Goal: Task Accomplishment & Management: Complete application form

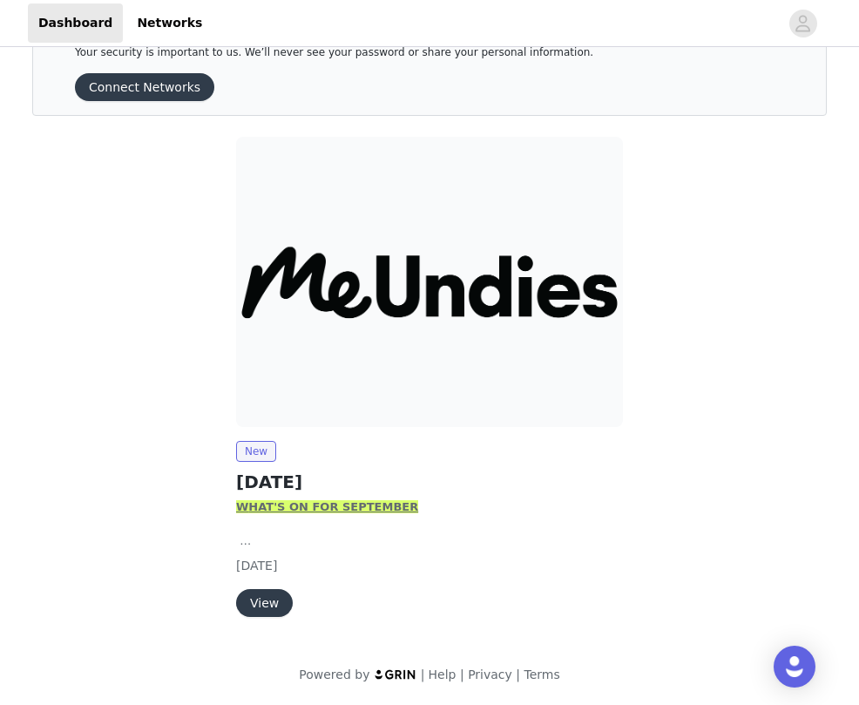
scroll to position [59, 0]
click at [298, 401] on img at bounding box center [429, 282] width 387 height 290
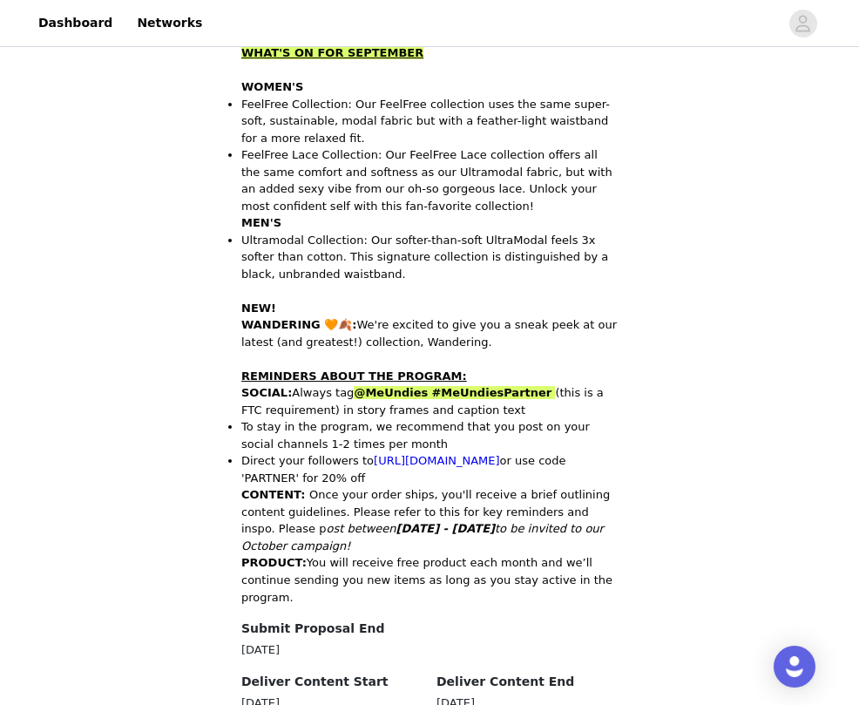
scroll to position [560, 0]
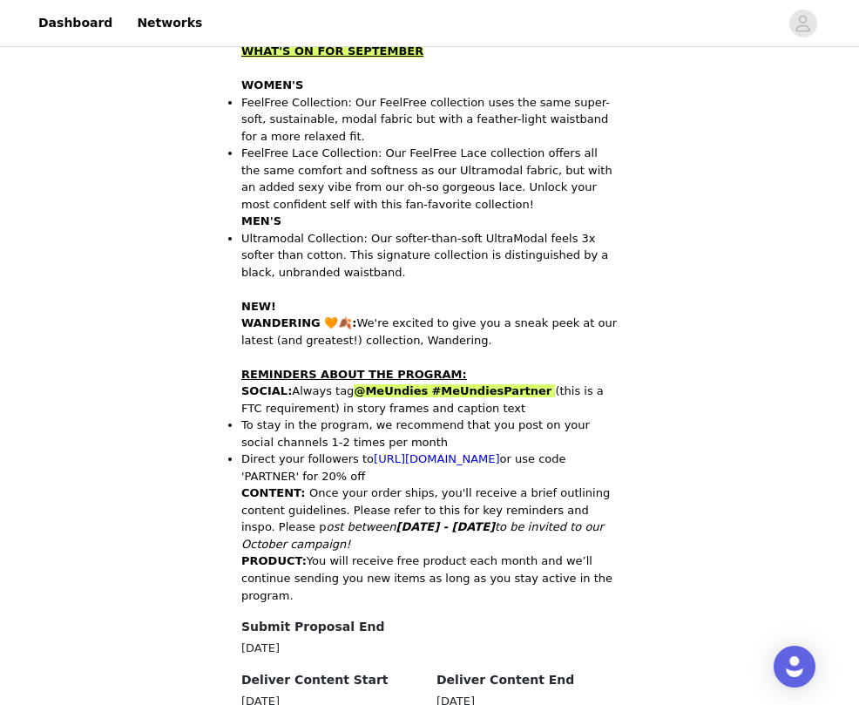
click at [306, 451] on li "Direct your followers to https://www.meundies.com/partner or use code 'PARTNER'…" at bounding box center [429, 468] width 377 height 34
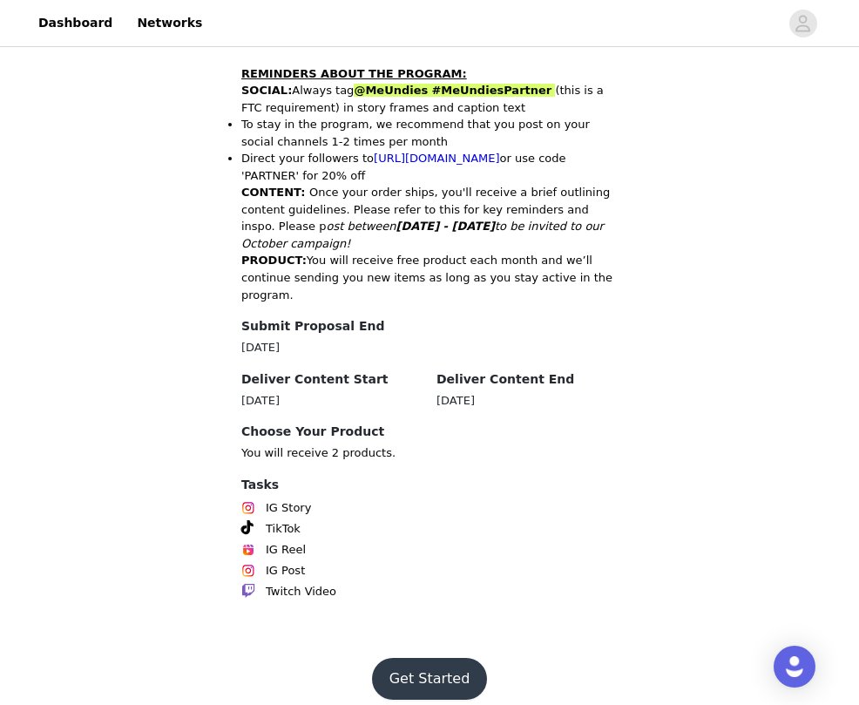
scroll to position [860, 0]
click at [448, 659] on button "Get Started" at bounding box center [430, 680] width 116 height 42
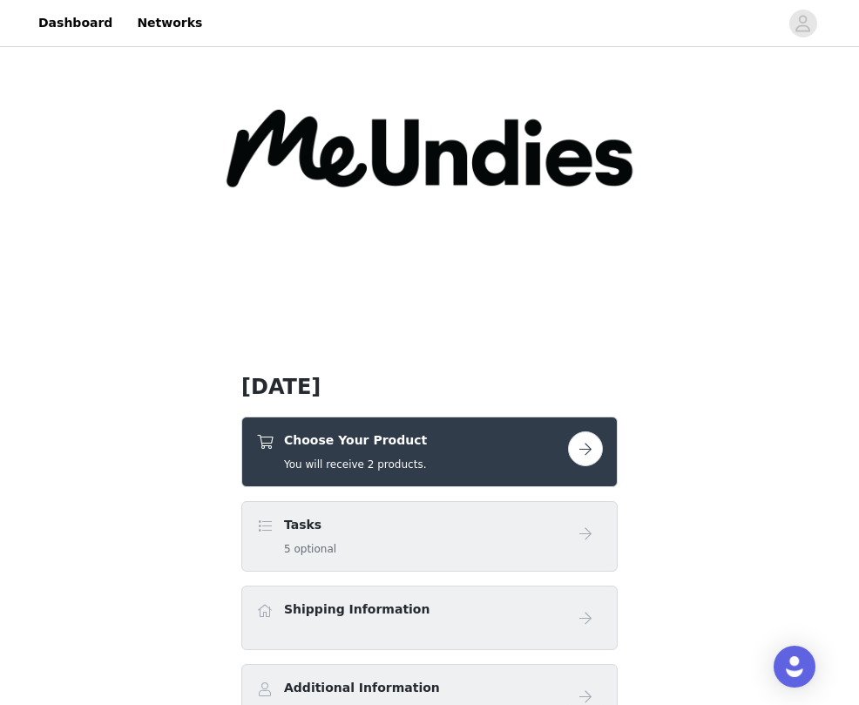
scroll to position [230, 0]
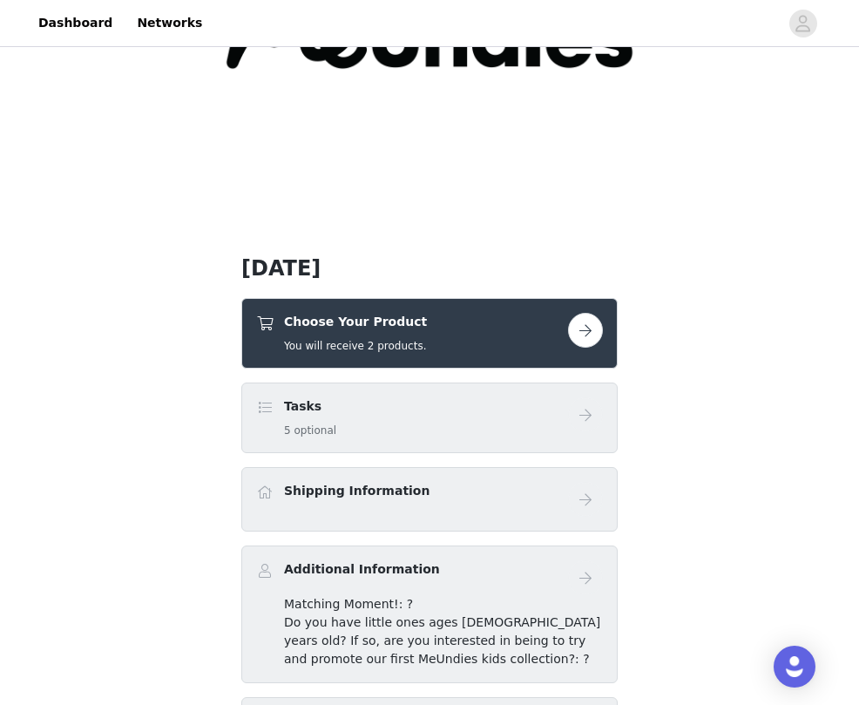
click at [580, 335] on button "button" at bounding box center [585, 330] width 35 height 35
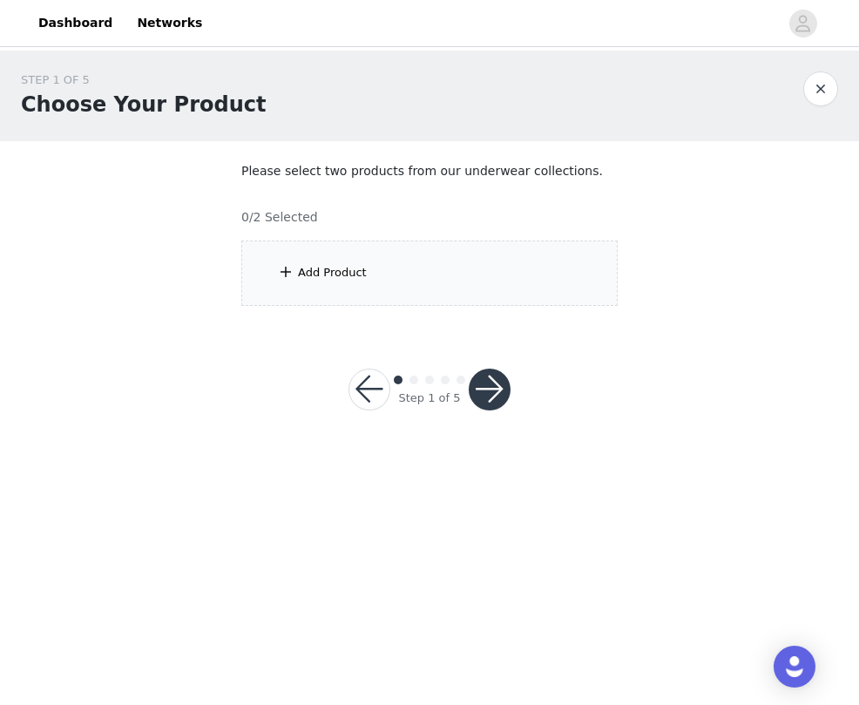
click at [341, 280] on div "Add Product" at bounding box center [332, 272] width 69 height 17
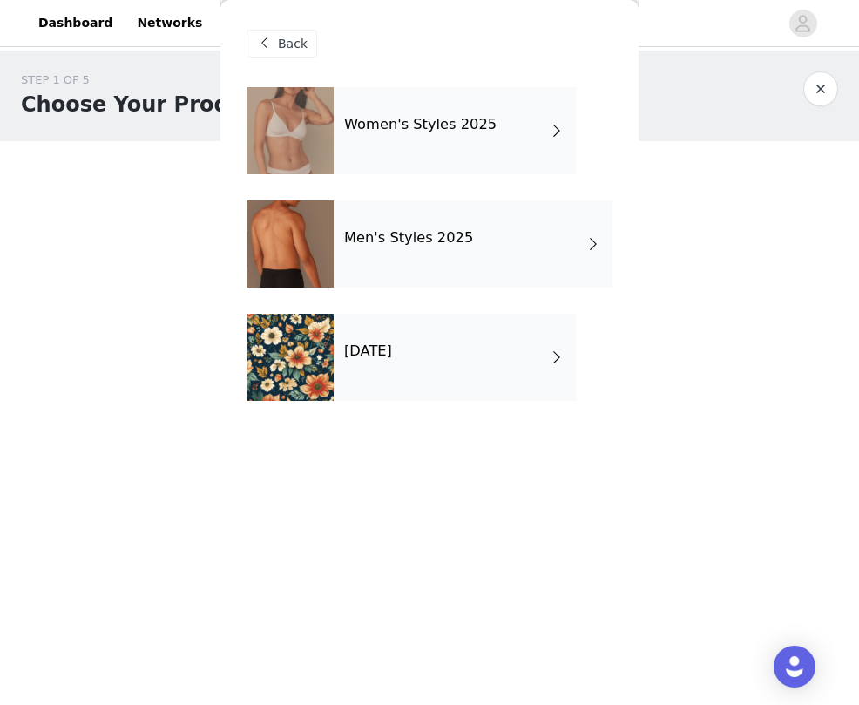
click at [413, 139] on div "Women's Styles 2025" at bounding box center [455, 130] width 242 height 87
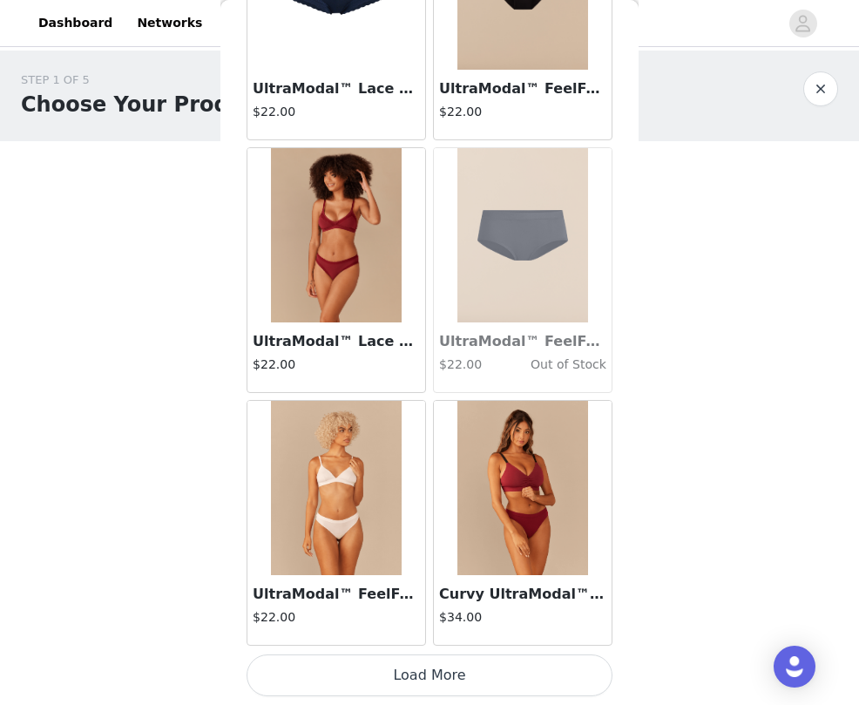
click at [446, 682] on button "Load More" at bounding box center [430, 676] width 366 height 42
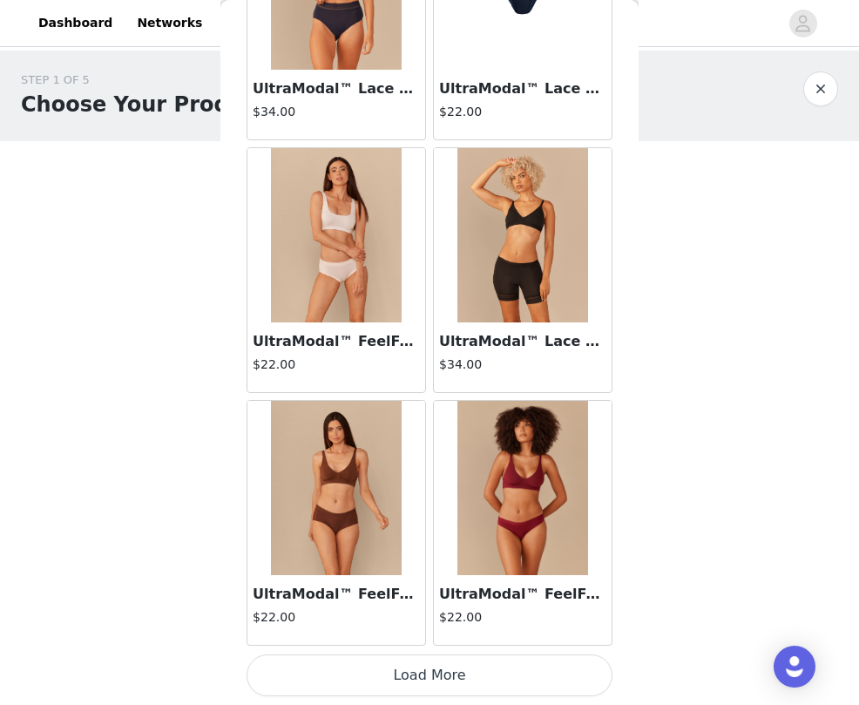
click at [428, 685] on button "Load More" at bounding box center [430, 676] width 366 height 42
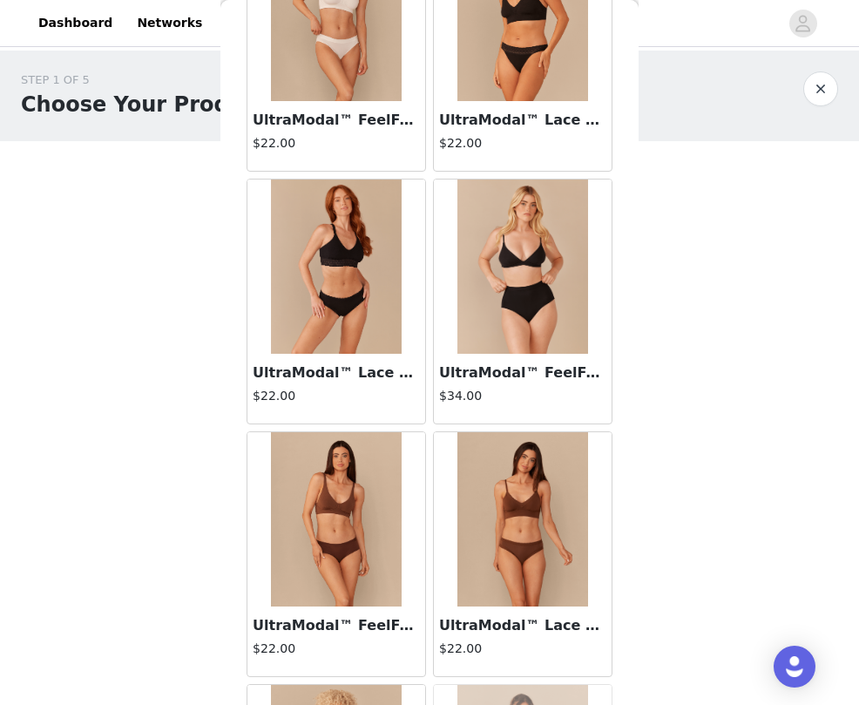
scroll to position [6818, 0]
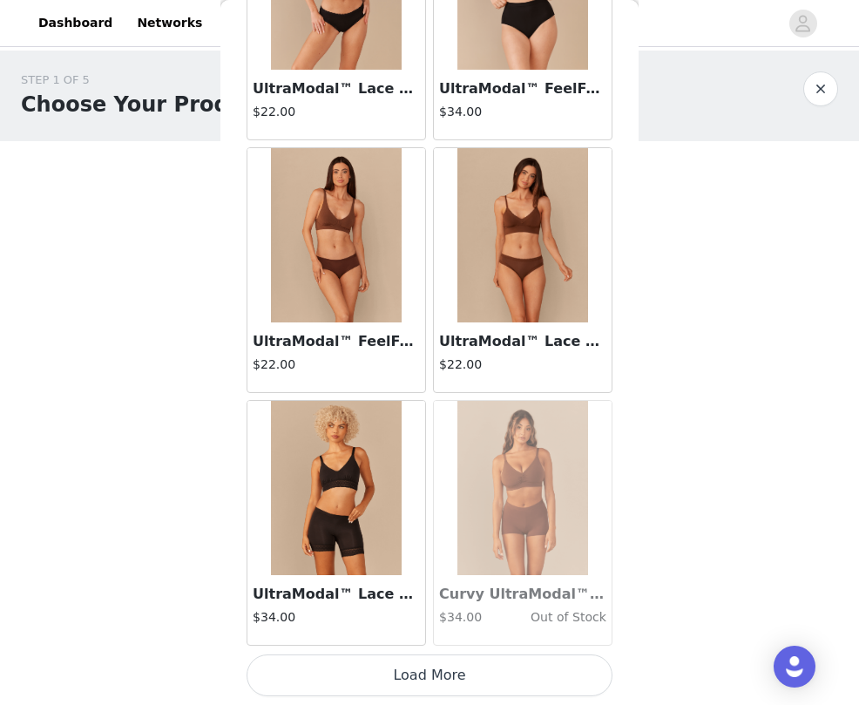
click at [417, 682] on button "Load More" at bounding box center [430, 676] width 366 height 42
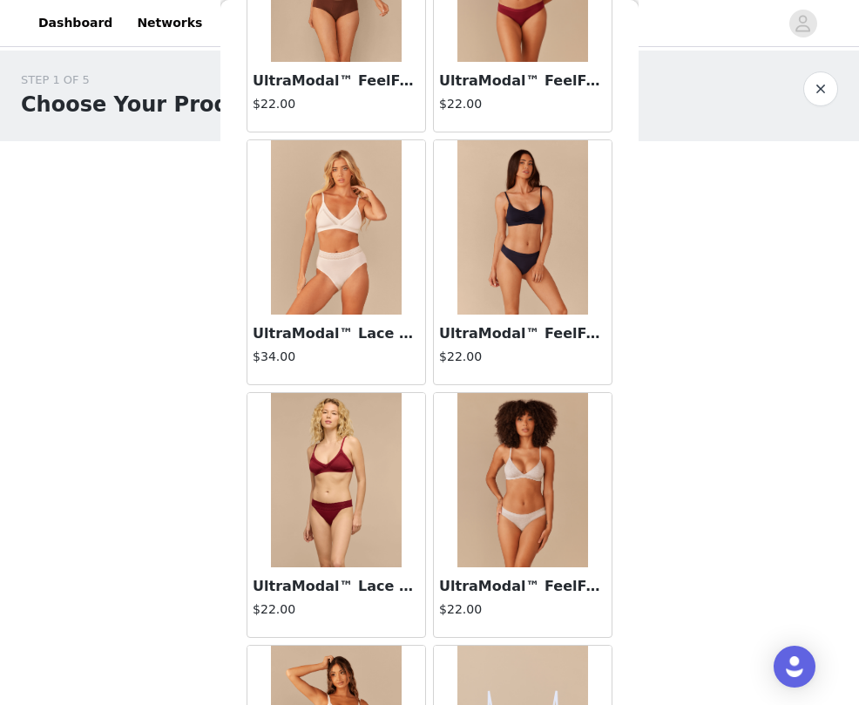
scroll to position [4813, 0]
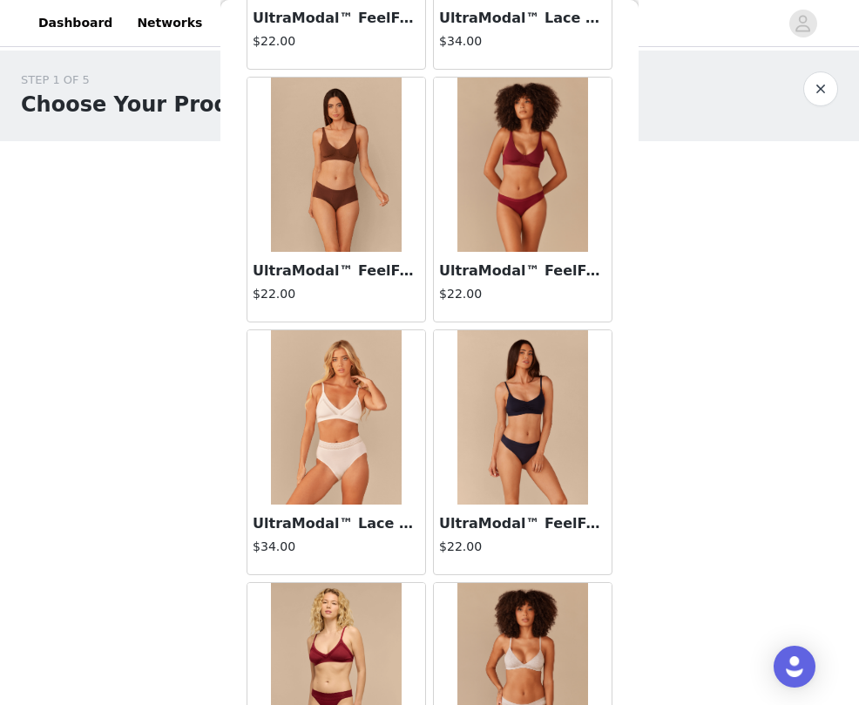
click at [514, 215] on img at bounding box center [523, 165] width 131 height 174
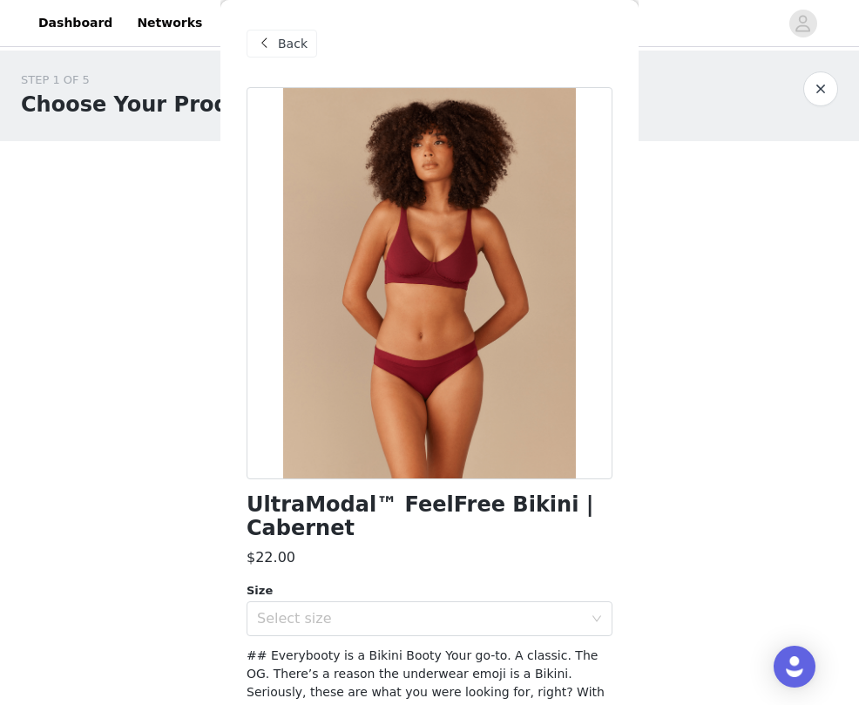
scroll to position [0, 0]
click at [273, 36] on span at bounding box center [264, 43] width 21 height 21
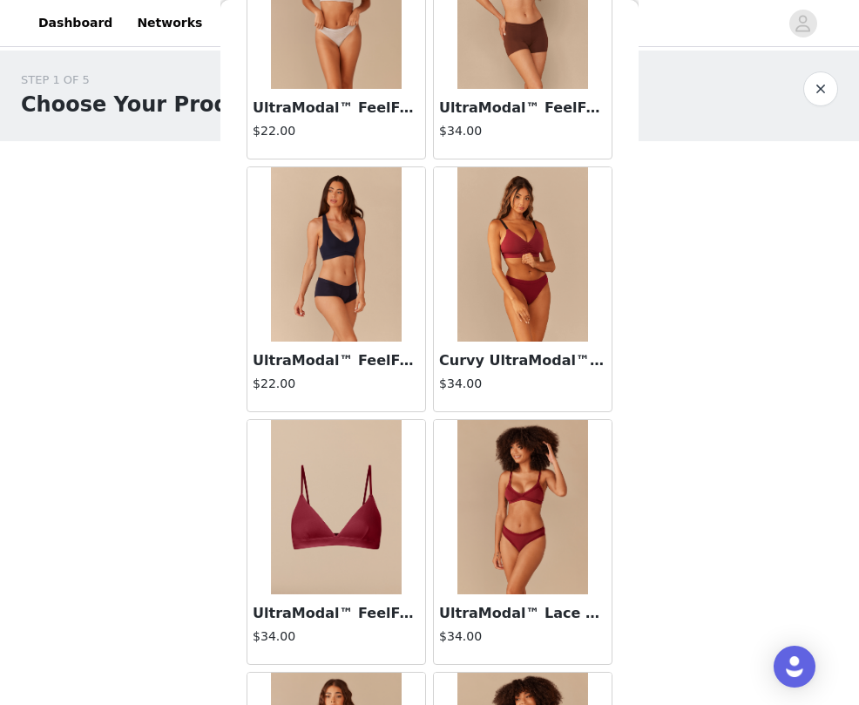
scroll to position [793, 0]
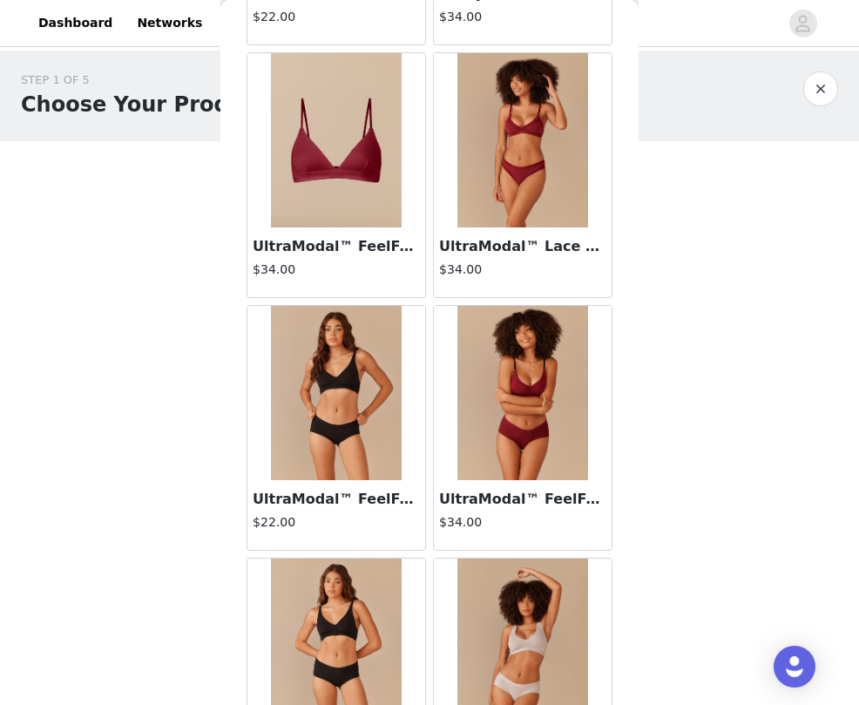
click at [361, 262] on h4 "$34.00" at bounding box center [336, 270] width 167 height 18
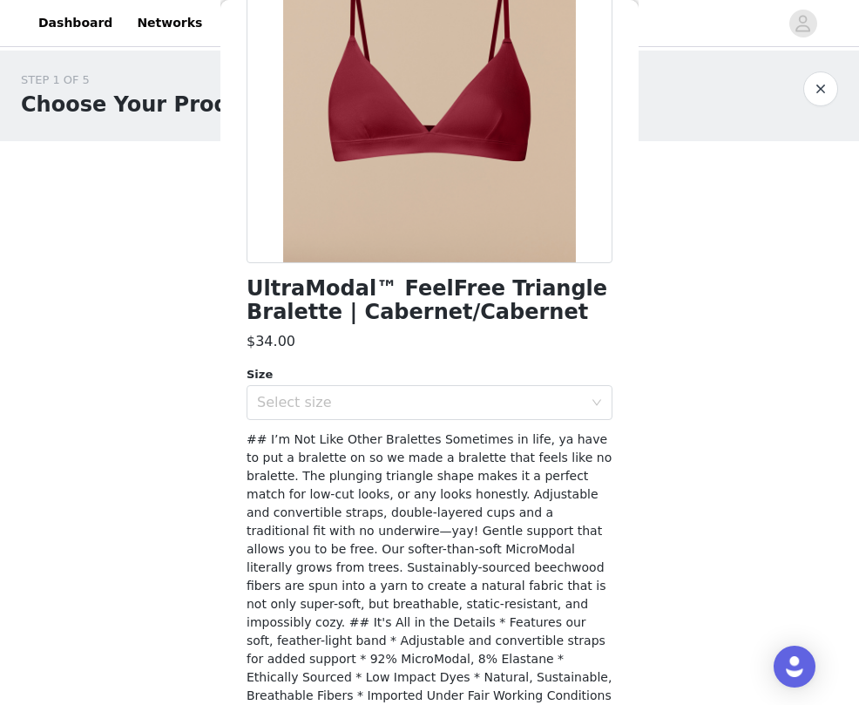
scroll to position [254, 0]
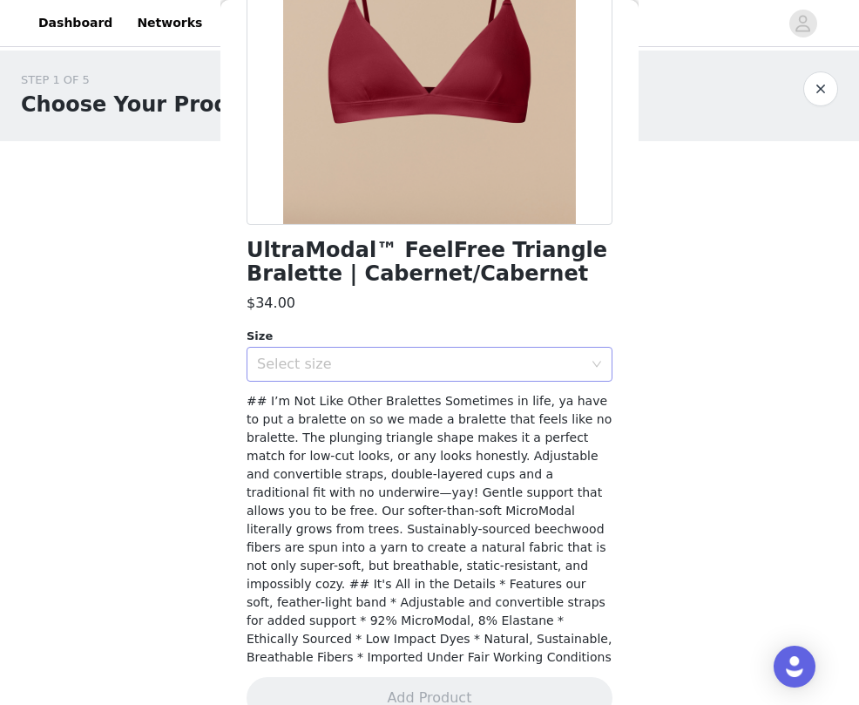
click at [385, 361] on div "Select size" at bounding box center [420, 364] width 326 height 17
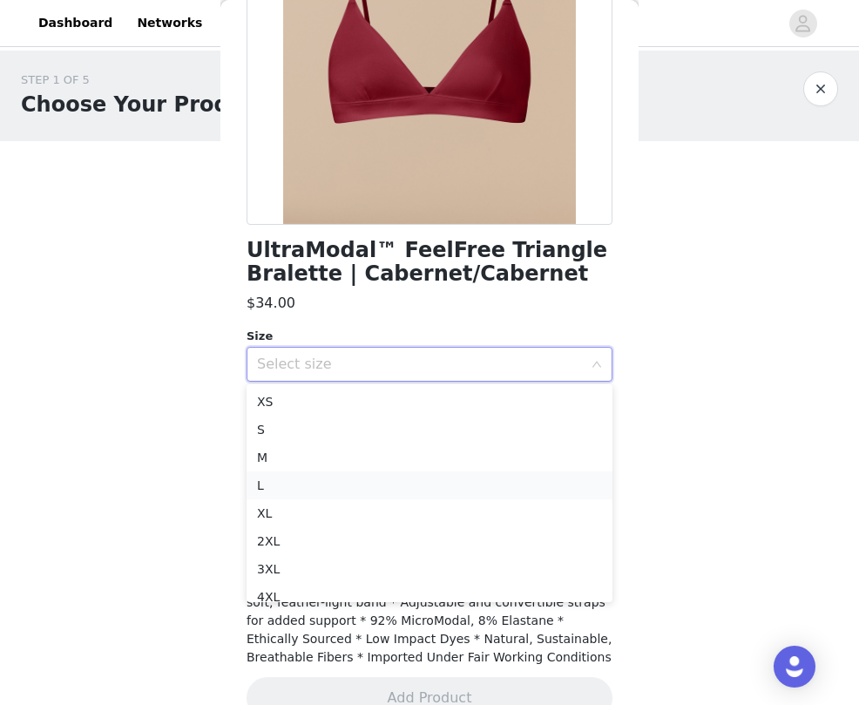
click at [369, 487] on li "L" at bounding box center [430, 486] width 366 height 28
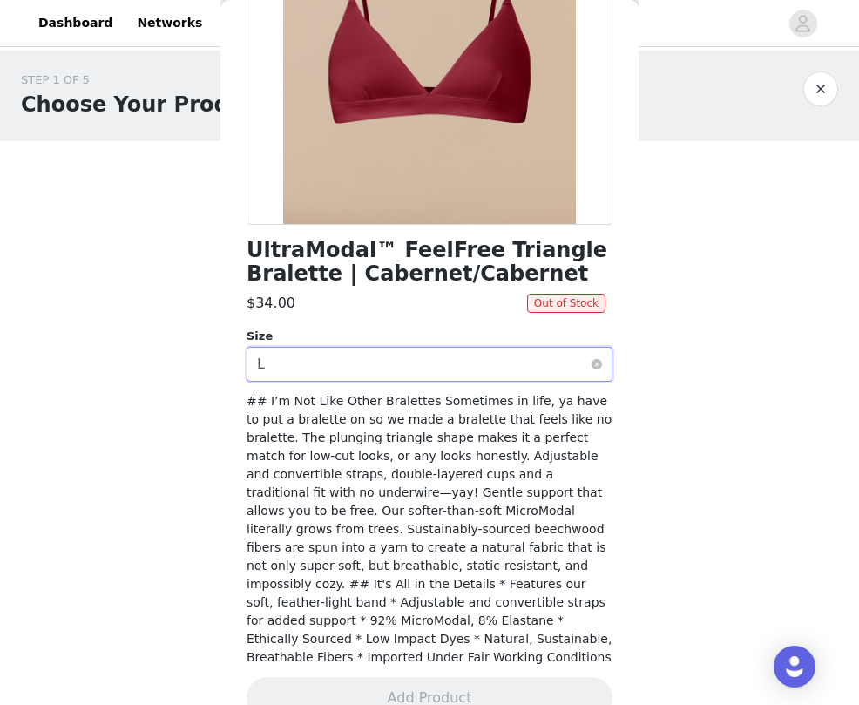
click at [361, 358] on div "Select size L" at bounding box center [424, 364] width 334 height 33
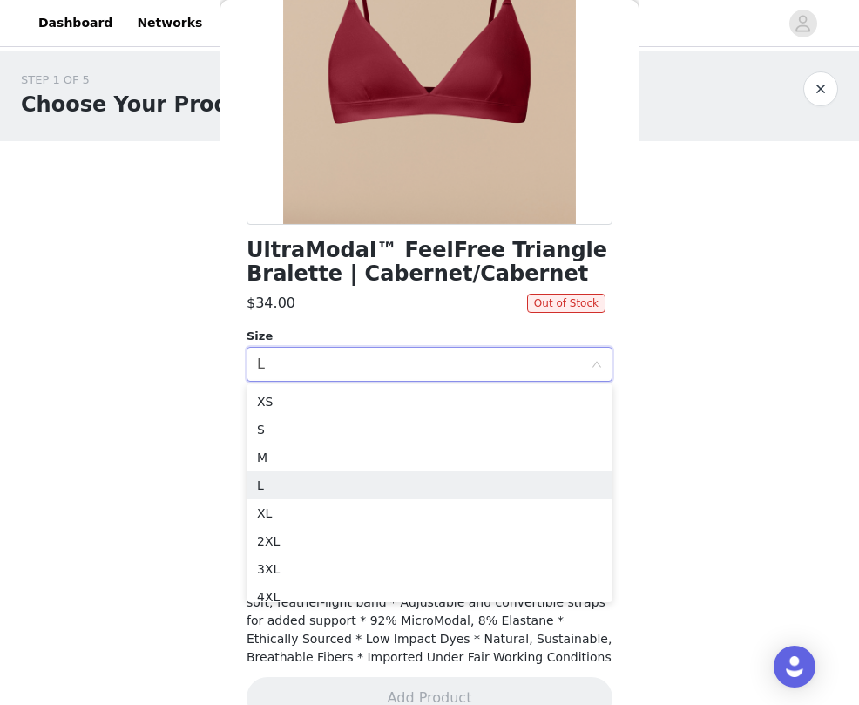
click at [364, 309] on div "$34.00" at bounding box center [387, 303] width 281 height 21
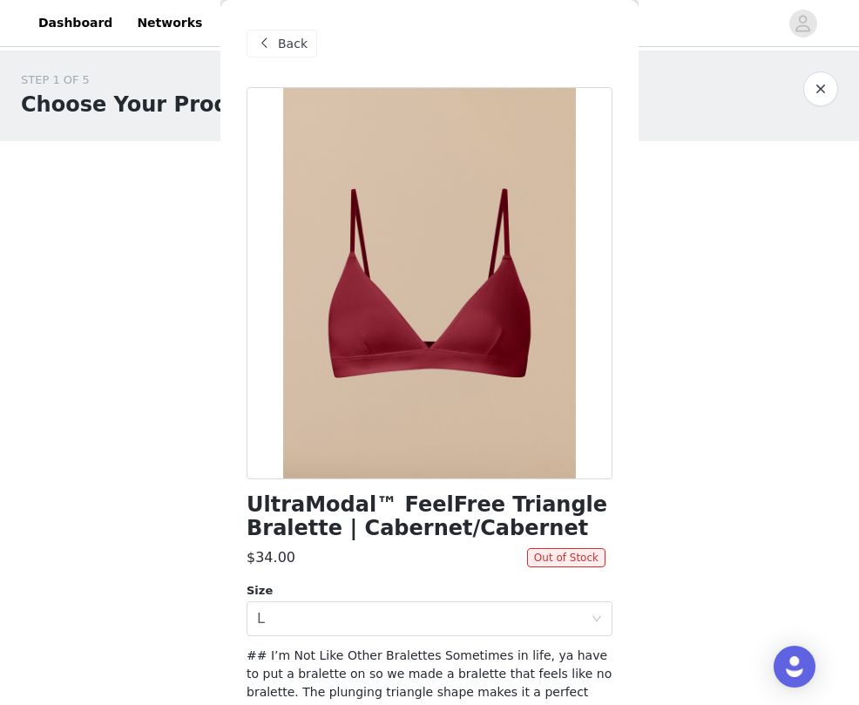
scroll to position [0, 0]
click at [278, 47] on span "Back" at bounding box center [293, 44] width 30 height 18
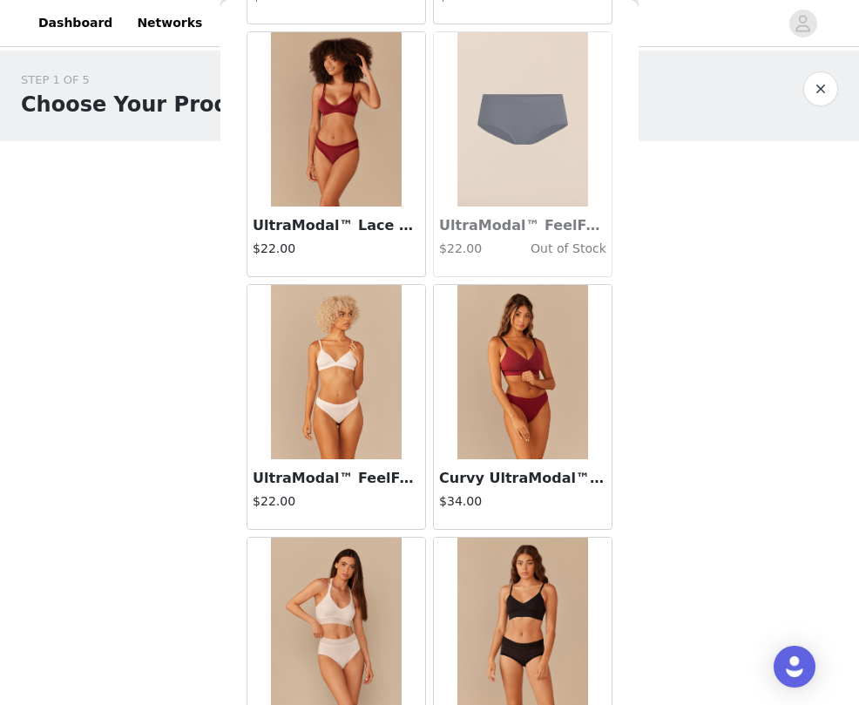
scroll to position [2367, 0]
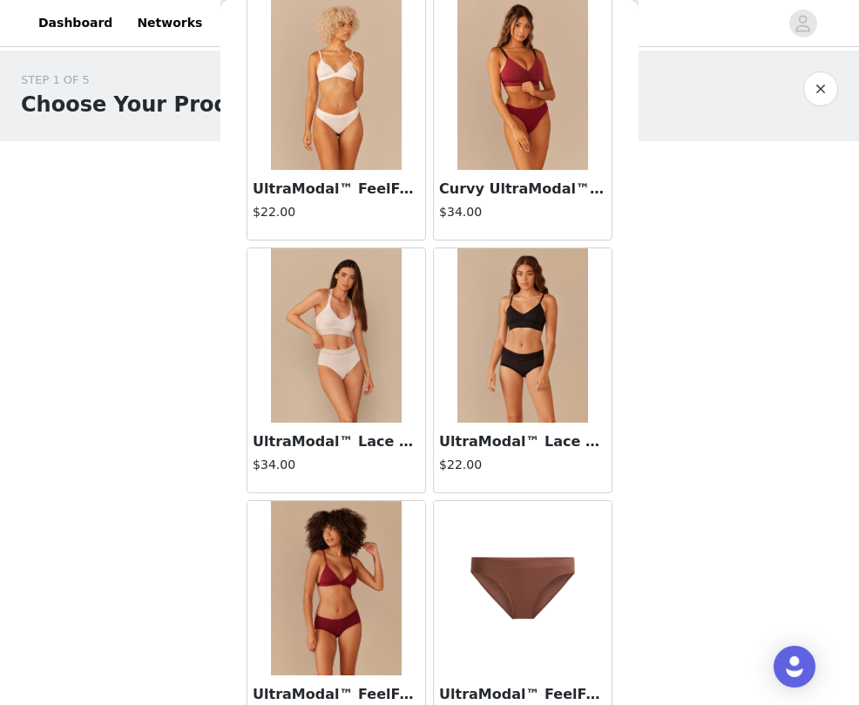
click at [328, 365] on img at bounding box center [336, 335] width 131 height 174
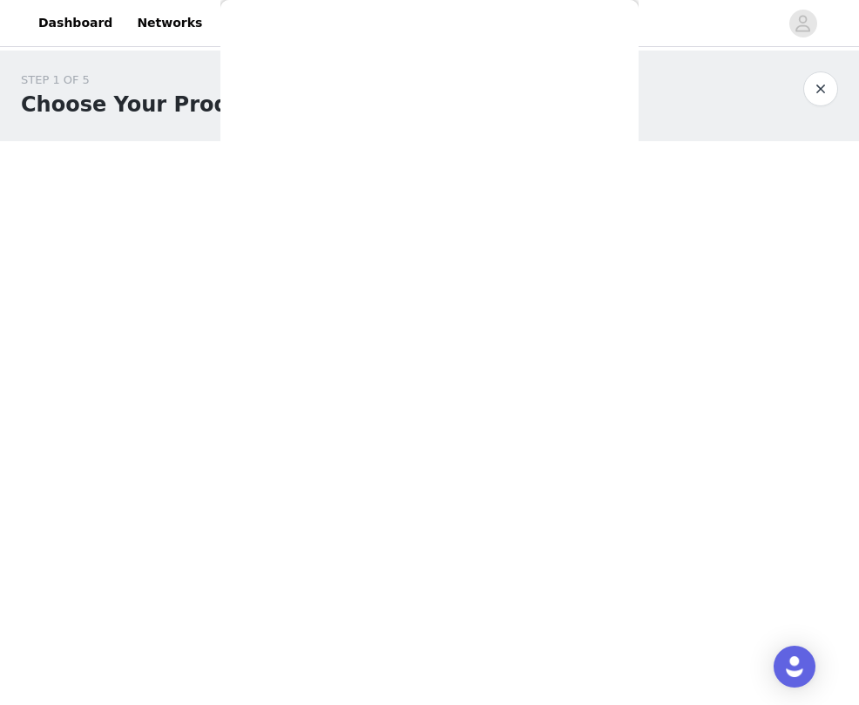
scroll to position [0, 0]
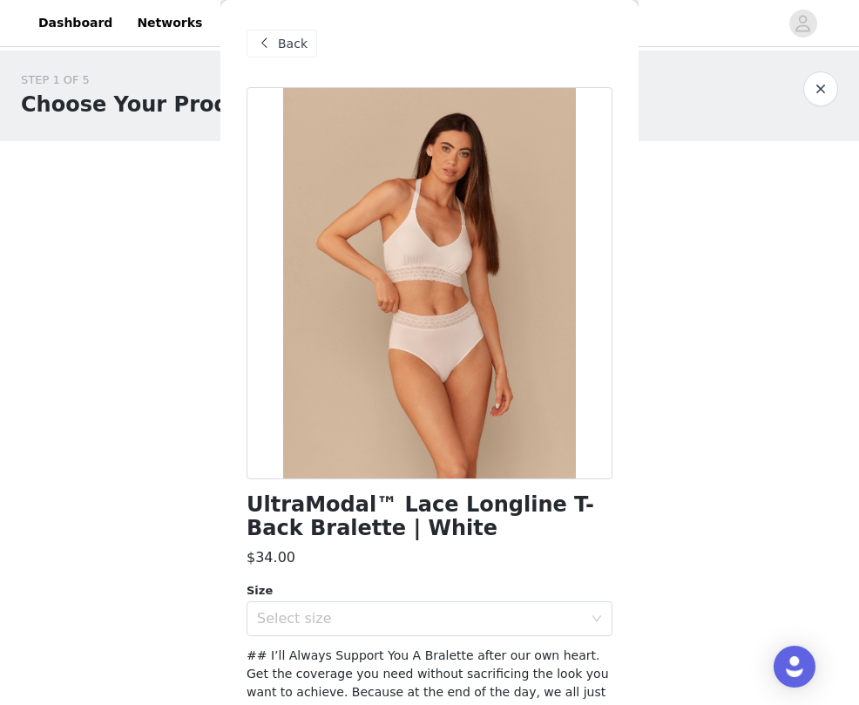
click at [287, 24] on div "Back" at bounding box center [430, 43] width 366 height 87
click at [283, 46] on span "Back" at bounding box center [293, 44] width 30 height 18
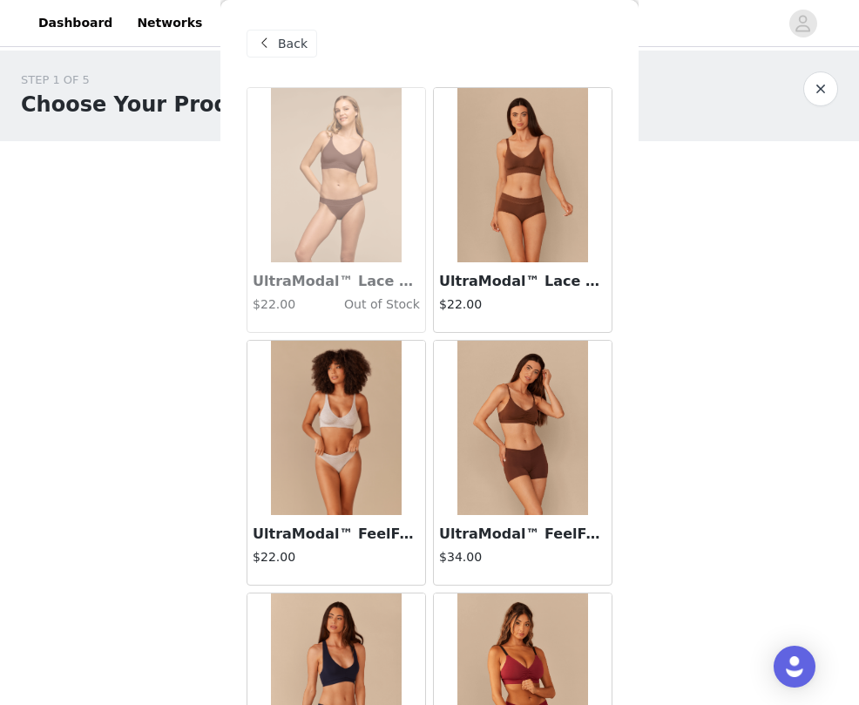
click at [358, 430] on img at bounding box center [336, 428] width 131 height 174
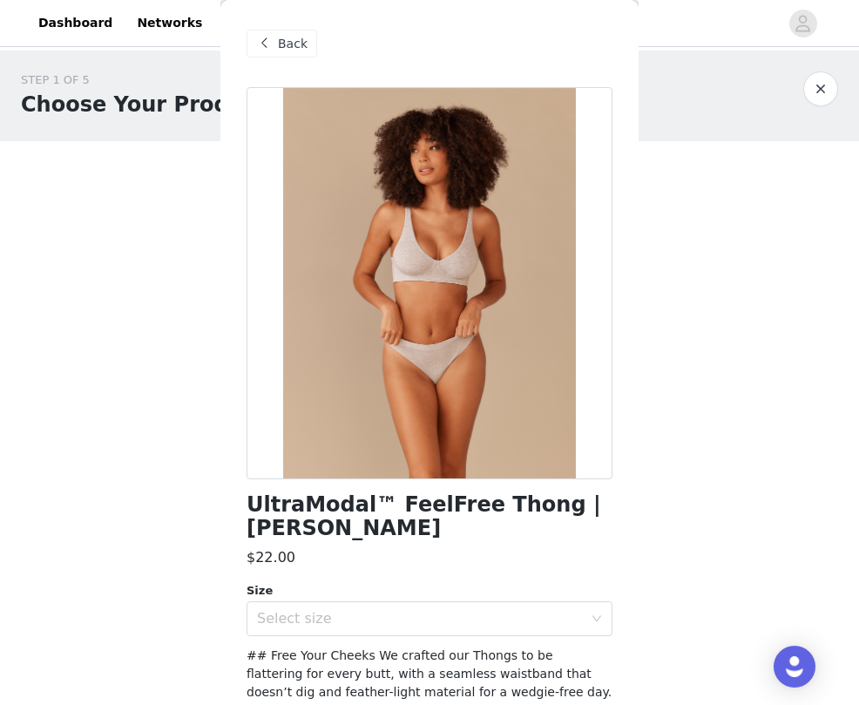
click at [299, 38] on span "Back" at bounding box center [293, 44] width 30 height 18
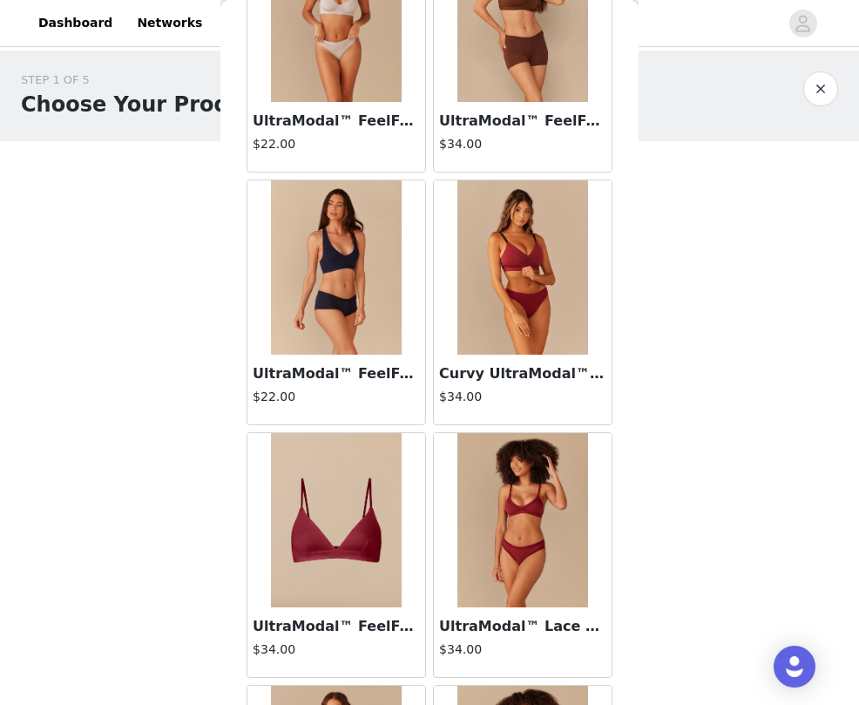
scroll to position [415, 0]
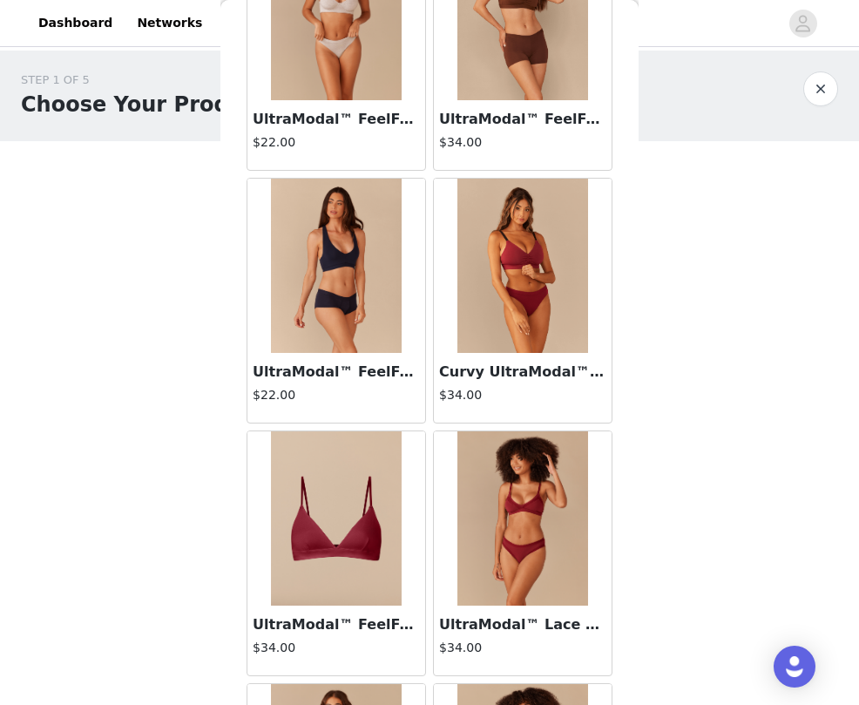
click at [506, 392] on h4 "$34.00" at bounding box center [522, 395] width 167 height 18
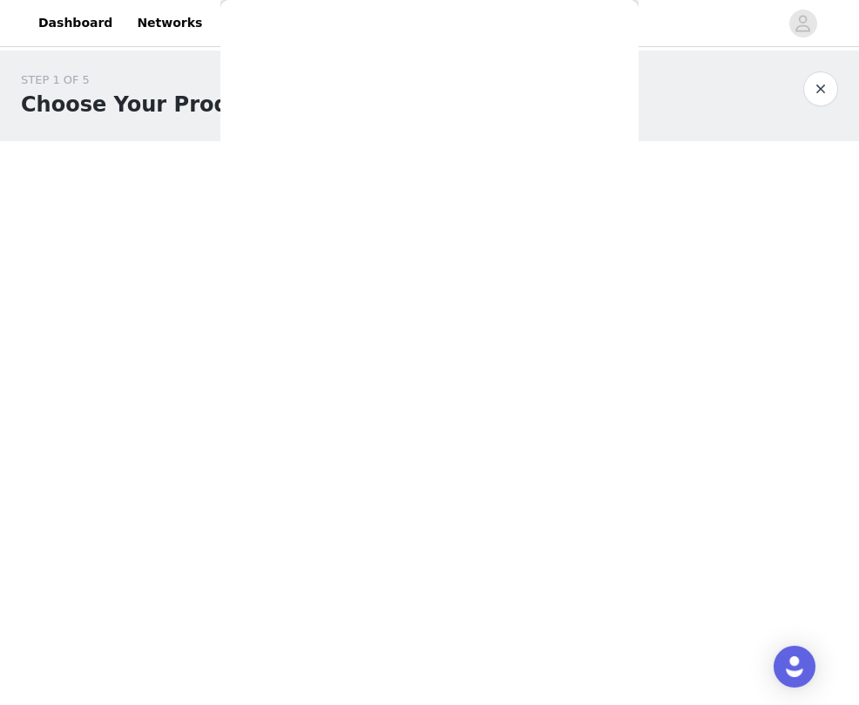
scroll to position [0, 0]
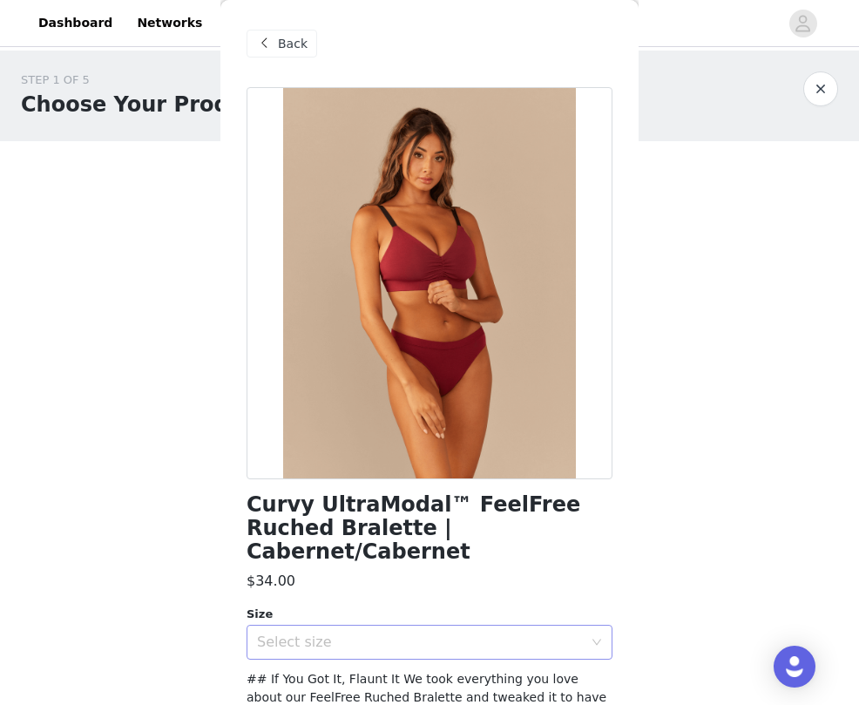
click at [414, 628] on div "Select size" at bounding box center [424, 642] width 334 height 33
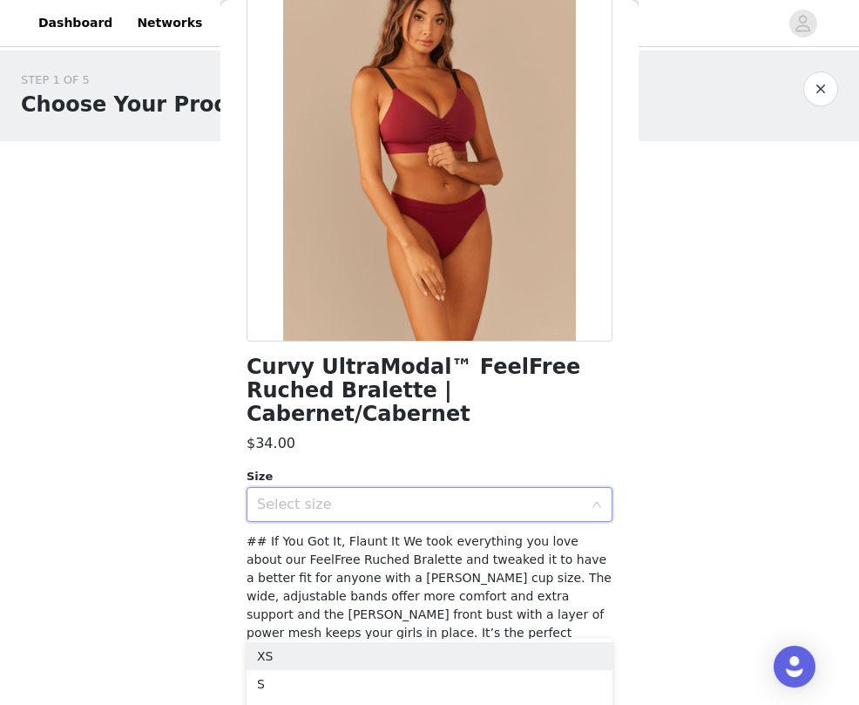
scroll to position [182, 0]
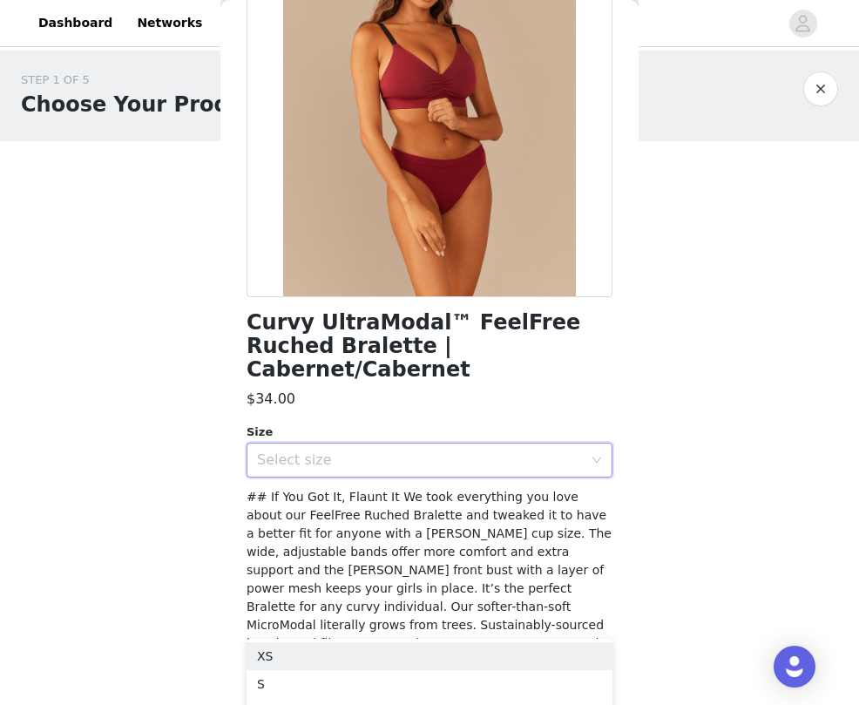
click at [418, 586] on span "## If You Got It, Flaunt It We took everything you love about our FeelFree Ruch…" at bounding box center [429, 643] width 365 height 307
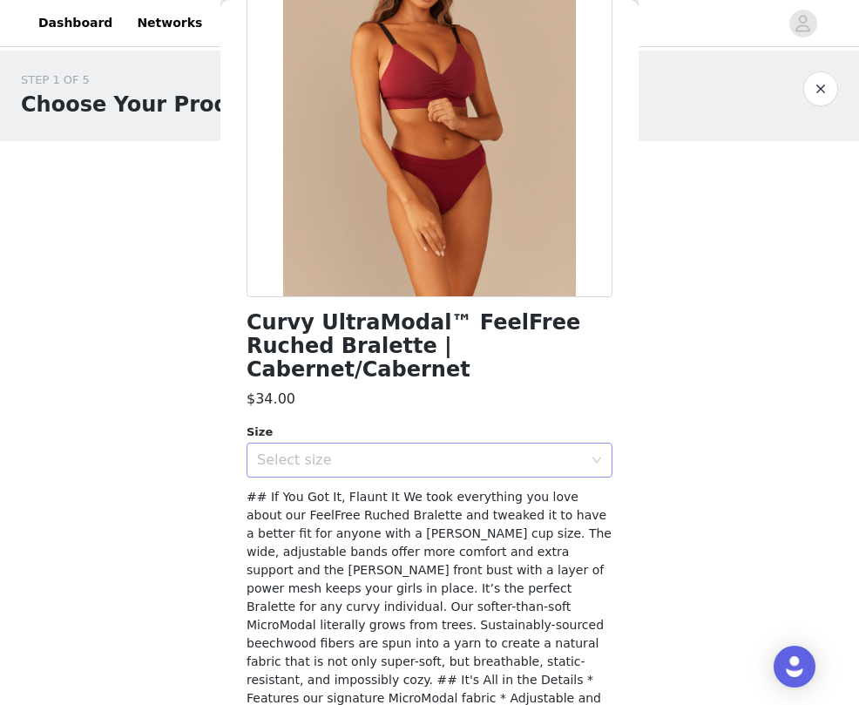
click at [436, 451] on div "Select size" at bounding box center [420, 459] width 326 height 17
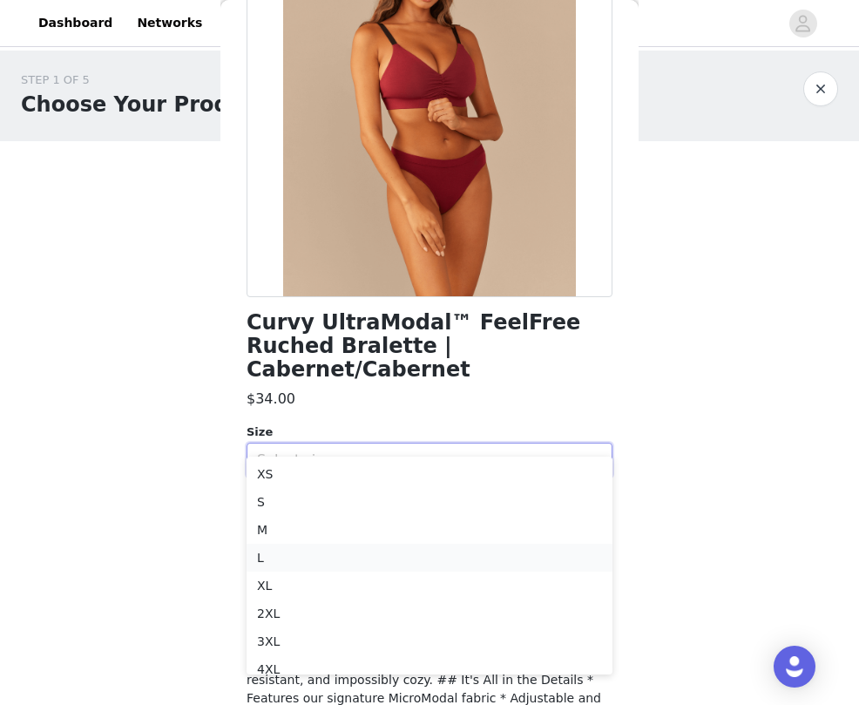
click at [383, 555] on li "L" at bounding box center [430, 558] width 366 height 28
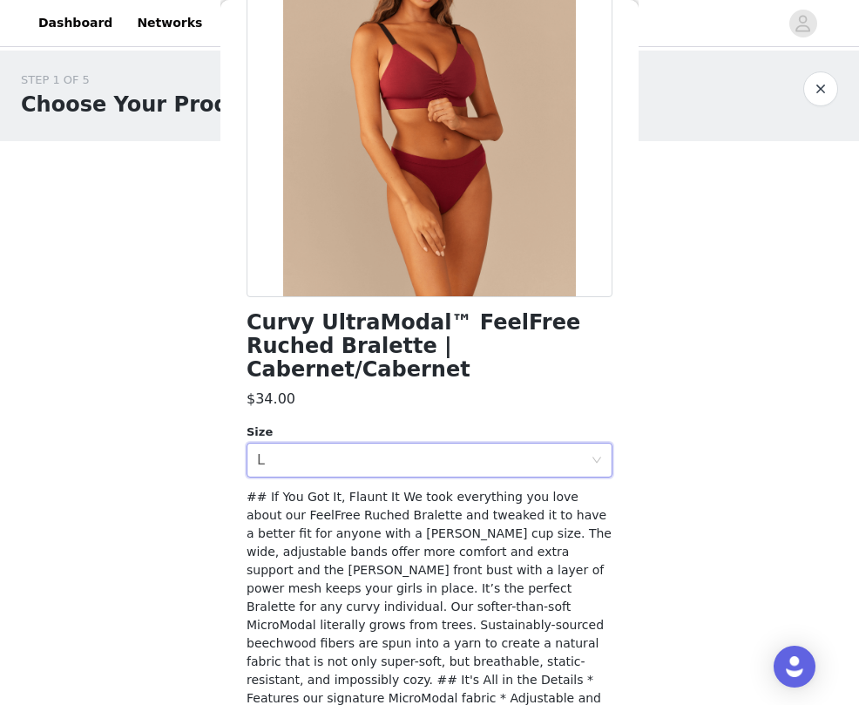
click at [383, 553] on span "## If You Got It, Flaunt It We took everything you love about our FeelFree Ruch…" at bounding box center [429, 643] width 365 height 307
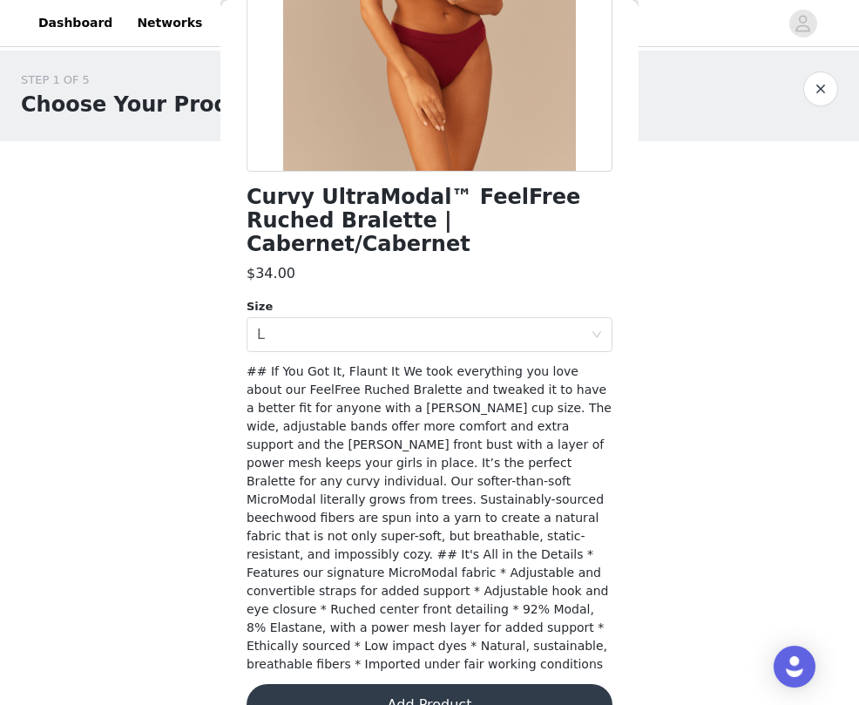
scroll to position [307, 0]
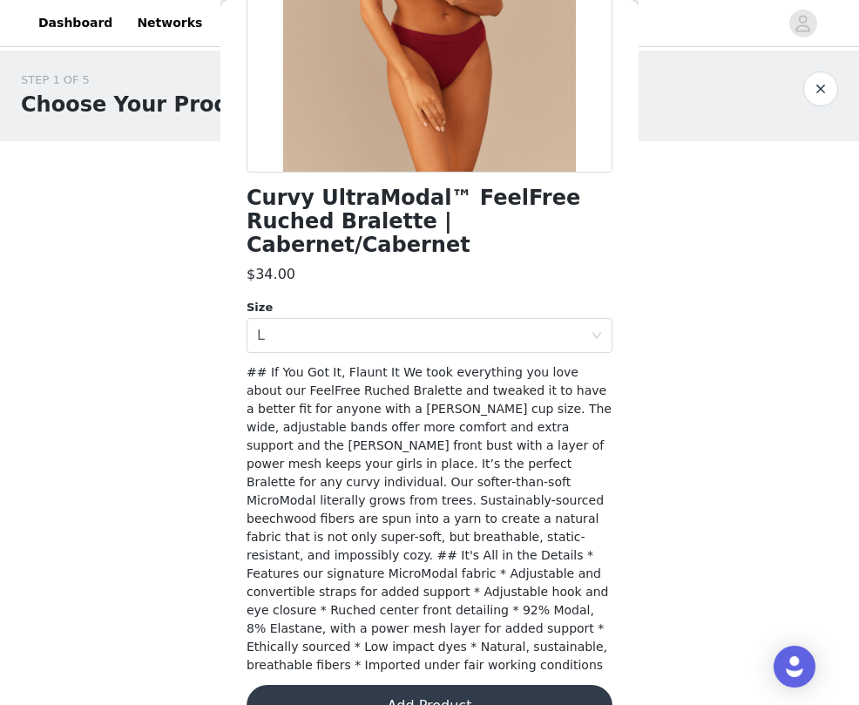
click at [453, 685] on button "Add Product" at bounding box center [430, 706] width 366 height 42
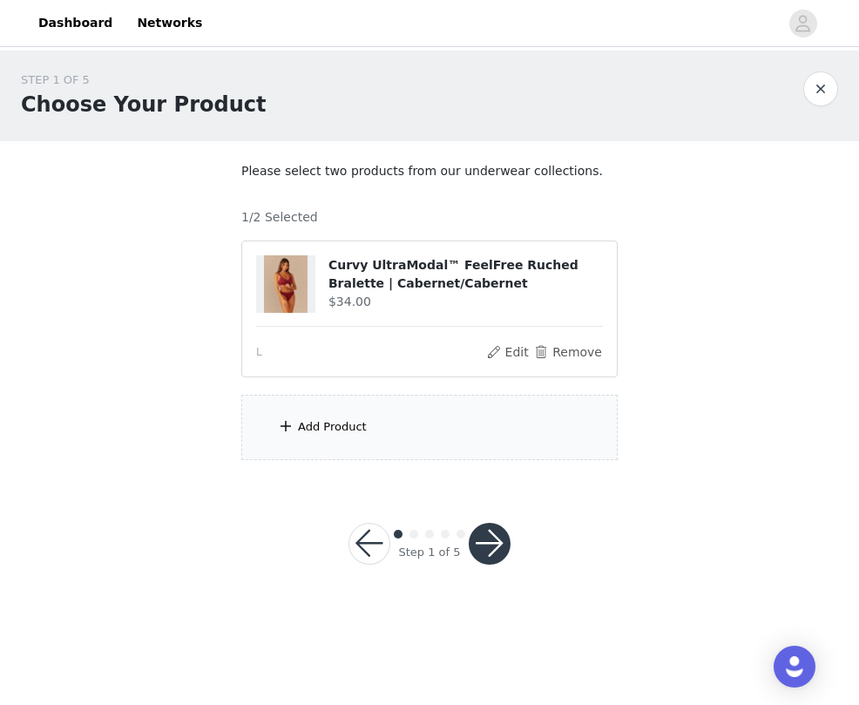
click at [408, 438] on div "Add Product" at bounding box center [429, 427] width 377 height 65
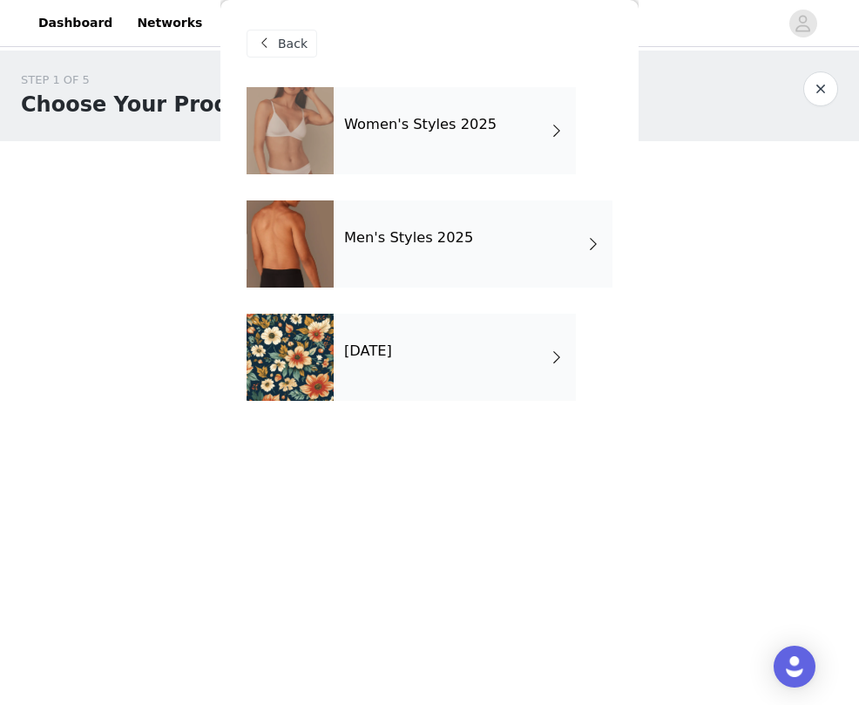
click at [416, 382] on div "[DATE]" at bounding box center [455, 357] width 242 height 87
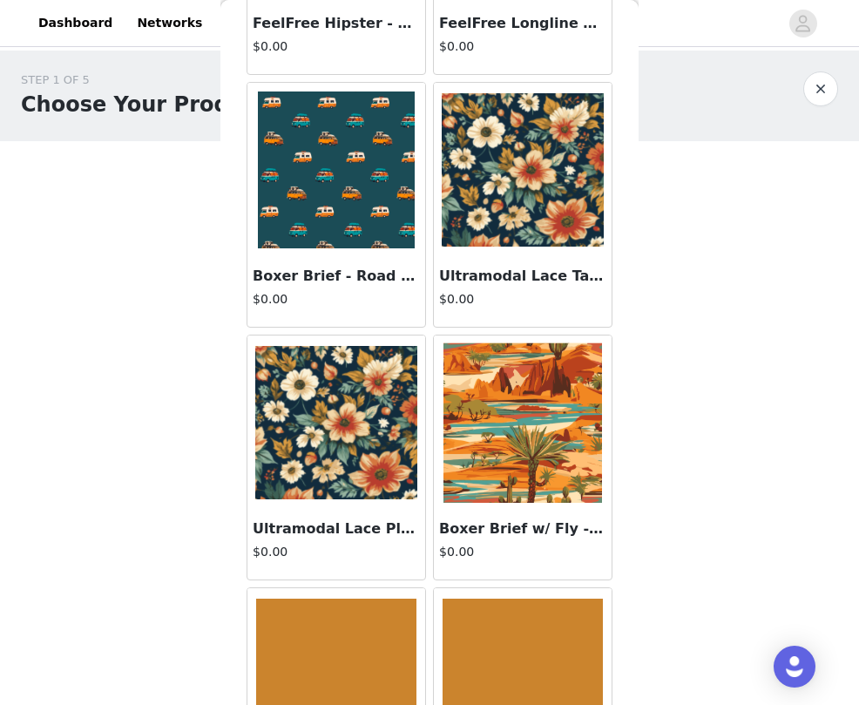
scroll to position [269, 0]
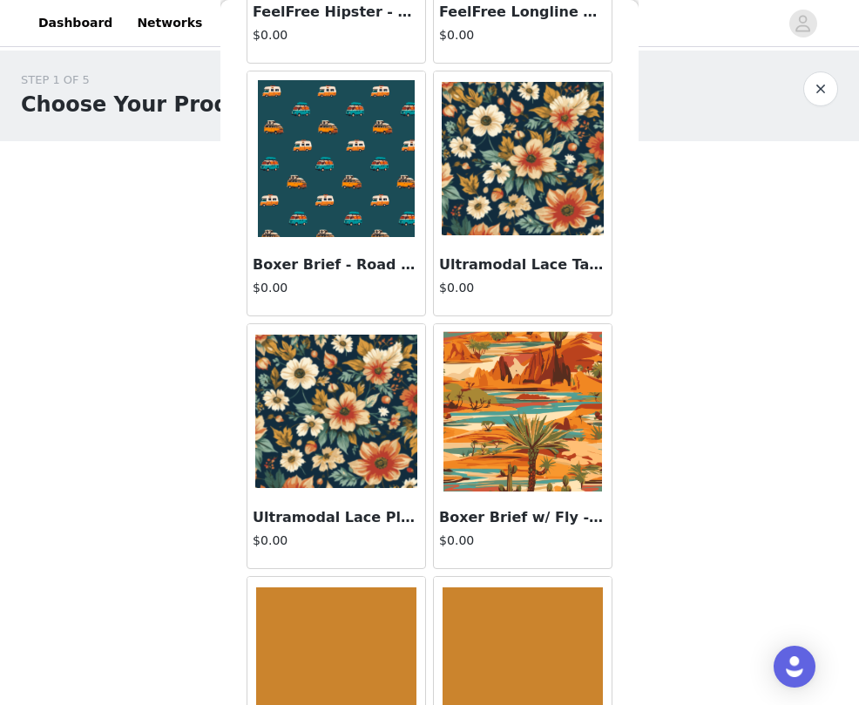
click at [486, 271] on h3 "Ultramodal Lace Tanga - In Bloom" at bounding box center [522, 264] width 167 height 21
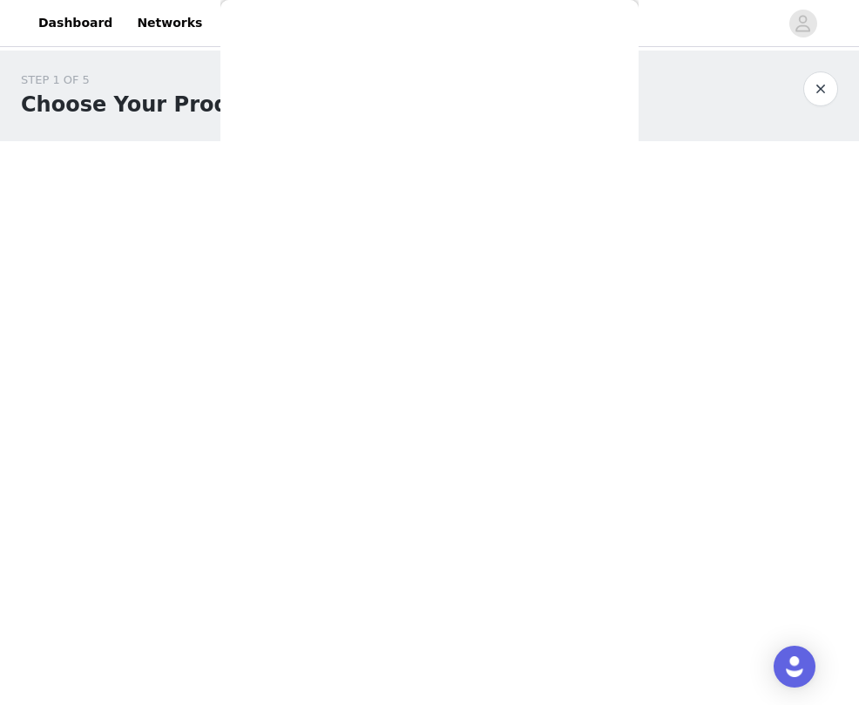
scroll to position [0, 0]
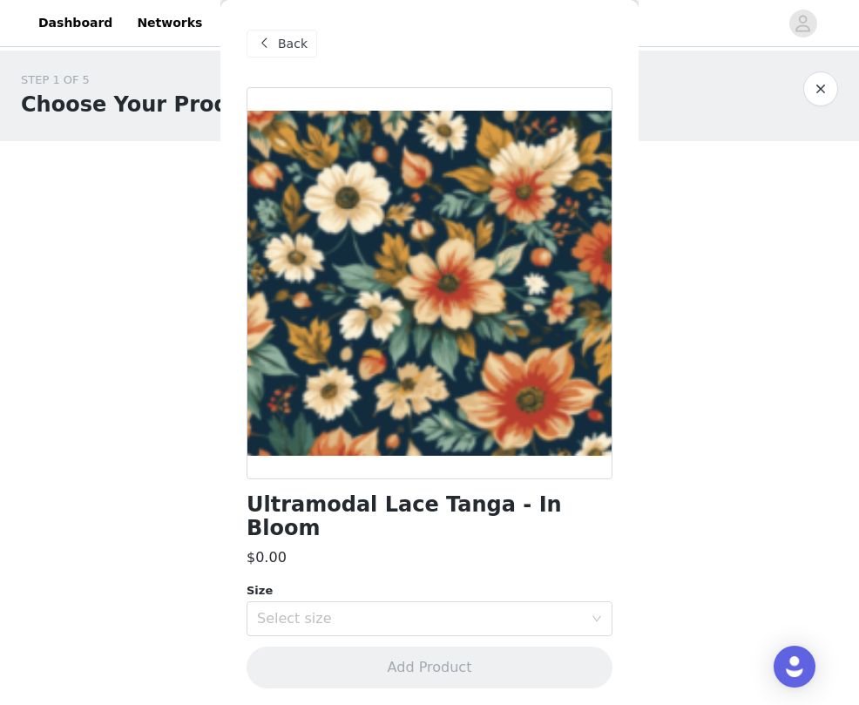
click at [294, 46] on span "Back" at bounding box center [293, 44] width 30 height 18
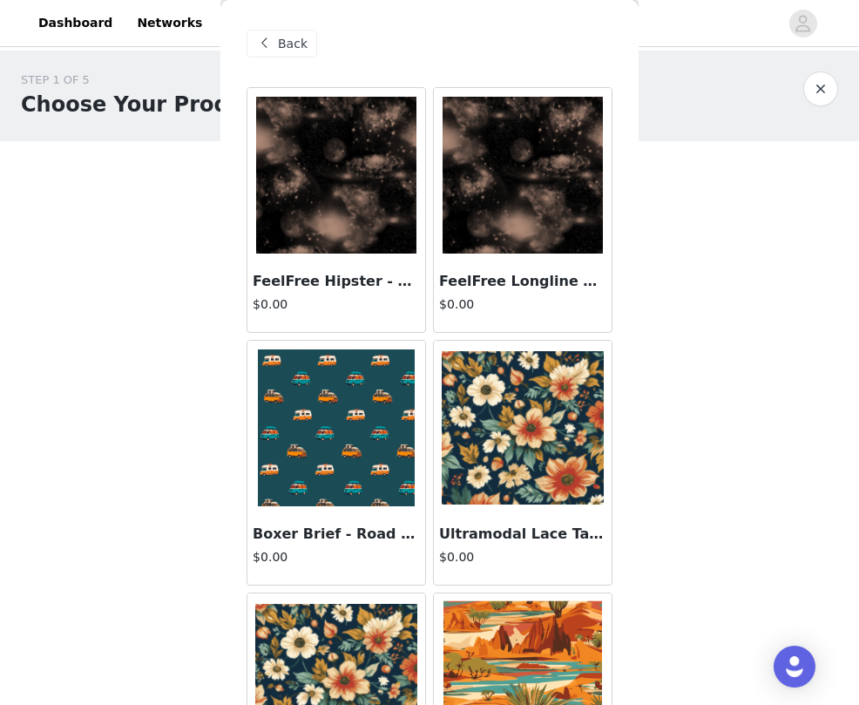
scroll to position [334, 0]
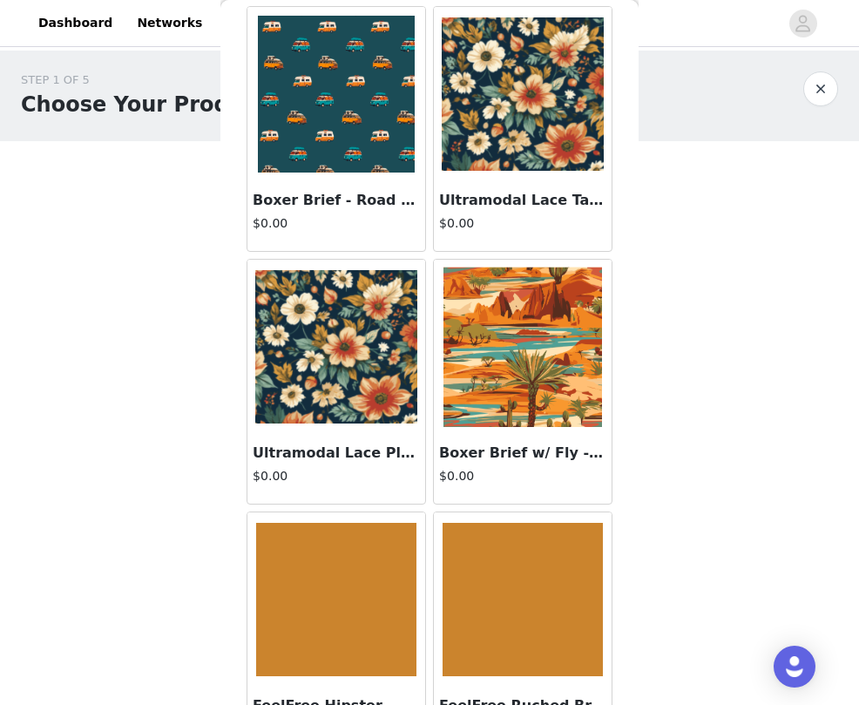
click at [375, 474] on h4 "$0.00" at bounding box center [336, 476] width 167 height 18
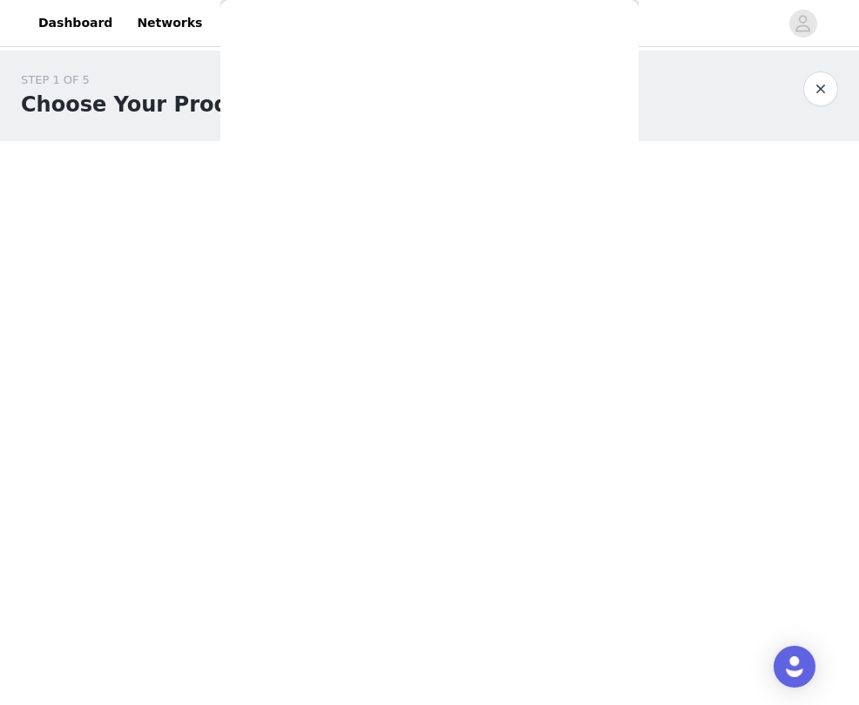
scroll to position [0, 0]
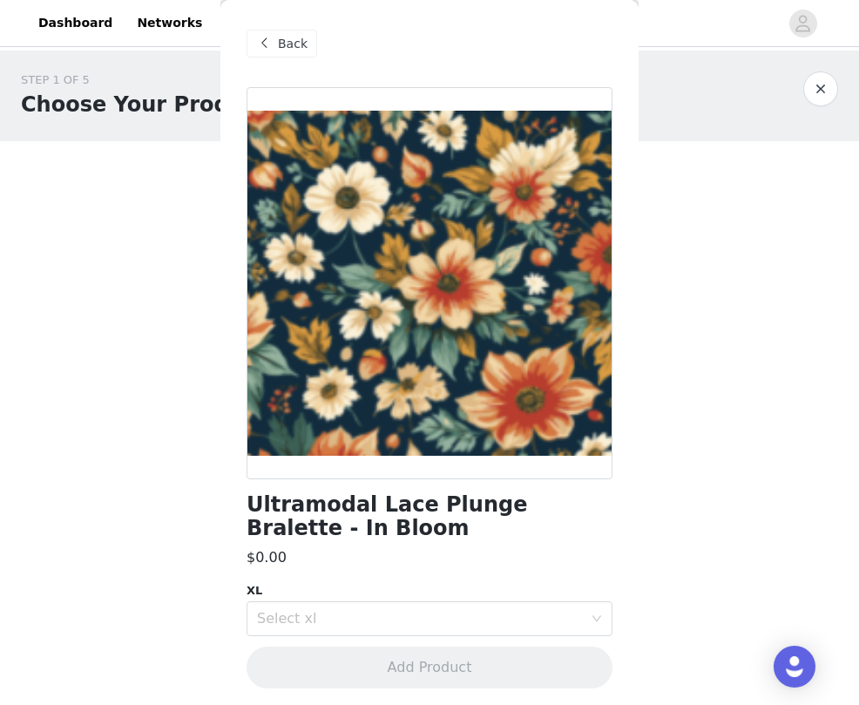
click at [268, 50] on span at bounding box center [264, 43] width 21 height 21
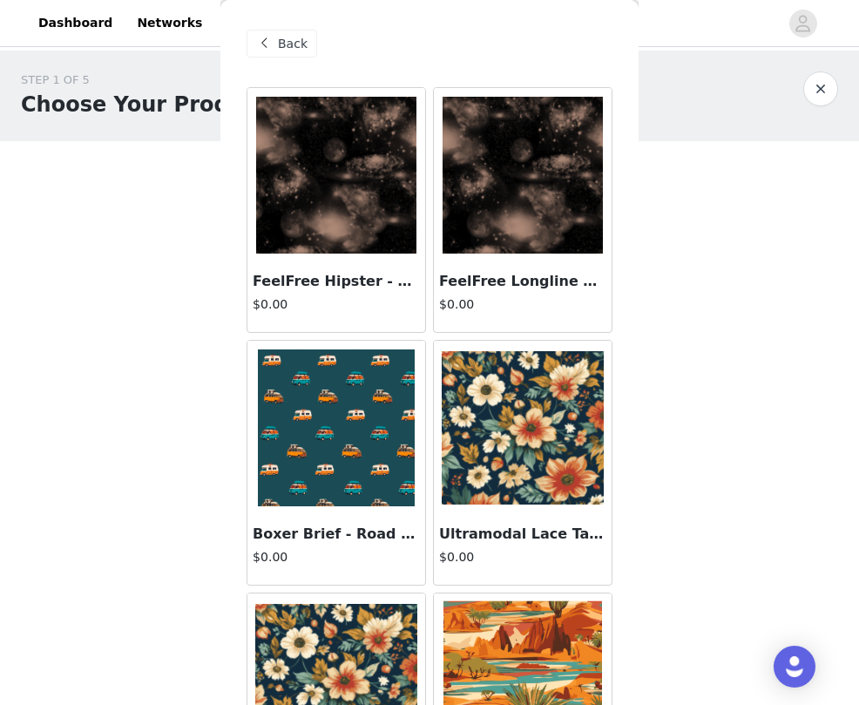
click at [482, 302] on h4 "$0.00" at bounding box center [522, 304] width 167 height 18
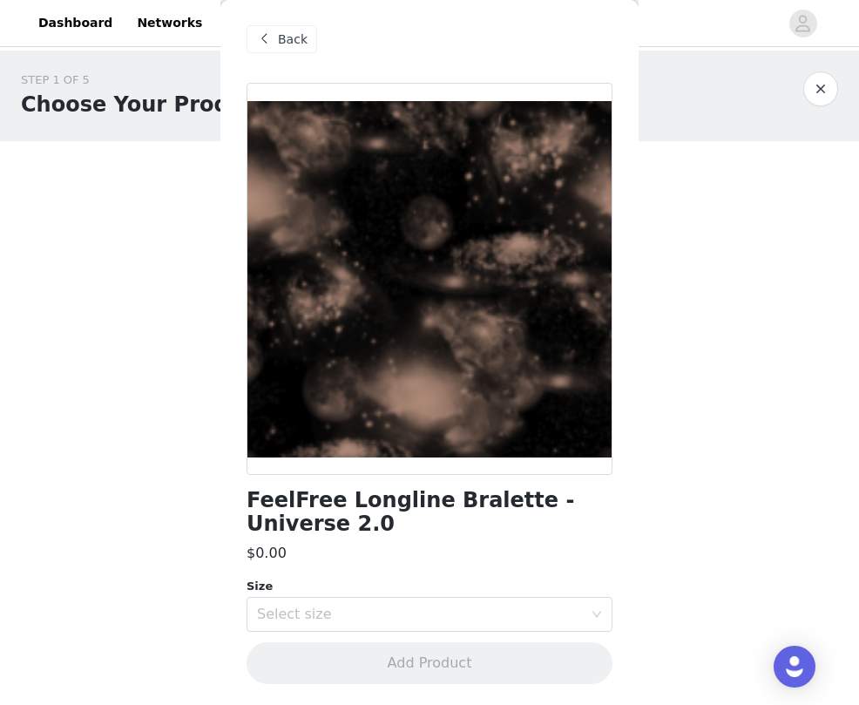
scroll to position [3, 0]
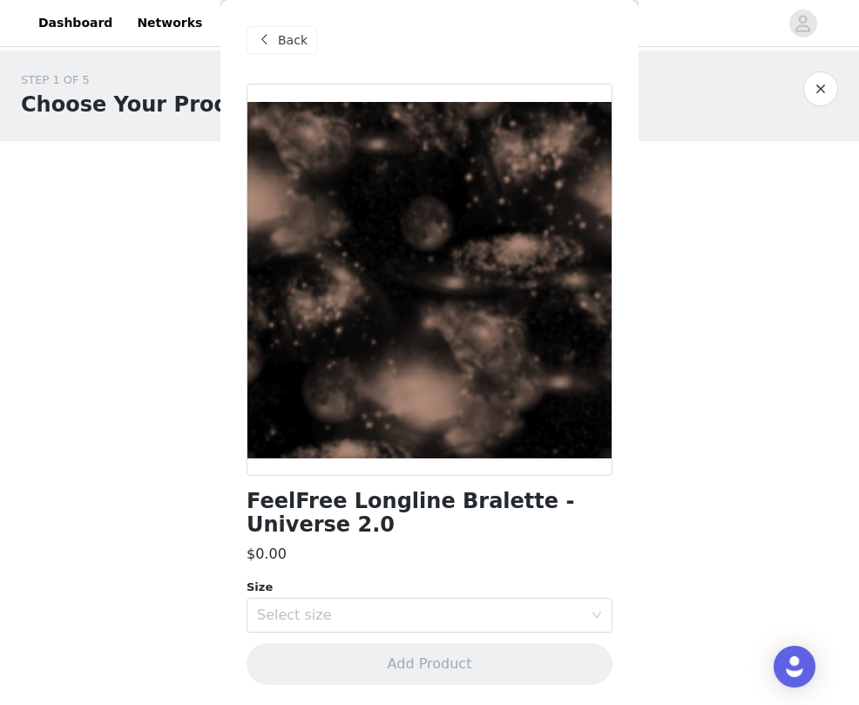
click at [290, 45] on span "Back" at bounding box center [293, 40] width 30 height 18
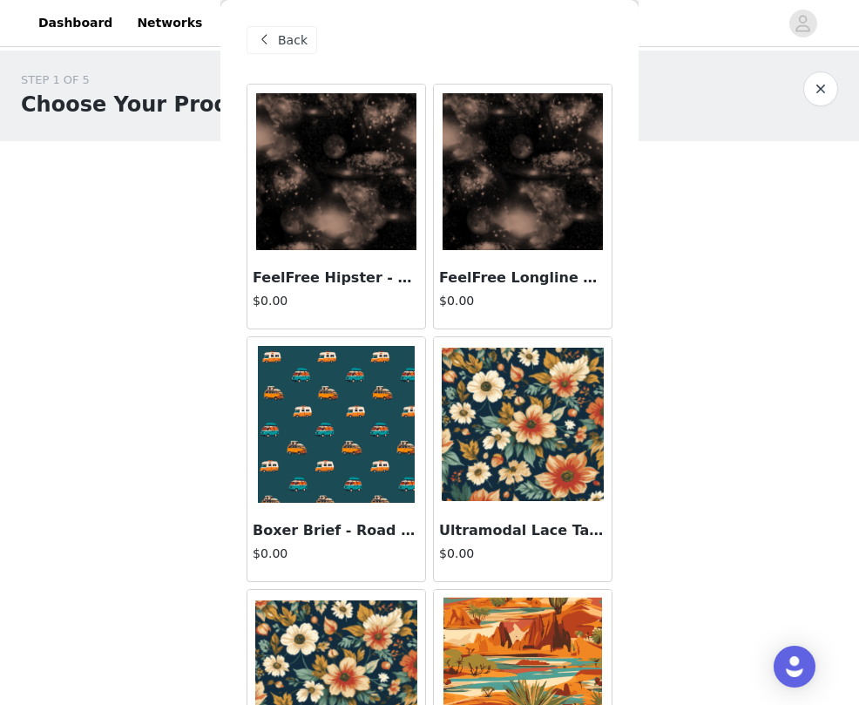
click at [288, 39] on span "Back" at bounding box center [293, 40] width 30 height 18
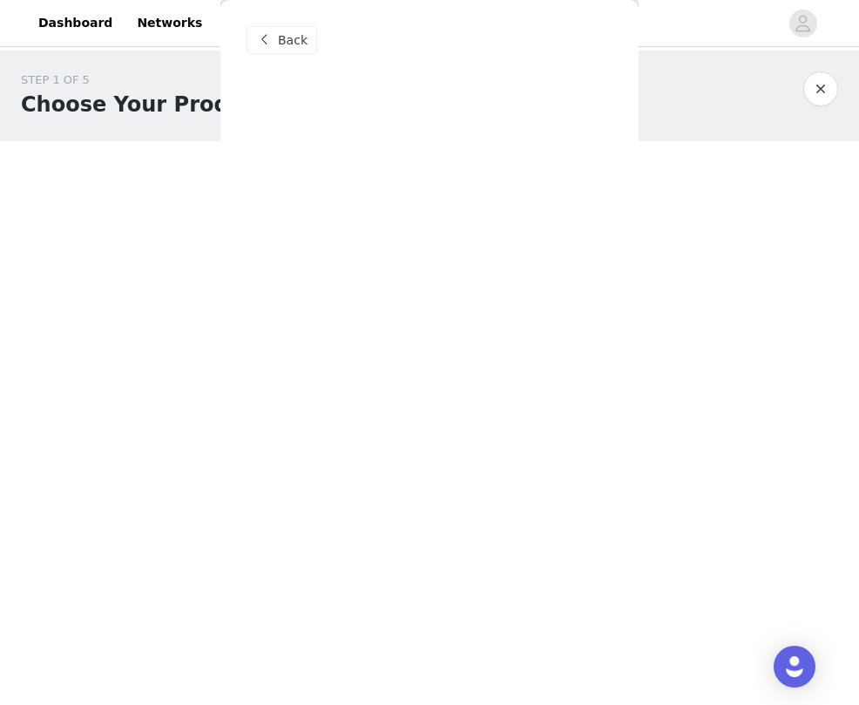
scroll to position [0, 0]
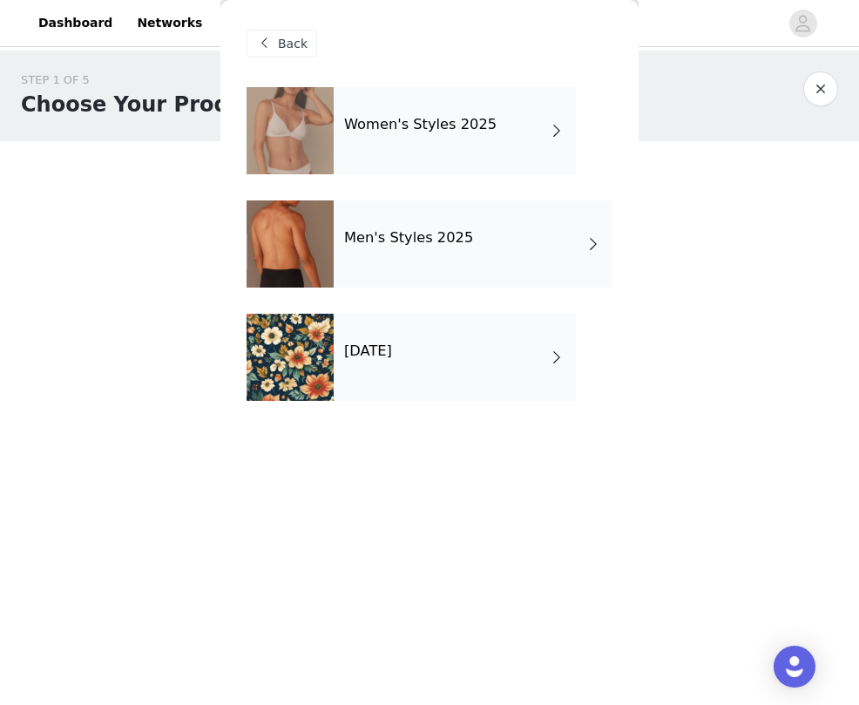
click at [416, 250] on div "Men's Styles 2025" at bounding box center [473, 243] width 279 height 87
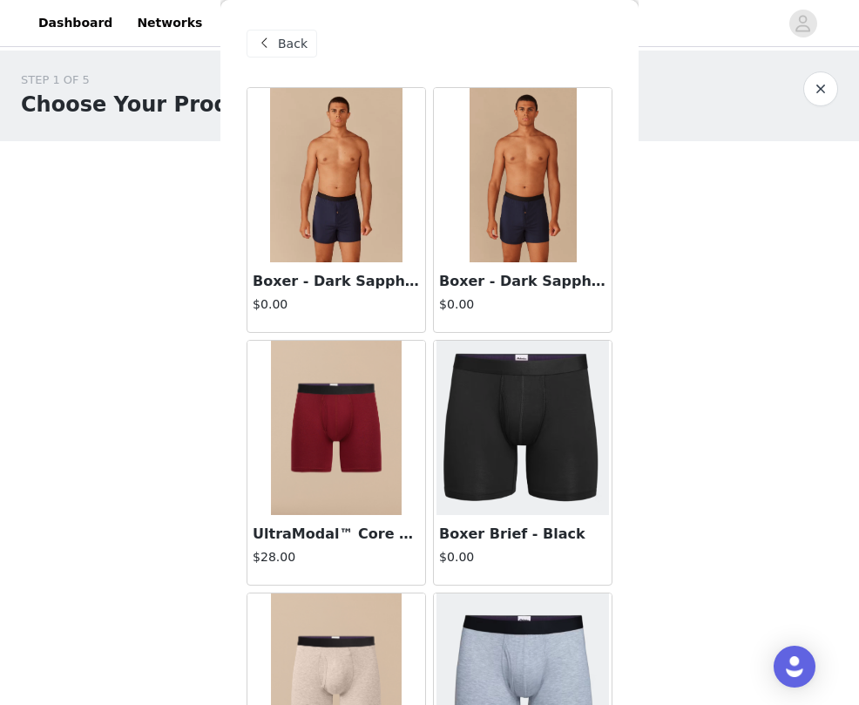
click at [283, 39] on span "Back" at bounding box center [293, 44] width 30 height 18
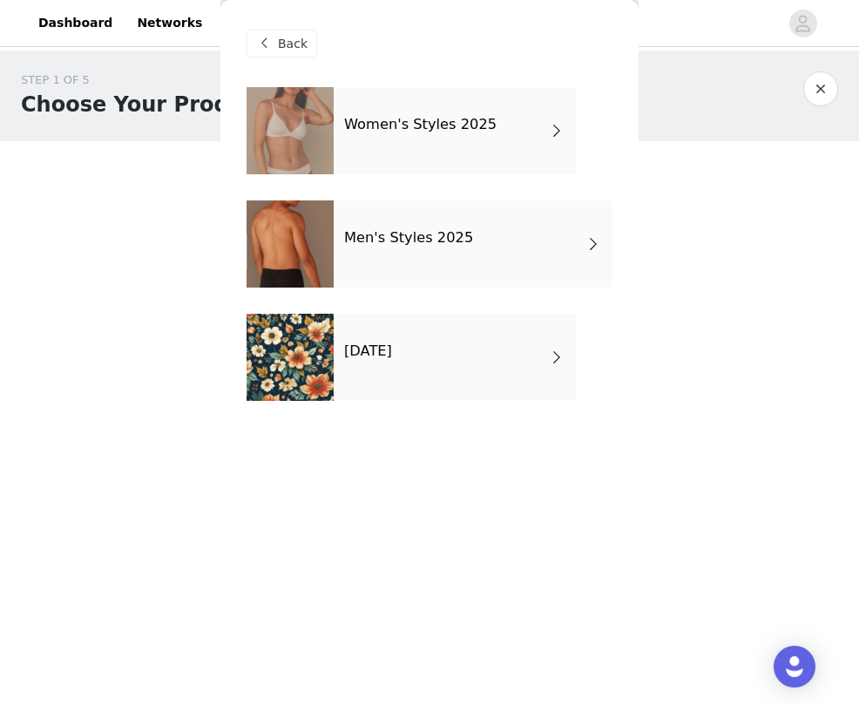
click at [402, 152] on div "Women's Styles 2025" at bounding box center [455, 130] width 242 height 87
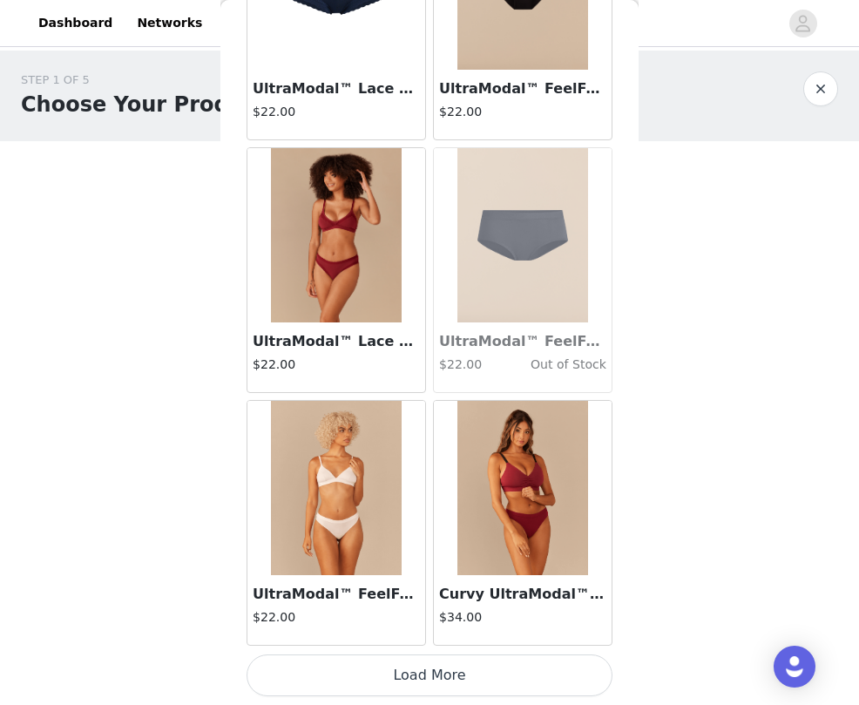
scroll to position [1962, 0]
click at [437, 688] on button "Load More" at bounding box center [430, 676] width 366 height 42
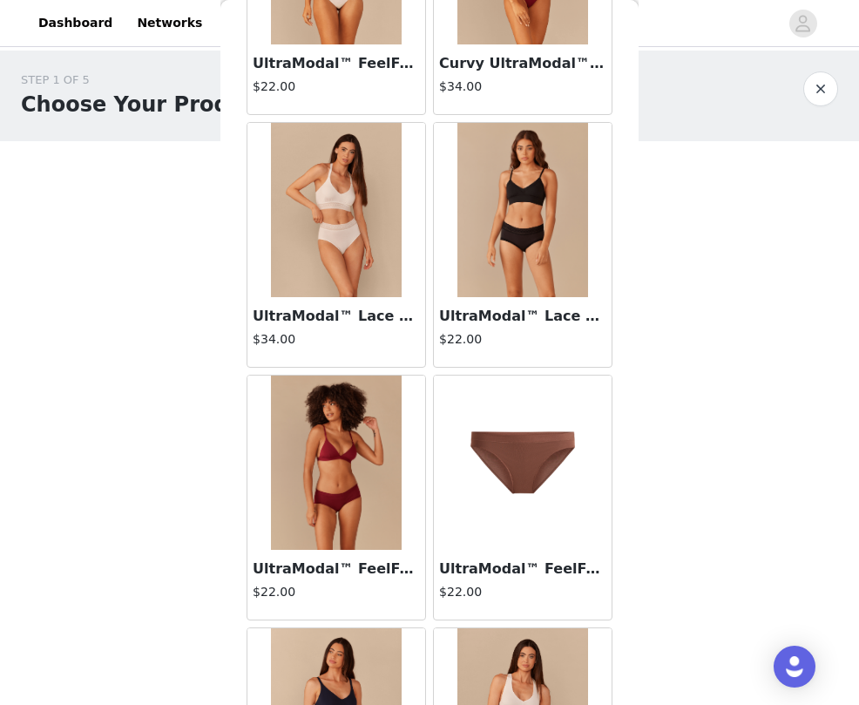
scroll to position [2494, 0]
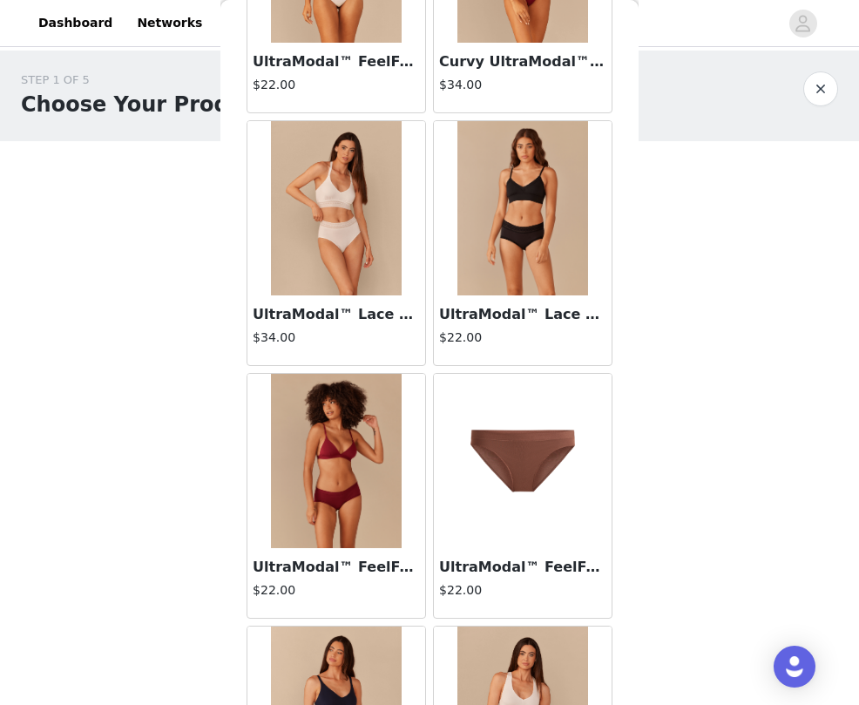
click at [508, 343] on h4 "$22.00" at bounding box center [522, 338] width 167 height 18
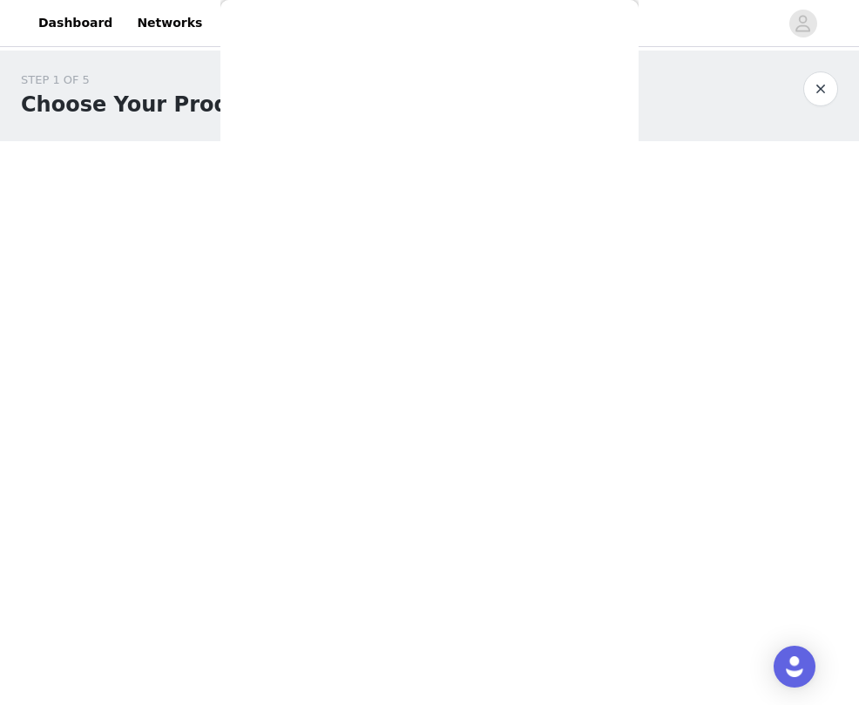
scroll to position [0, 0]
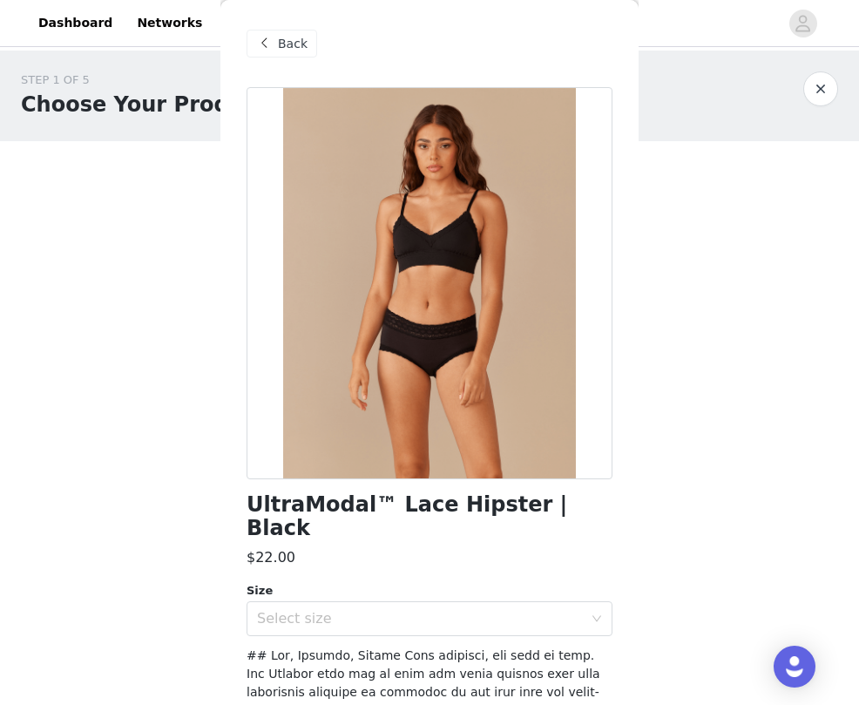
click at [280, 41] on span "Back" at bounding box center [293, 44] width 30 height 18
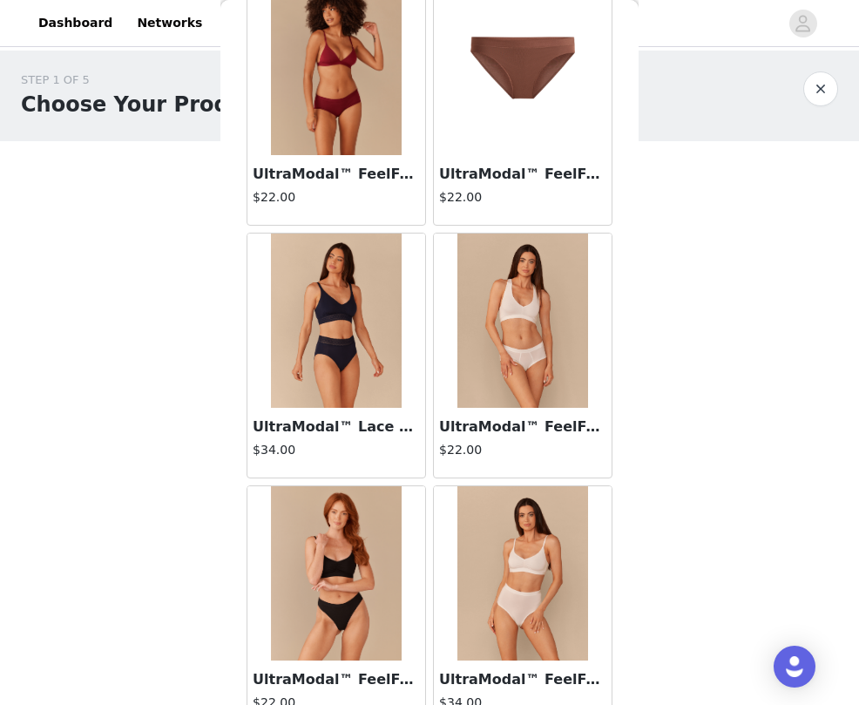
scroll to position [2888, 0]
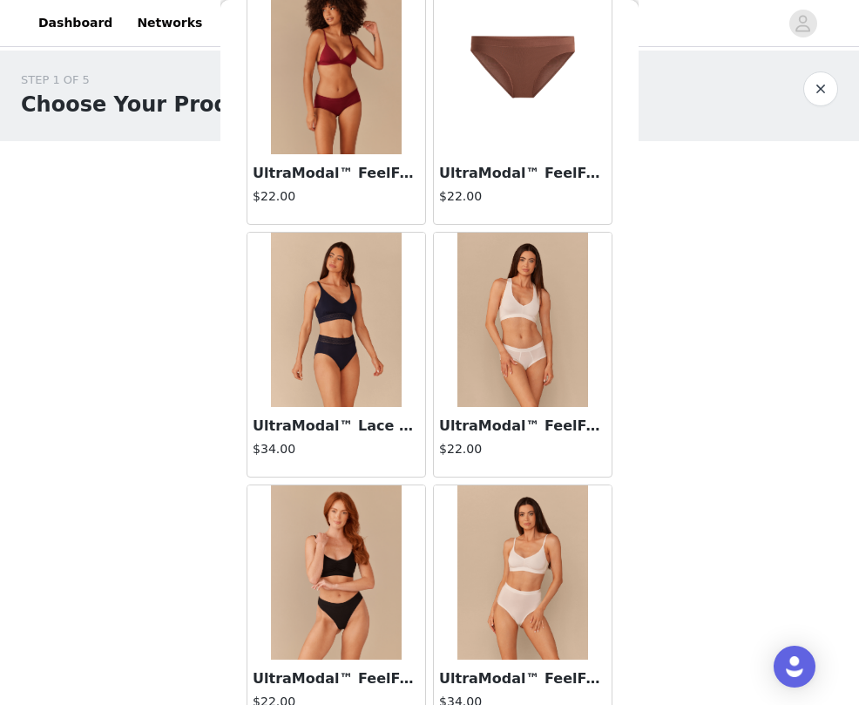
click at [328, 332] on img at bounding box center [336, 320] width 131 height 174
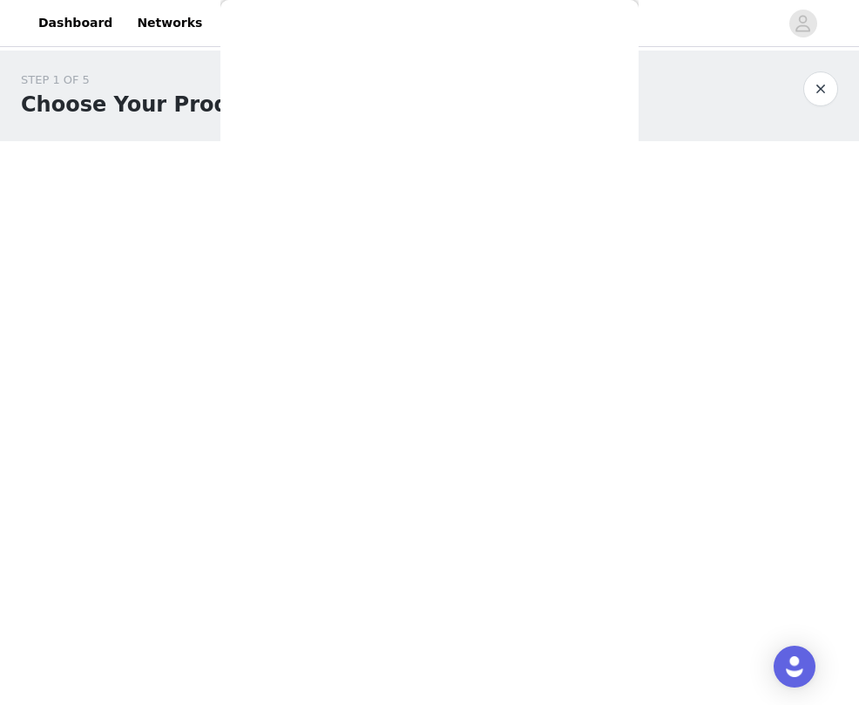
scroll to position [0, 0]
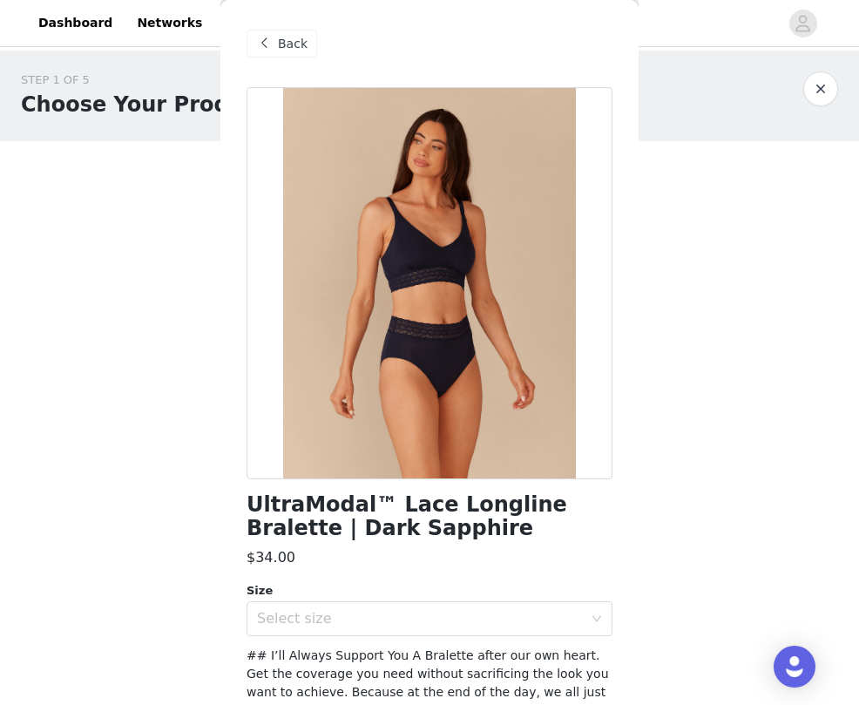
click at [297, 51] on span "Back" at bounding box center [293, 44] width 30 height 18
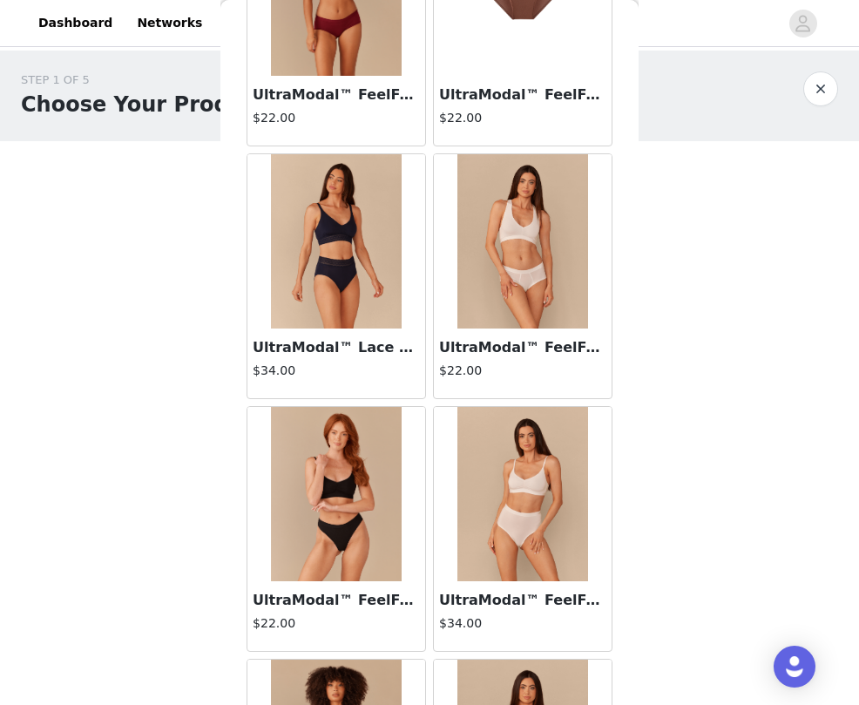
scroll to position [2969, 0]
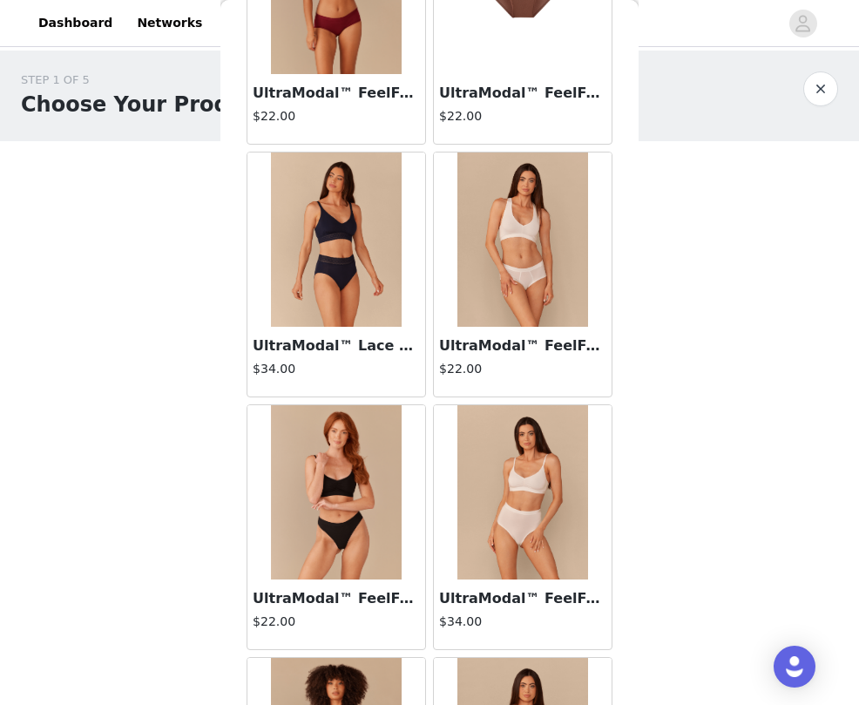
click at [329, 501] on img at bounding box center [336, 492] width 131 height 174
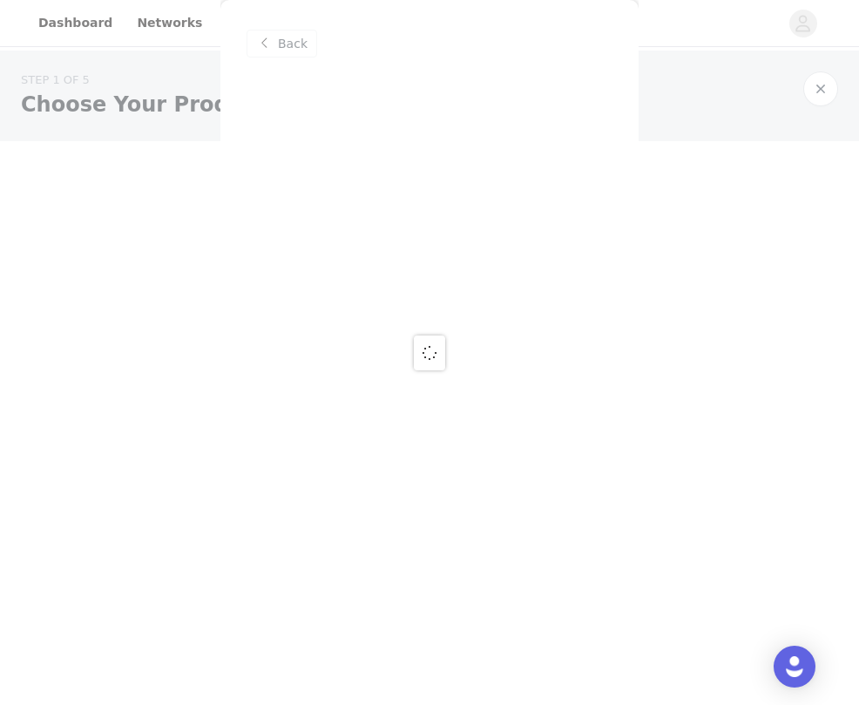
scroll to position [0, 0]
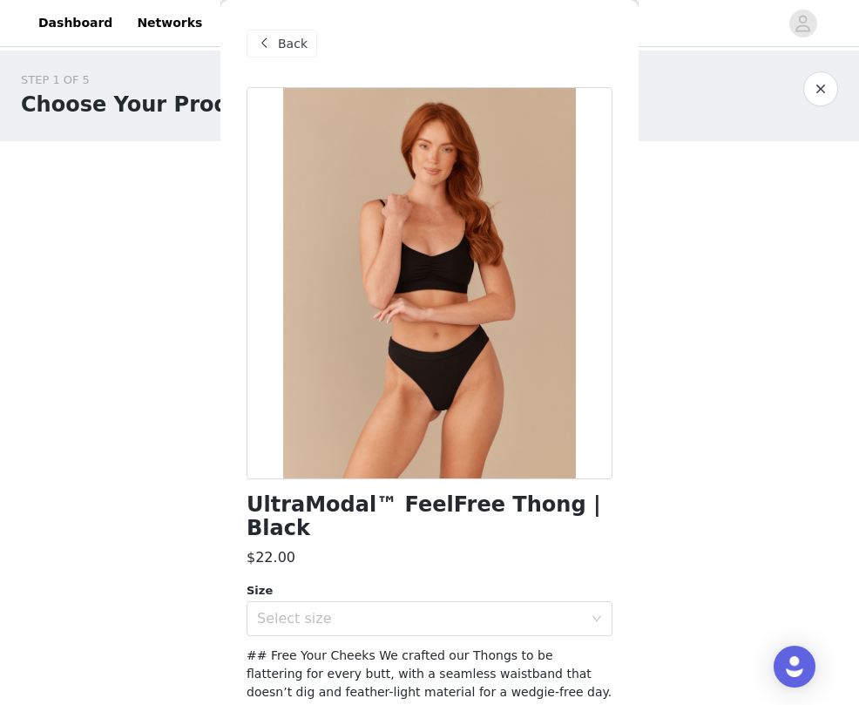
click at [296, 49] on span "Back" at bounding box center [293, 44] width 30 height 18
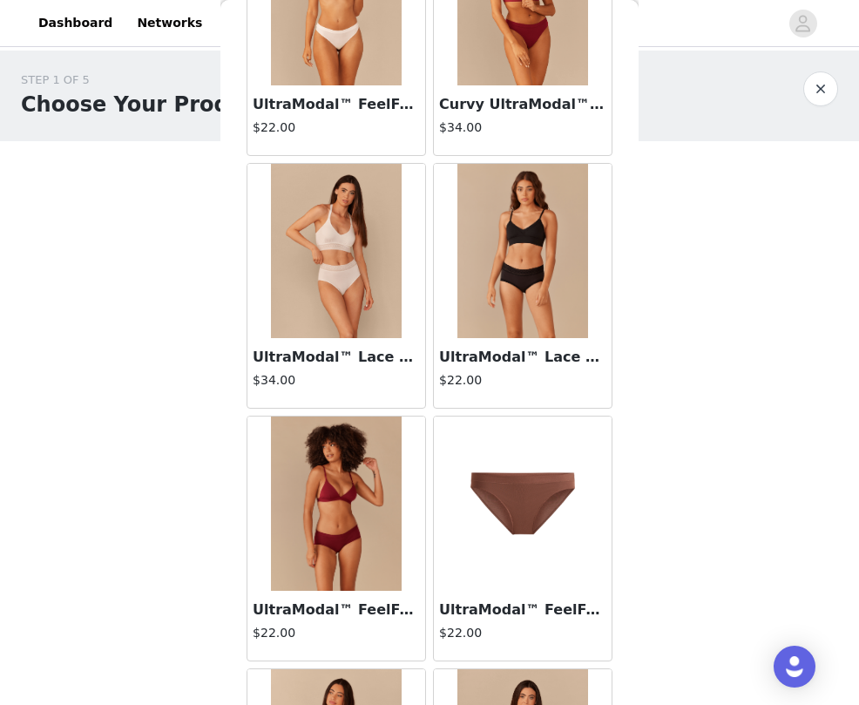
scroll to position [2486, 0]
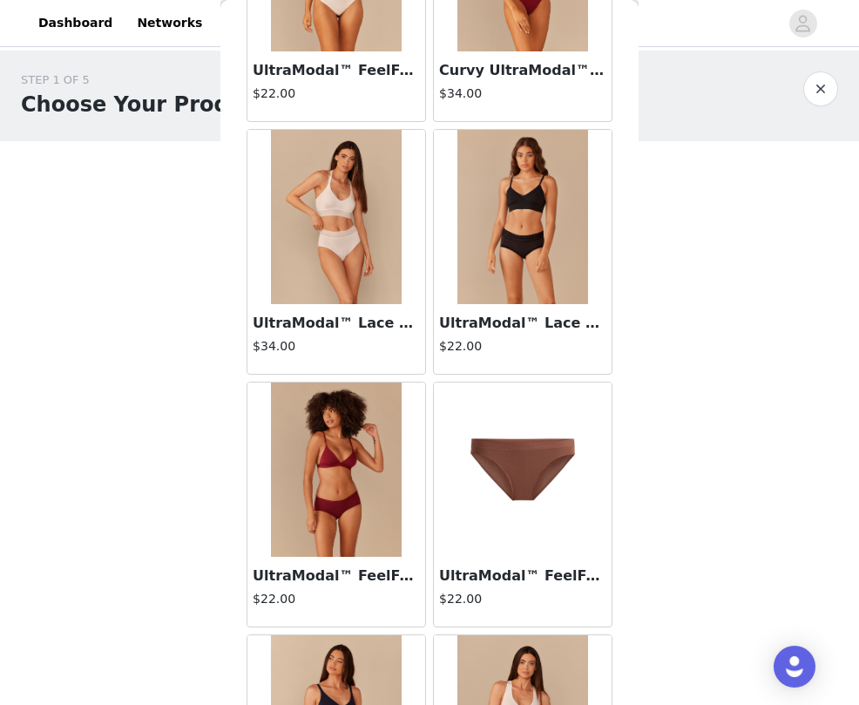
click at [487, 320] on h3 "UltraModal™ Lace Hipster | Black" at bounding box center [522, 323] width 167 height 21
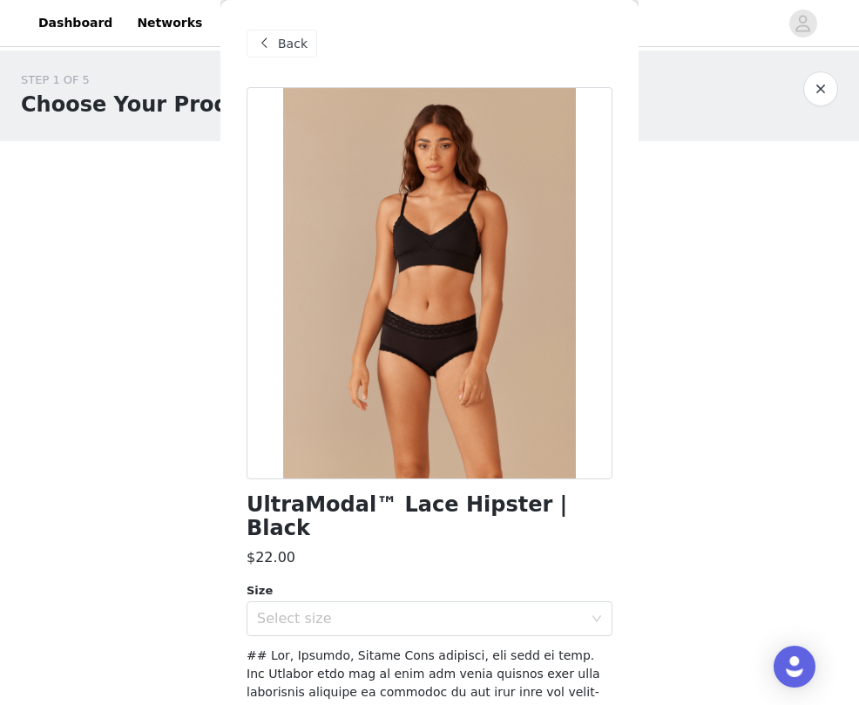
scroll to position [0, 0]
click at [273, 39] on span at bounding box center [264, 43] width 21 height 21
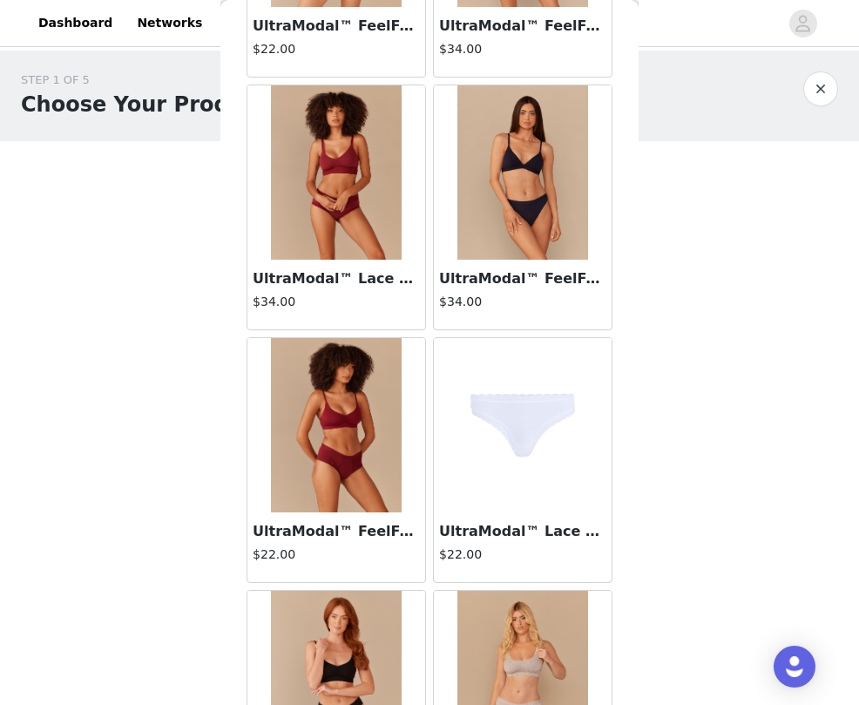
scroll to position [3543, 0]
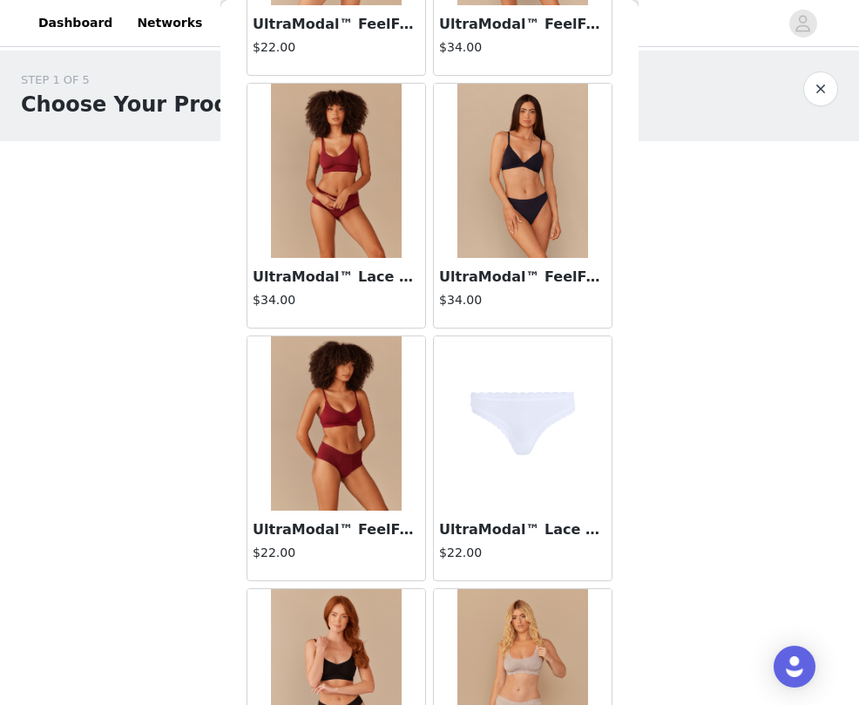
click at [383, 484] on img at bounding box center [336, 423] width 131 height 174
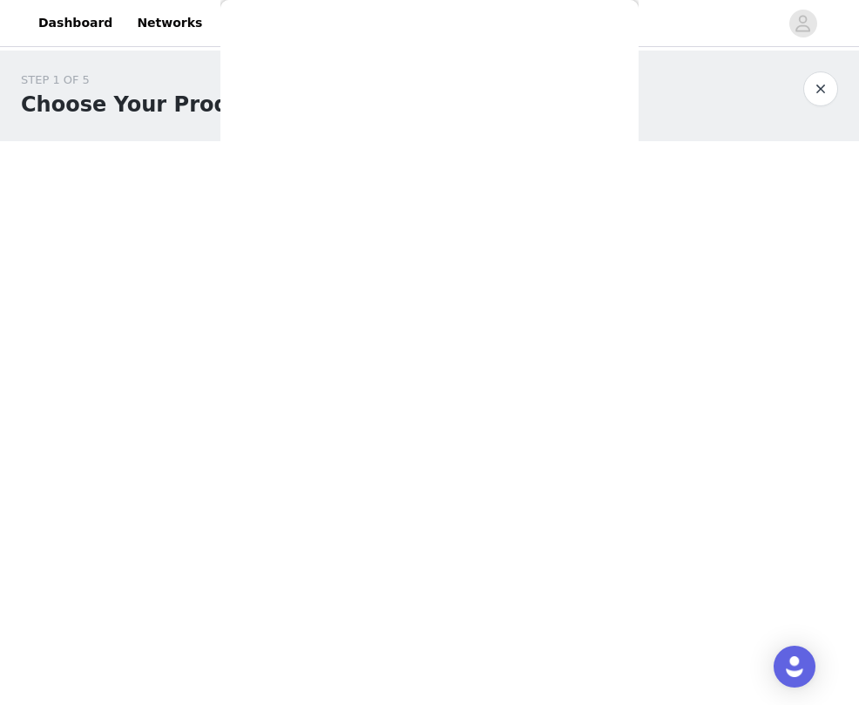
scroll to position [0, 0]
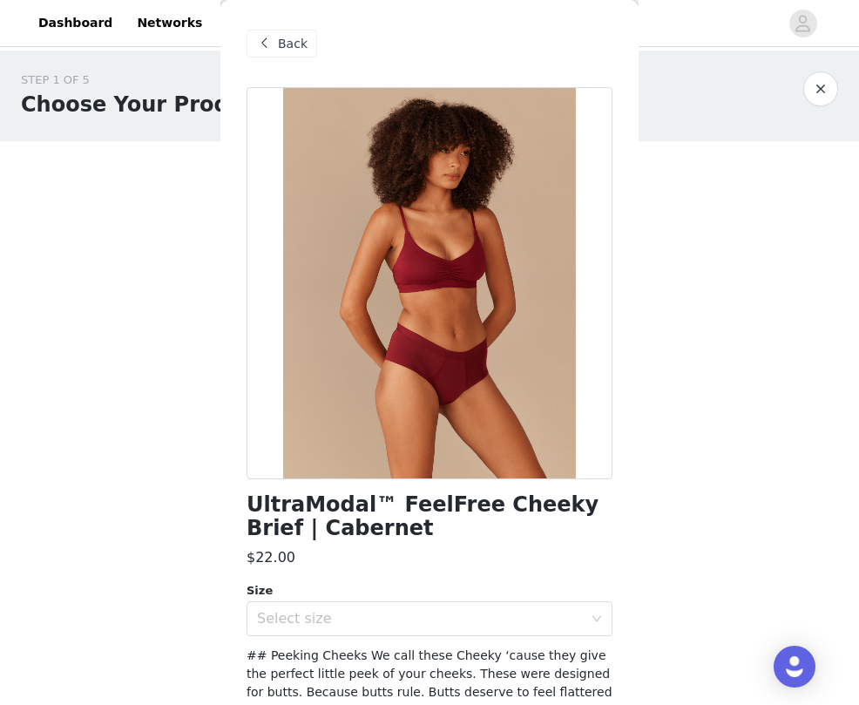
click at [276, 44] on div "Back" at bounding box center [282, 44] width 71 height 28
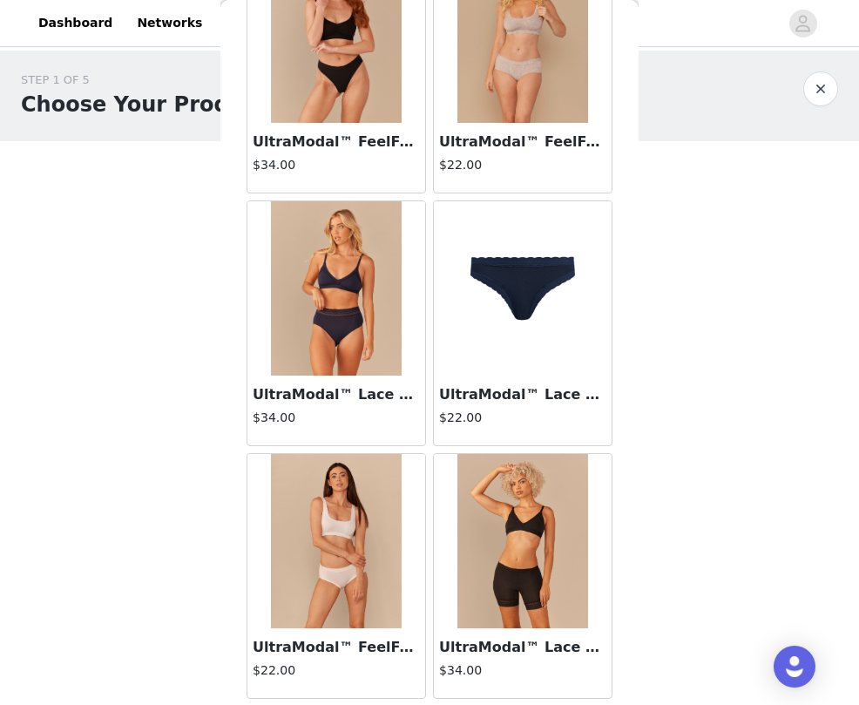
scroll to position [4198, 0]
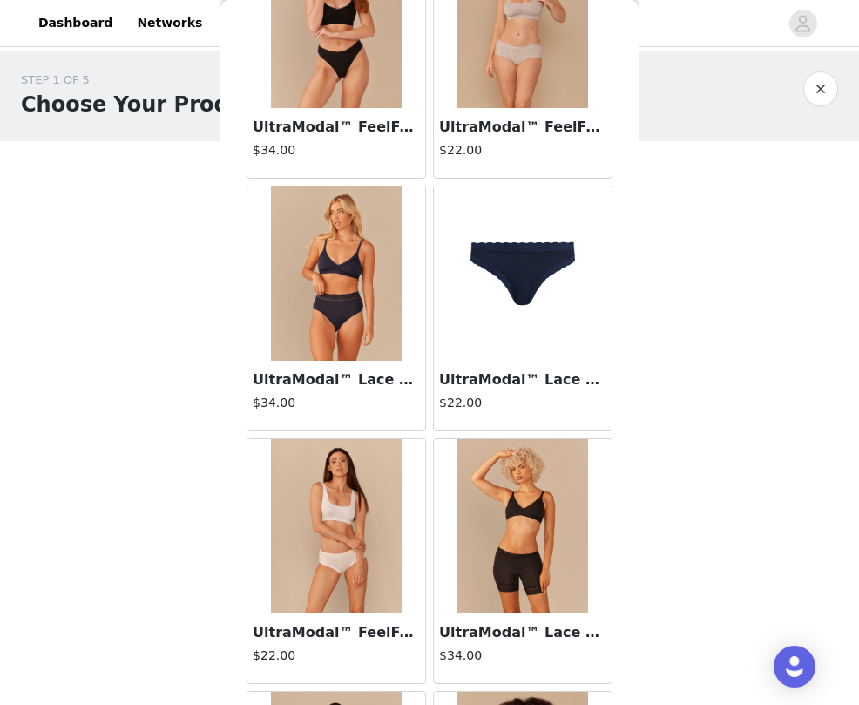
click at [353, 400] on h4 "$34.00" at bounding box center [336, 403] width 167 height 18
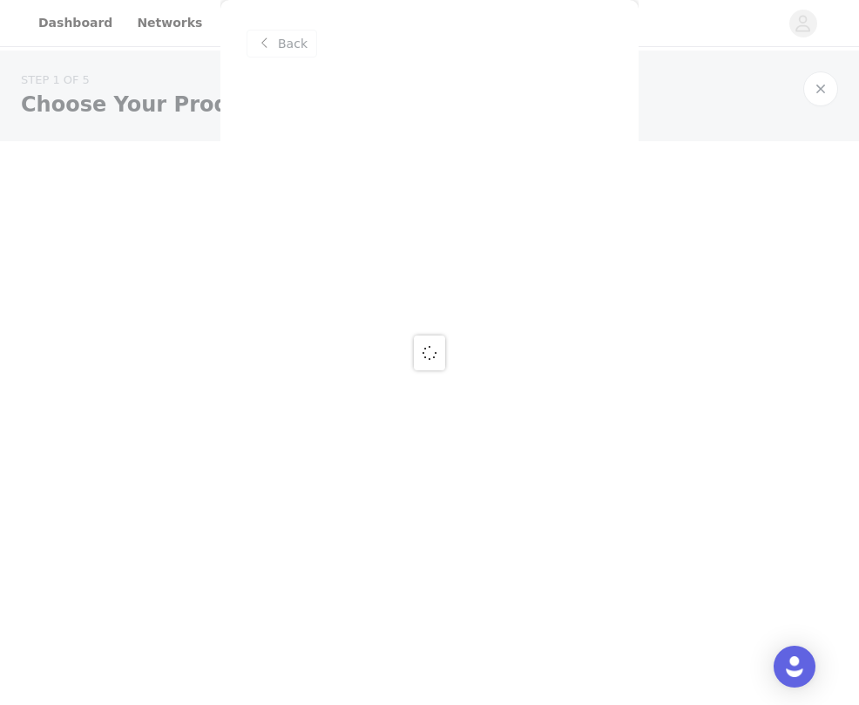
scroll to position [0, 0]
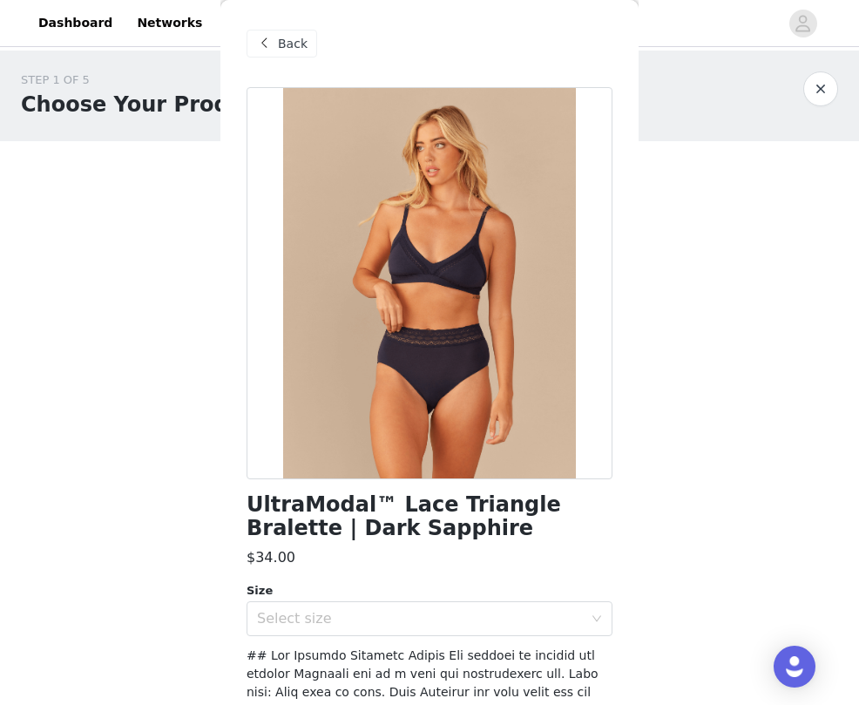
click at [278, 49] on span "Back" at bounding box center [293, 44] width 30 height 18
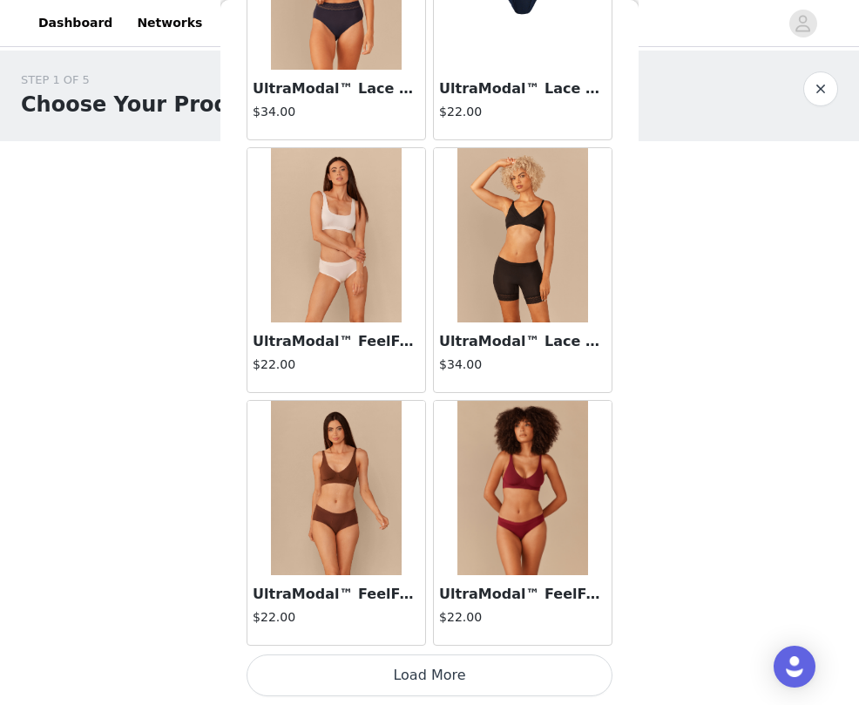
scroll to position [4489, 0]
click at [522, 350] on h3 "UltraModal™ Lace Triangle Bralette | Black" at bounding box center [522, 341] width 167 height 21
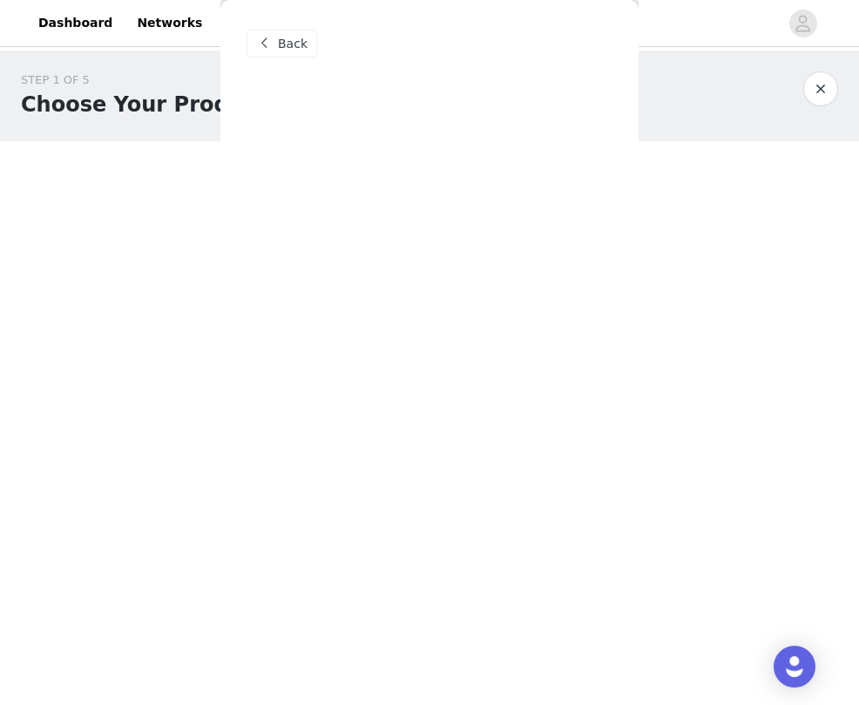
scroll to position [0, 0]
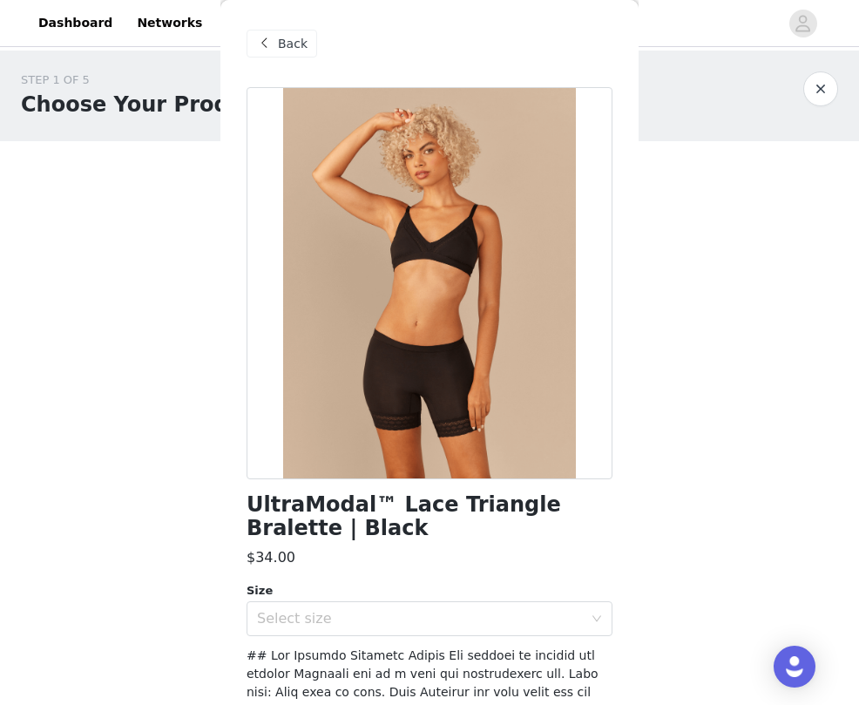
click at [298, 44] on span "Back" at bounding box center [293, 44] width 30 height 18
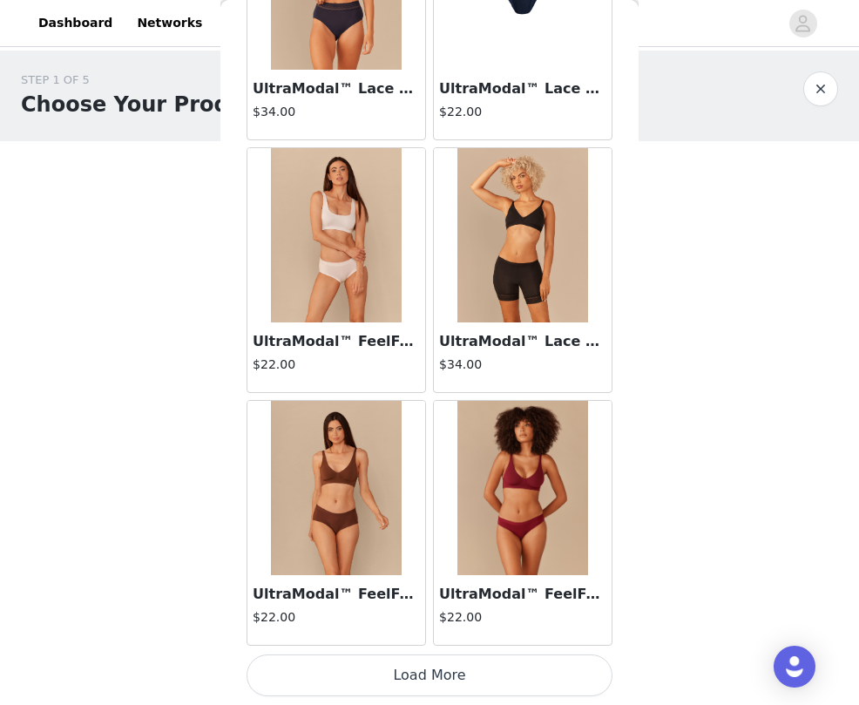
click at [433, 667] on button "Load More" at bounding box center [430, 676] width 366 height 42
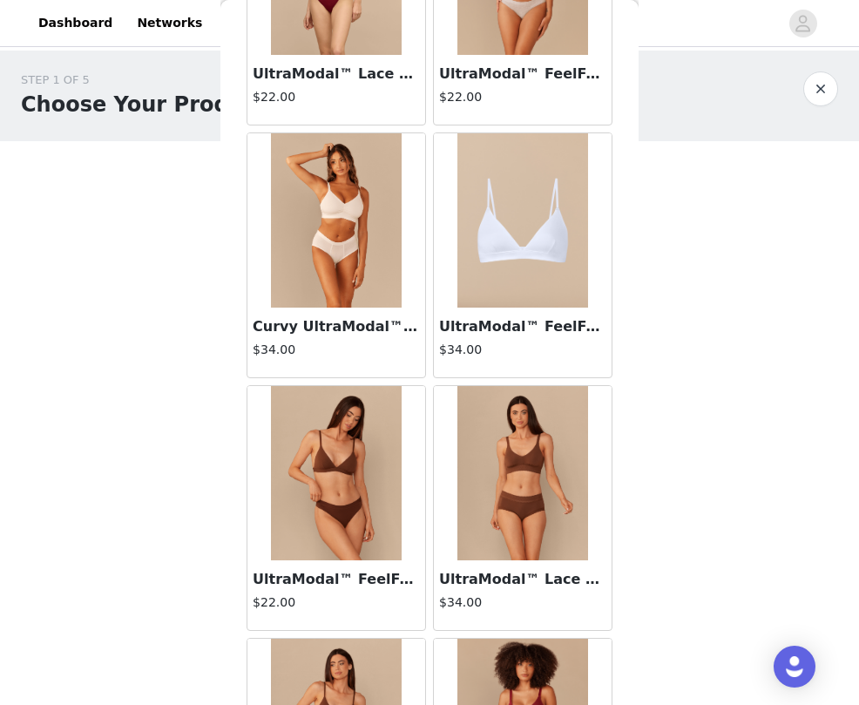
scroll to position [5384, 0]
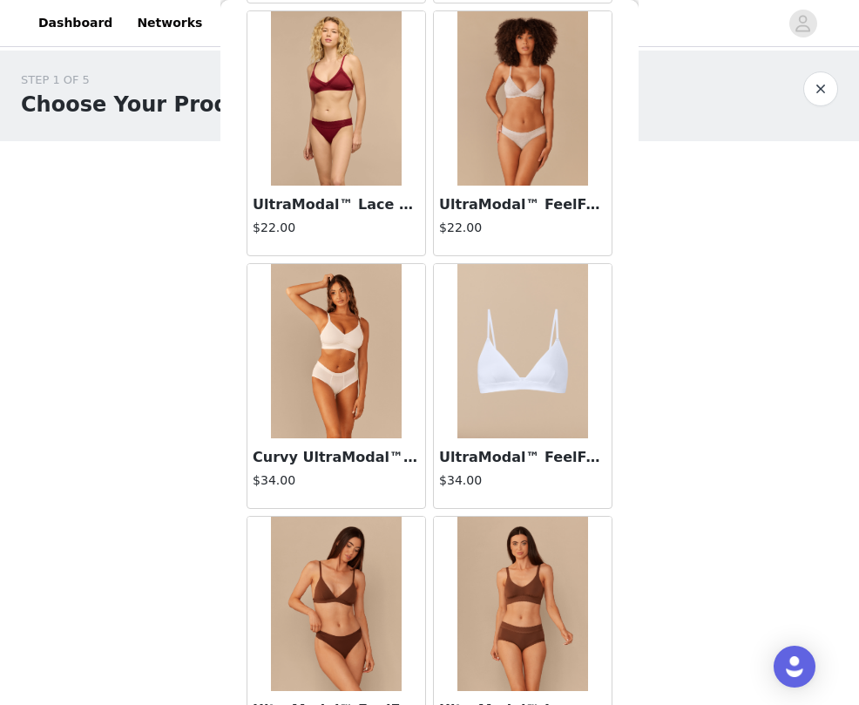
click at [359, 404] on img at bounding box center [336, 351] width 131 height 174
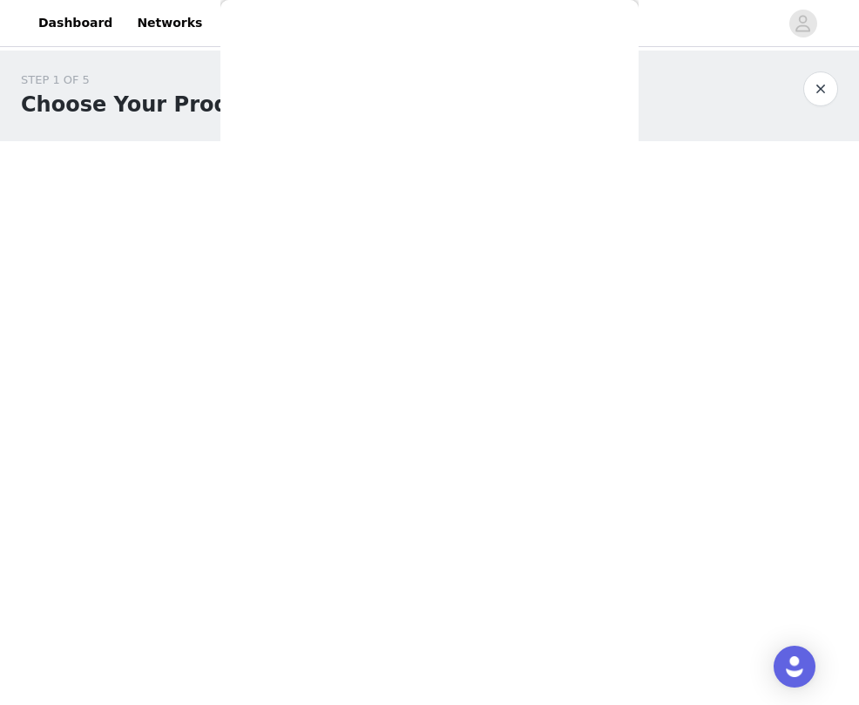
scroll to position [0, 0]
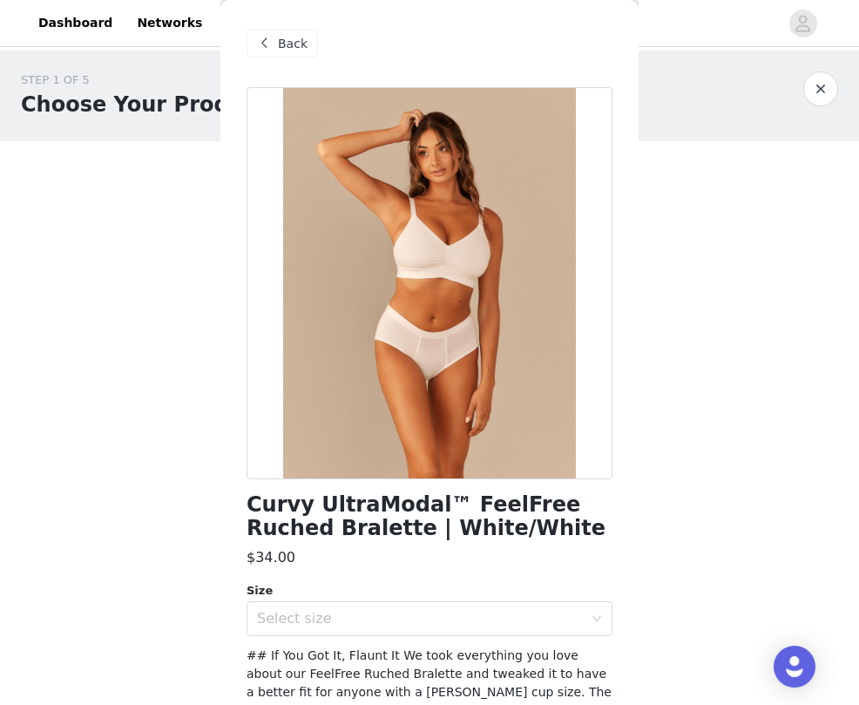
click at [293, 38] on span "Back" at bounding box center [293, 44] width 30 height 18
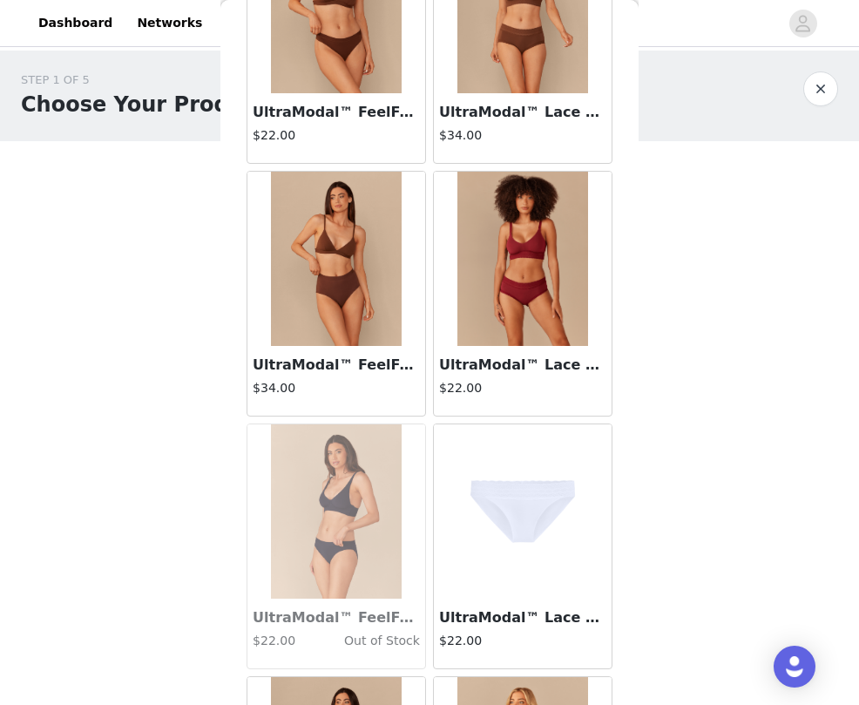
scroll to position [6868, 0]
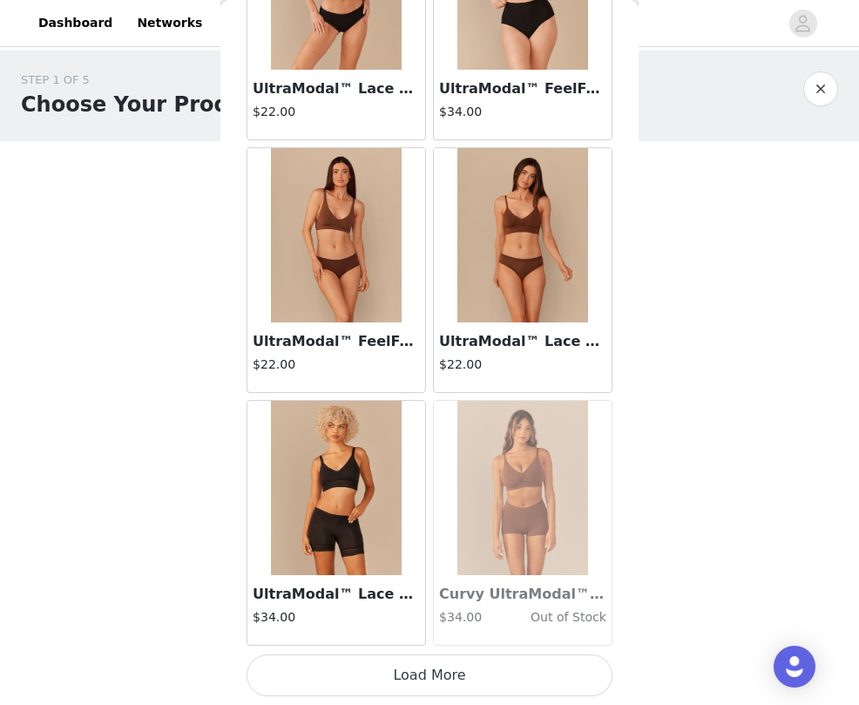
click at [435, 676] on button "Load More" at bounding box center [430, 676] width 366 height 42
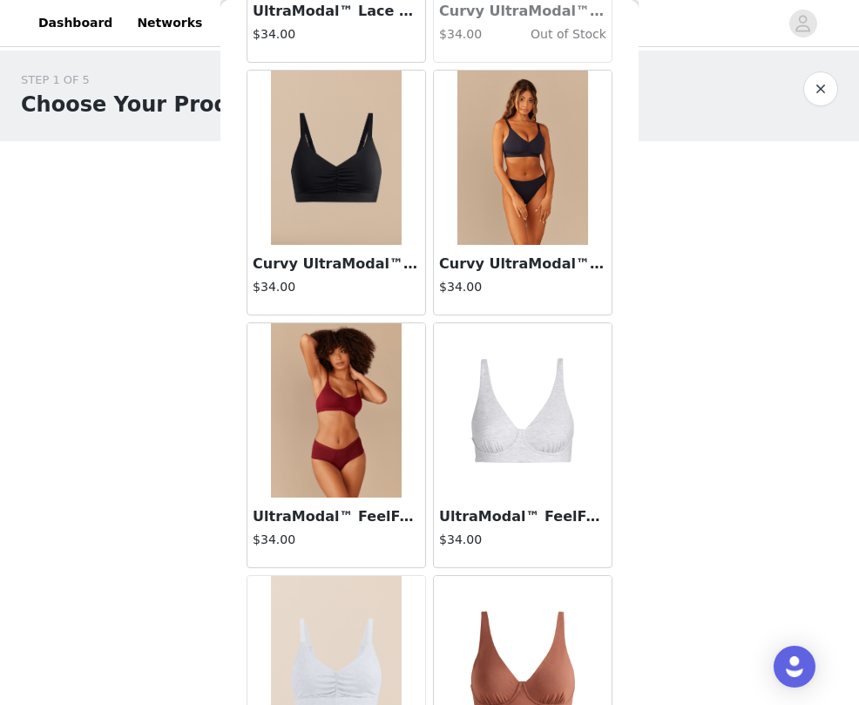
scroll to position [7602, 0]
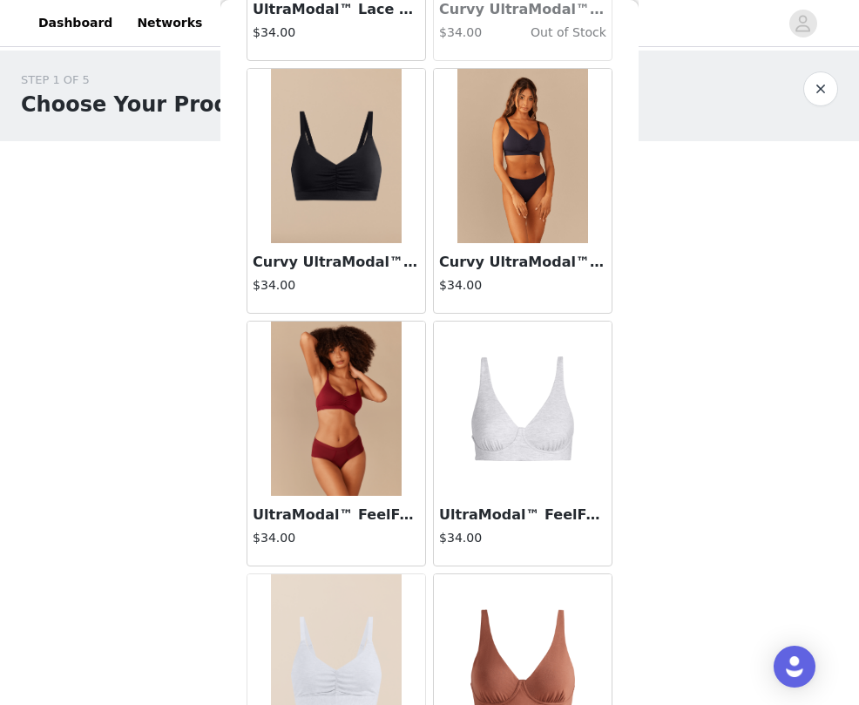
click at [502, 290] on h4 "$34.00" at bounding box center [522, 285] width 167 height 18
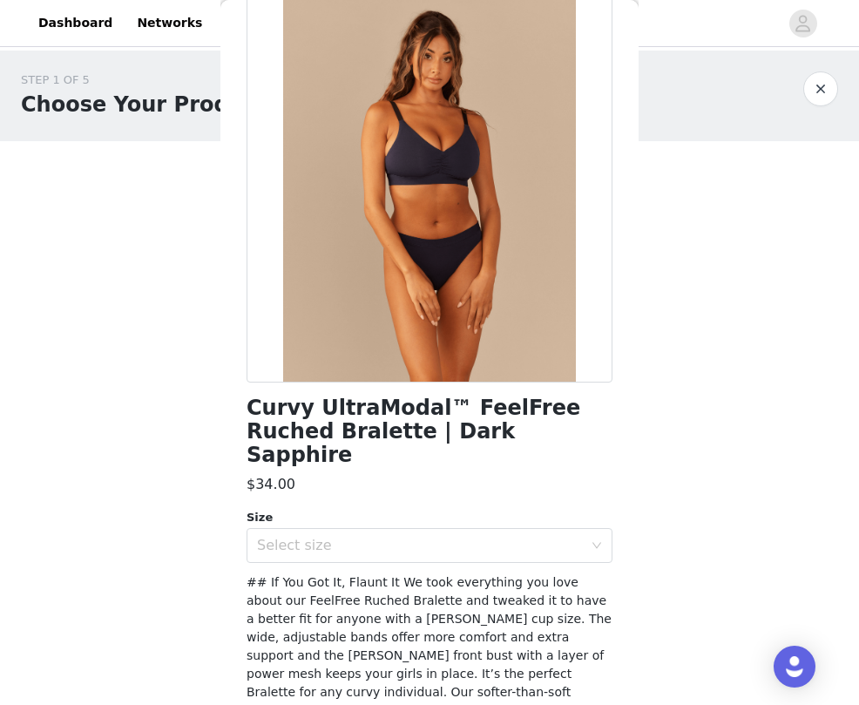
scroll to position [105, 0]
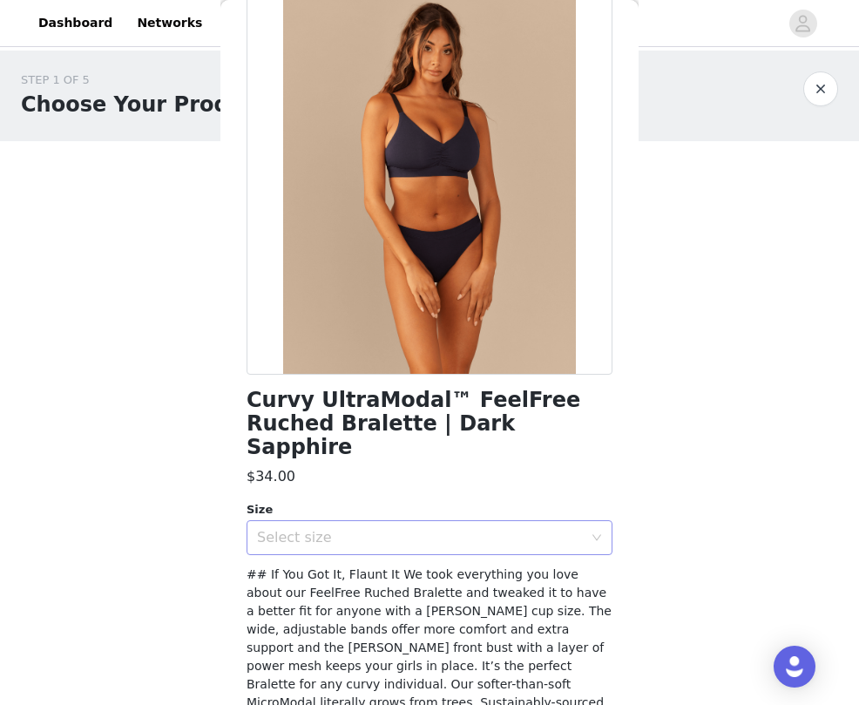
click at [437, 529] on div "Select size" at bounding box center [420, 537] width 326 height 17
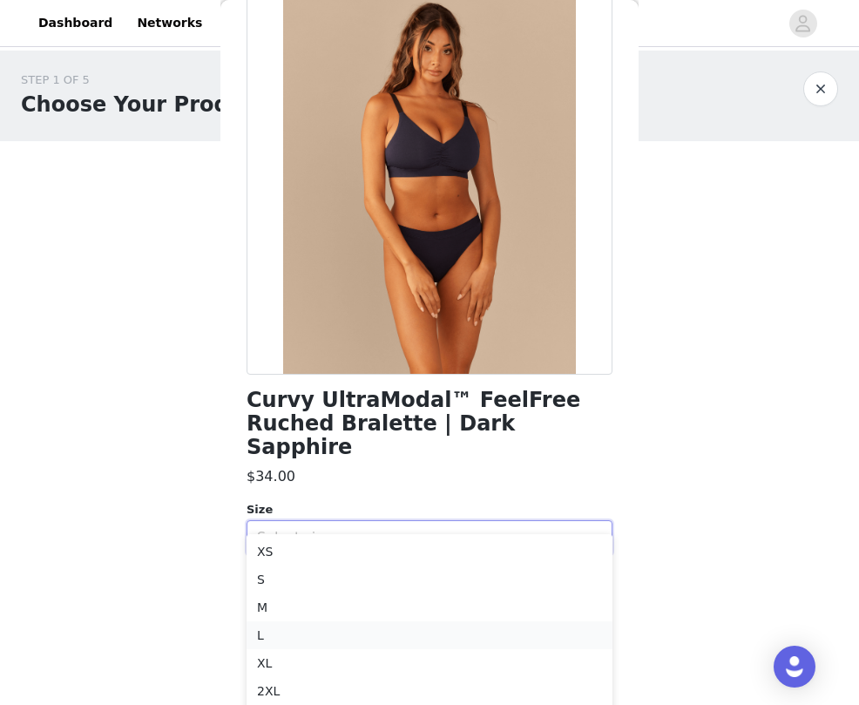
click at [307, 635] on li "L" at bounding box center [430, 635] width 366 height 28
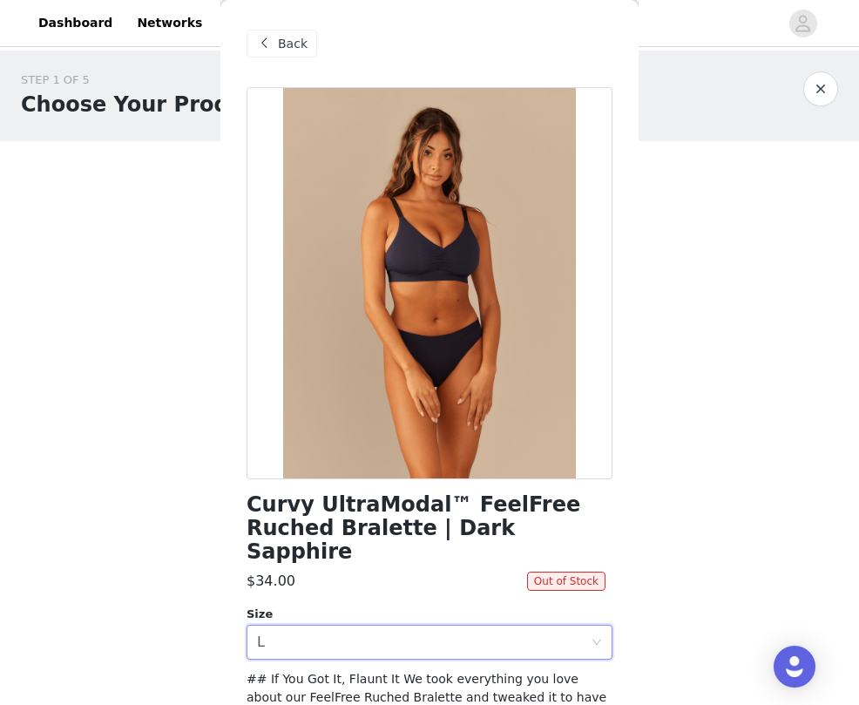
scroll to position [-1, 0]
click at [275, 44] on div "Back" at bounding box center [282, 44] width 71 height 28
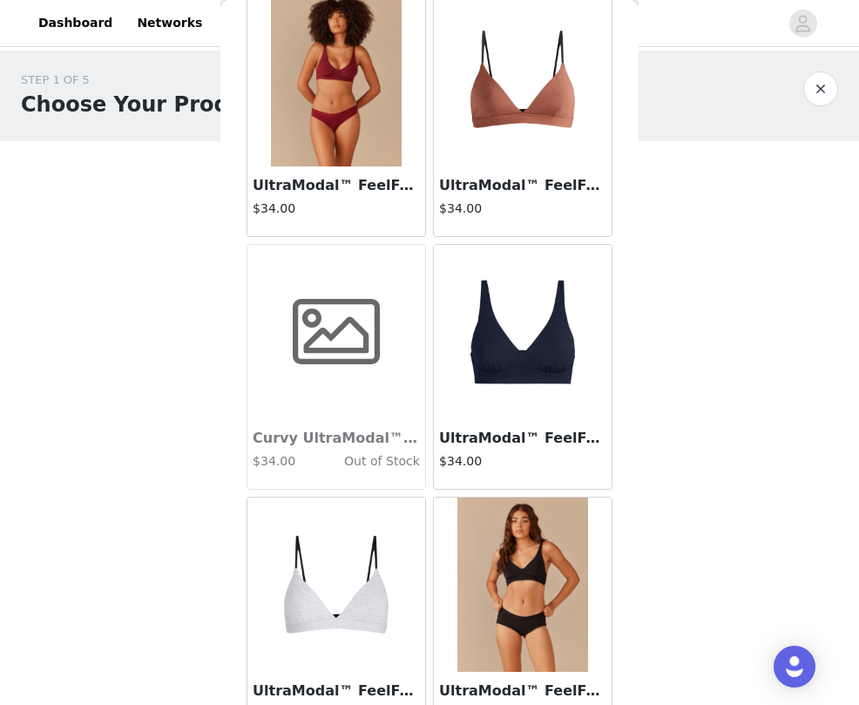
scroll to position [8212, 0]
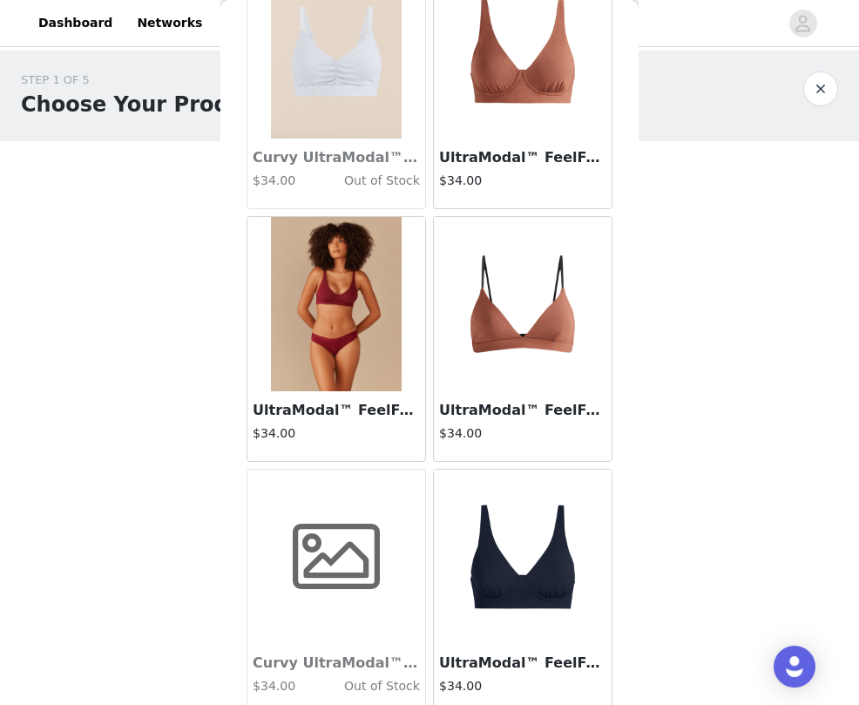
click at [360, 422] on div "UltraModal™ FeelFree Longline Bralette | Cabernet $34.00" at bounding box center [337, 426] width 178 height 70
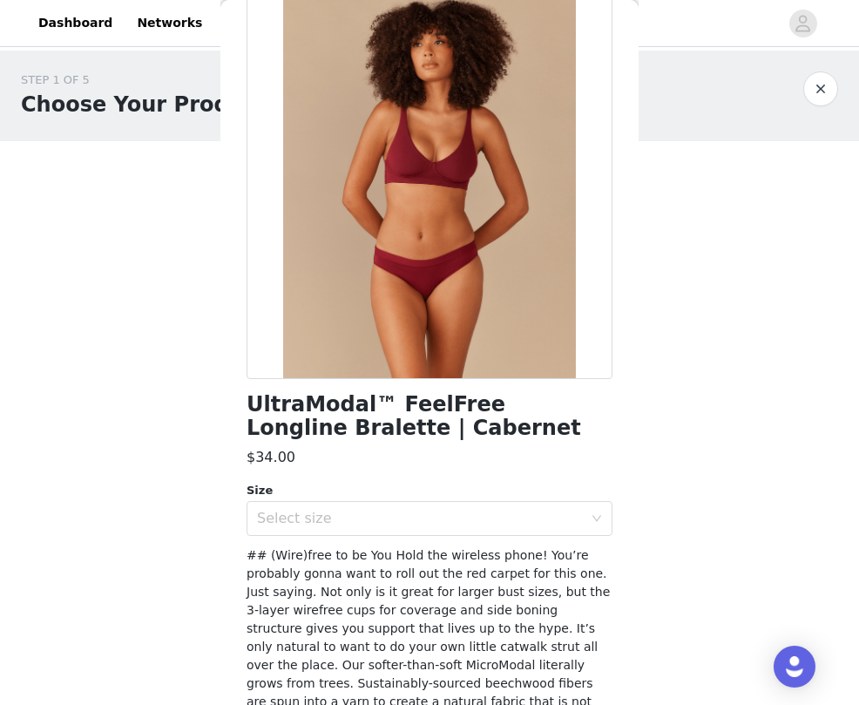
scroll to position [104, 0]
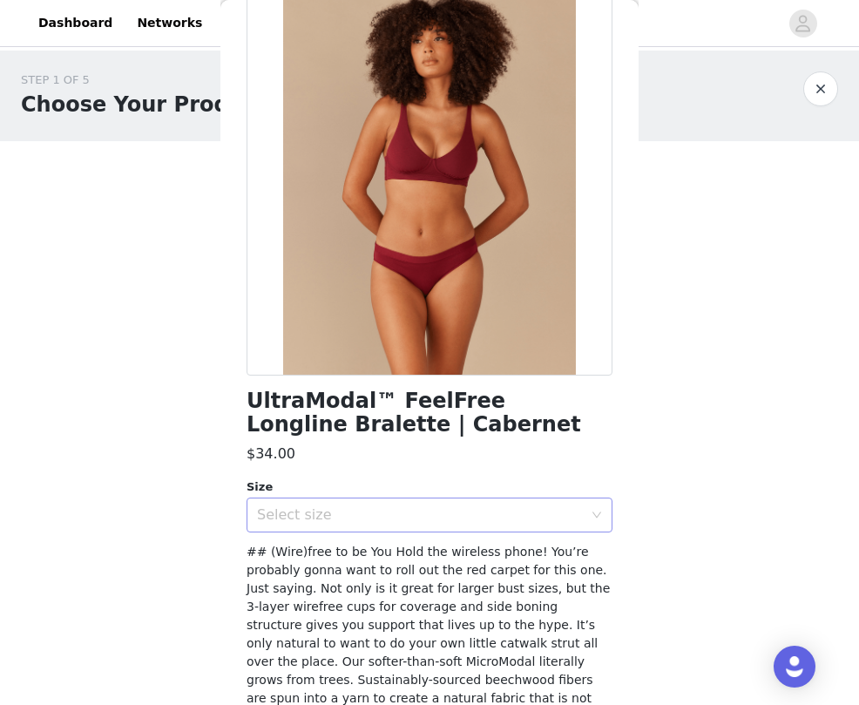
click at [403, 514] on div "Select size" at bounding box center [420, 514] width 326 height 17
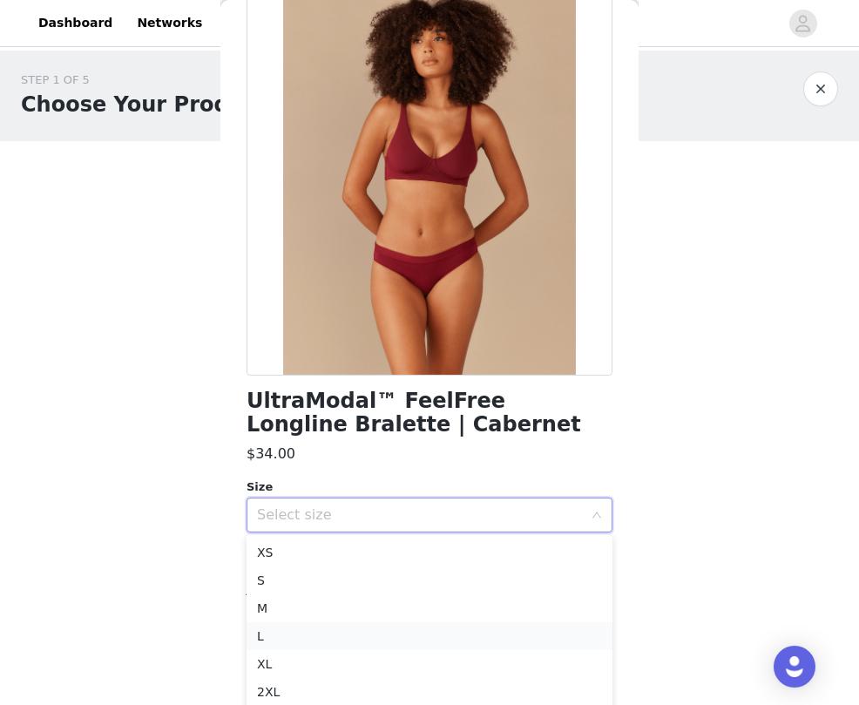
click at [320, 642] on li "L" at bounding box center [430, 636] width 366 height 28
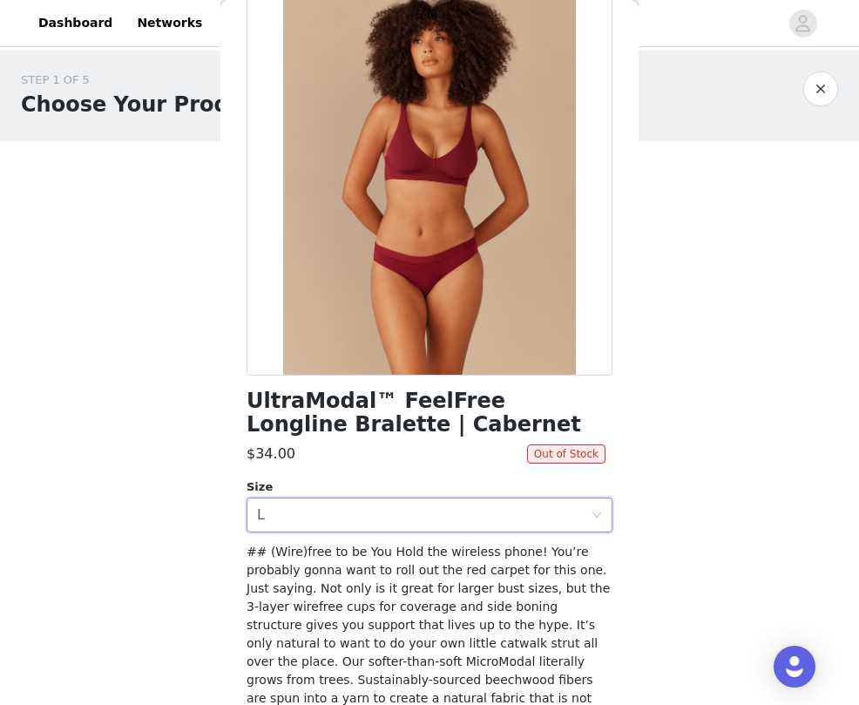
click at [370, 478] on div "UltraModal™ FeelFree Longline Bralette | Cabernet $34.00 Out of Stock Size Sele…" at bounding box center [430, 455] width 366 height 944
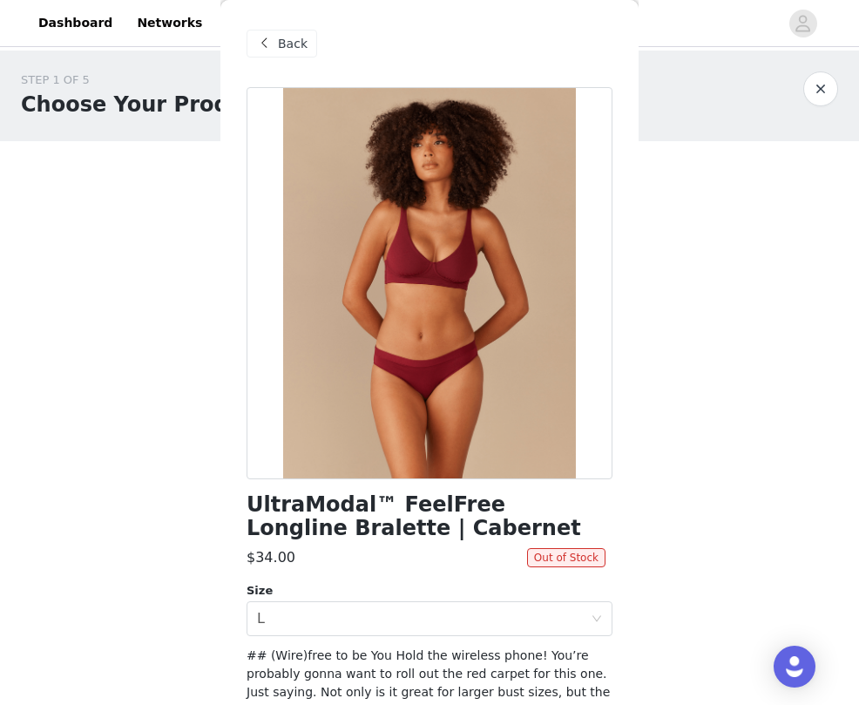
scroll to position [0, 0]
click at [286, 41] on span "Back" at bounding box center [293, 44] width 30 height 18
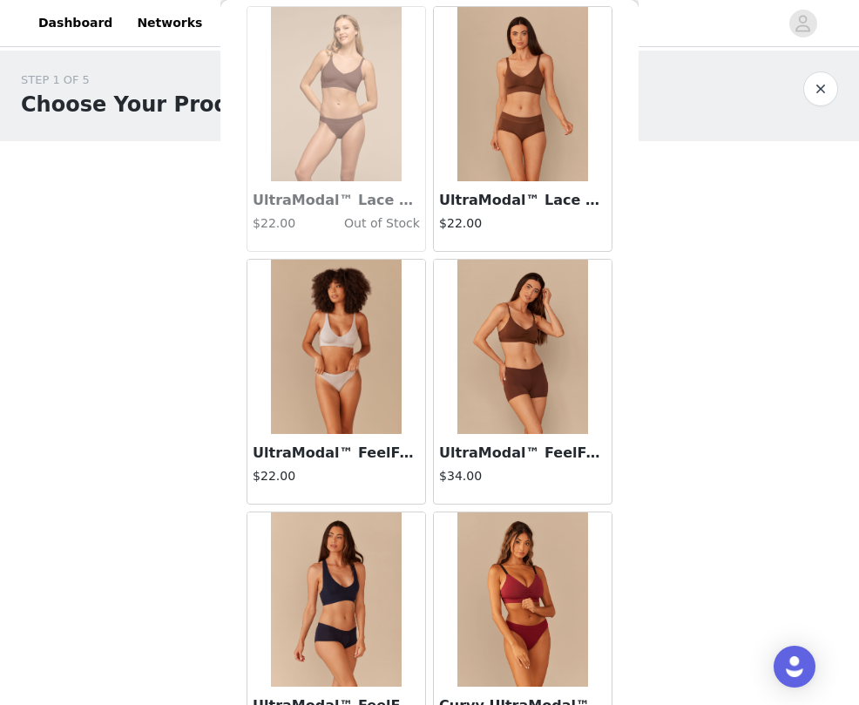
scroll to position [174, 0]
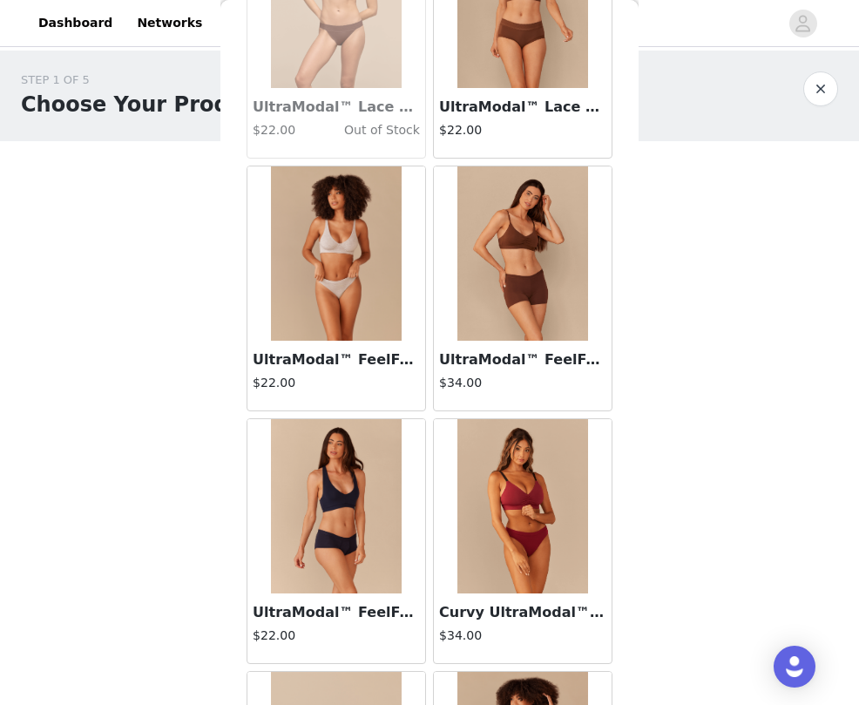
click at [522, 362] on h3 "UltraModal™ FeelFree Ruched Bralette | Walnut Shell/Walnut Shell" at bounding box center [522, 359] width 167 height 21
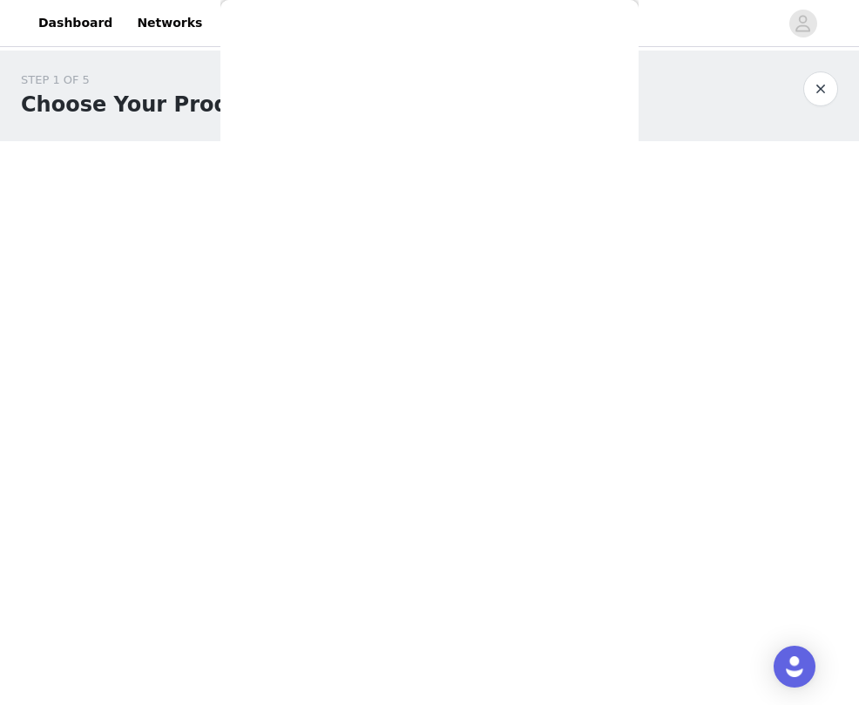
scroll to position [0, 0]
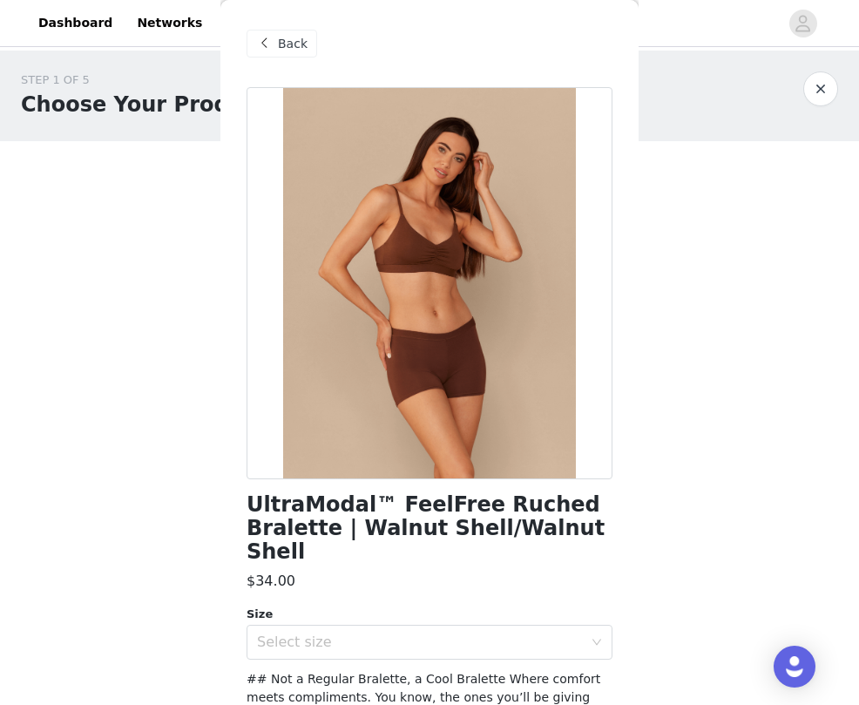
click at [258, 41] on span at bounding box center [264, 43] width 21 height 21
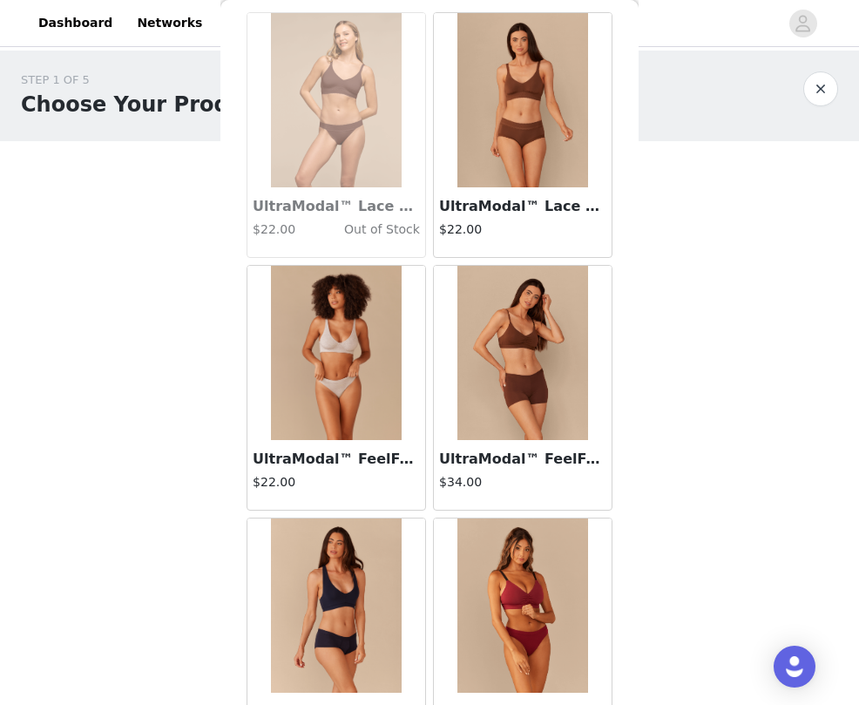
scroll to position [78, 0]
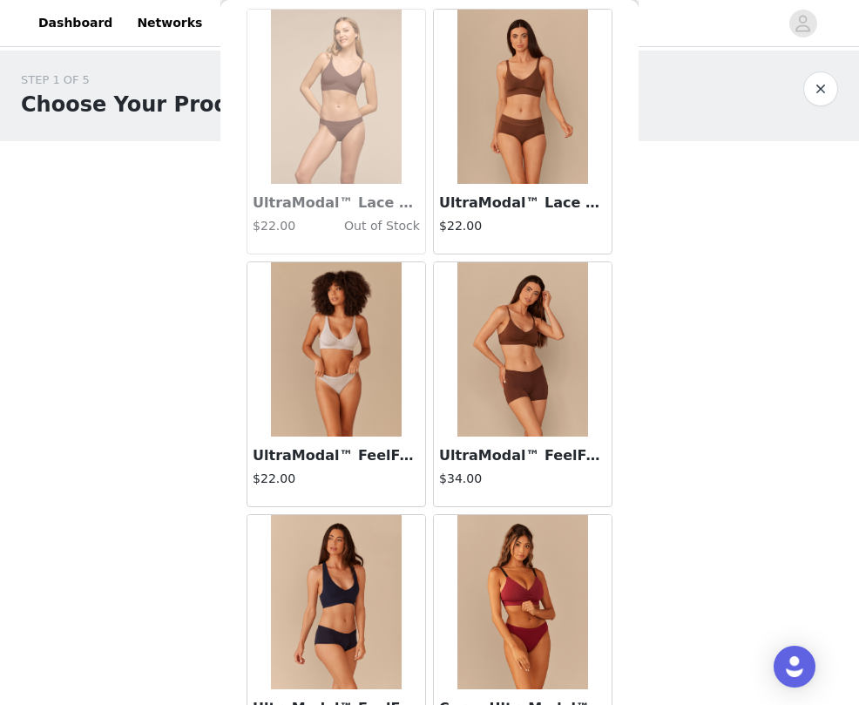
click at [354, 469] on div "UltraModal™ FeelFree Thong | Heather Grey $22.00" at bounding box center [337, 472] width 178 height 70
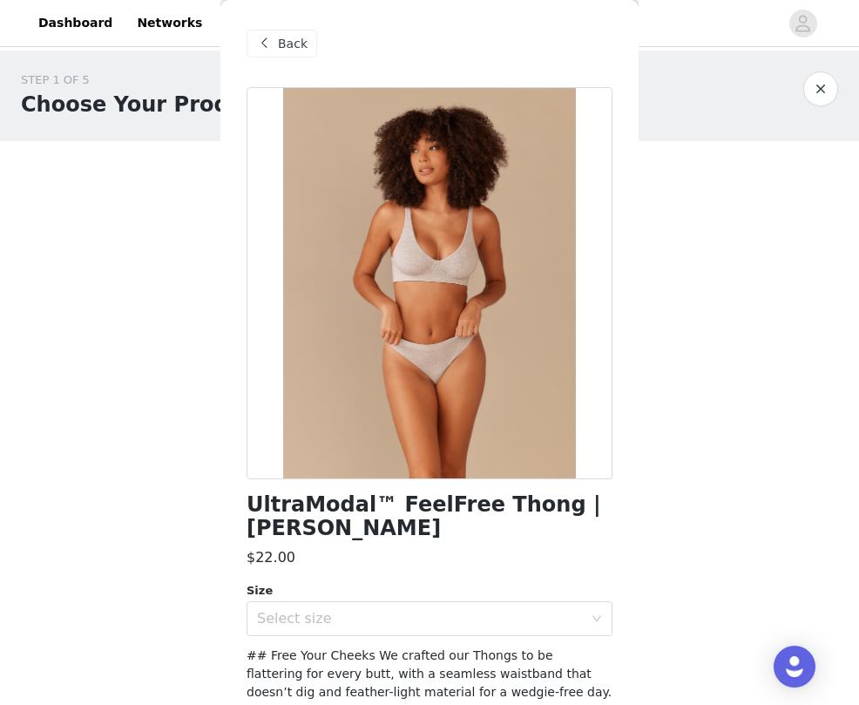
scroll to position [0, 0]
click at [283, 35] on span "Back" at bounding box center [293, 44] width 30 height 18
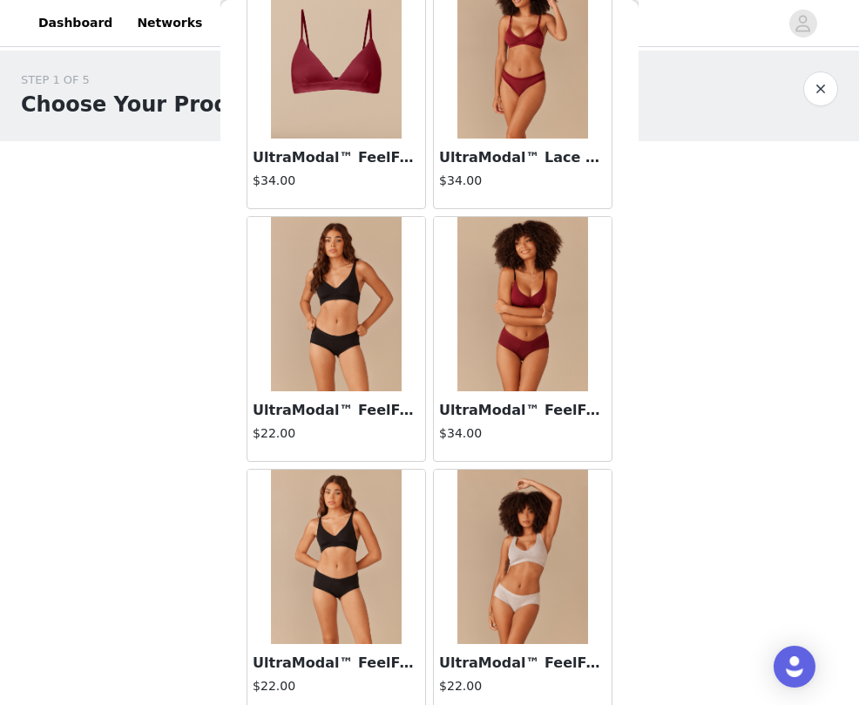
click at [509, 406] on h3 "UltraModal™ FeelFree Ruched Bralette | Cabernet" at bounding box center [522, 410] width 167 height 21
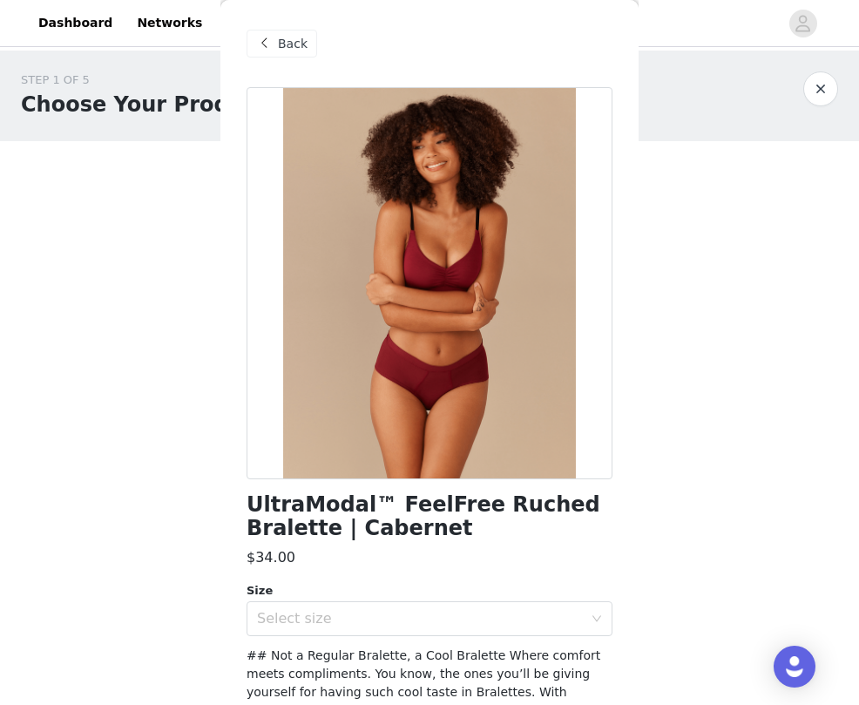
click at [288, 37] on span "Back" at bounding box center [293, 44] width 30 height 18
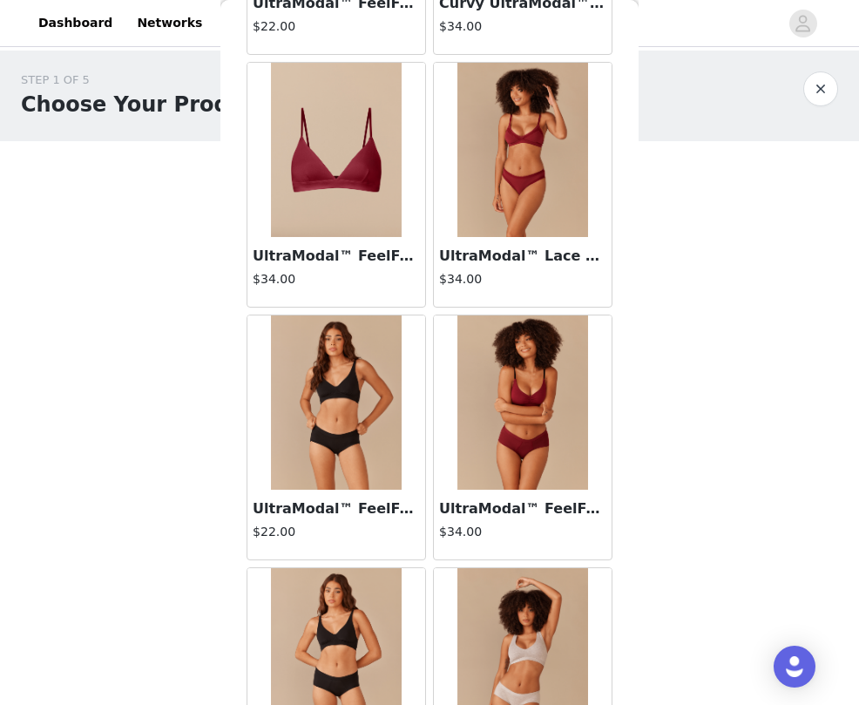
scroll to position [1028, 0]
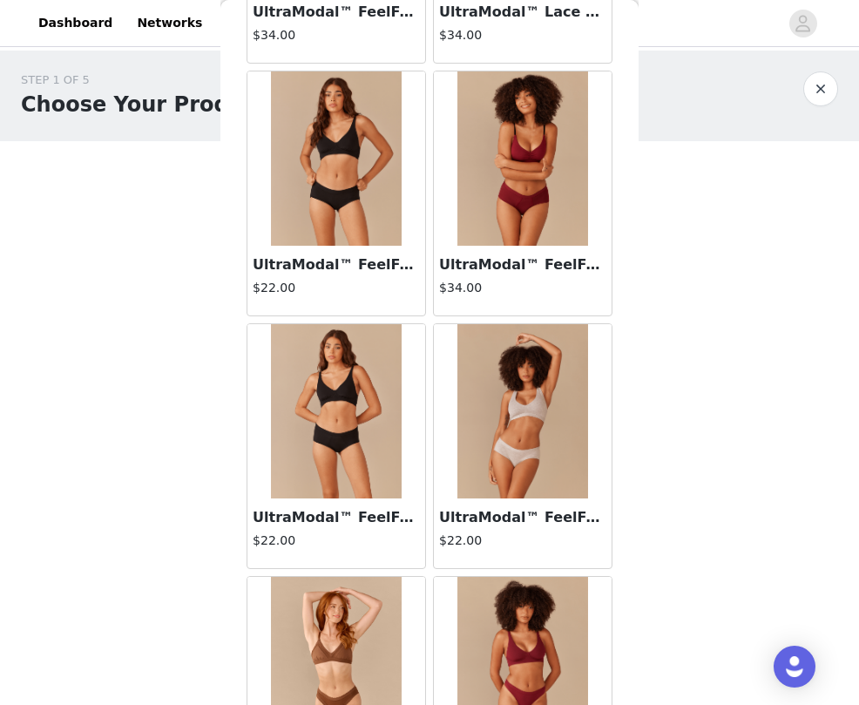
click at [499, 537] on h4 "$22.00" at bounding box center [522, 541] width 167 height 18
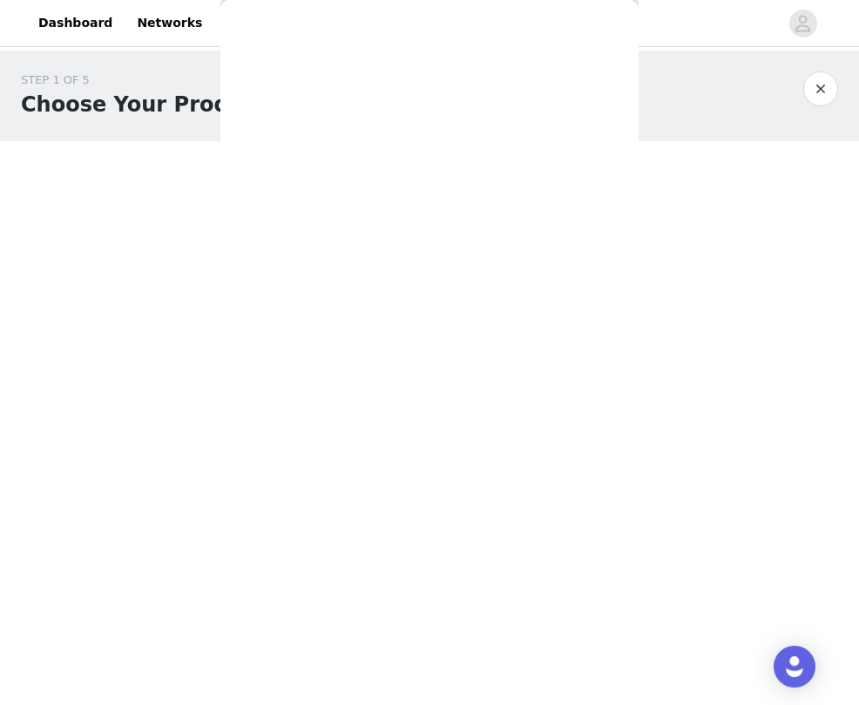
scroll to position [0, 0]
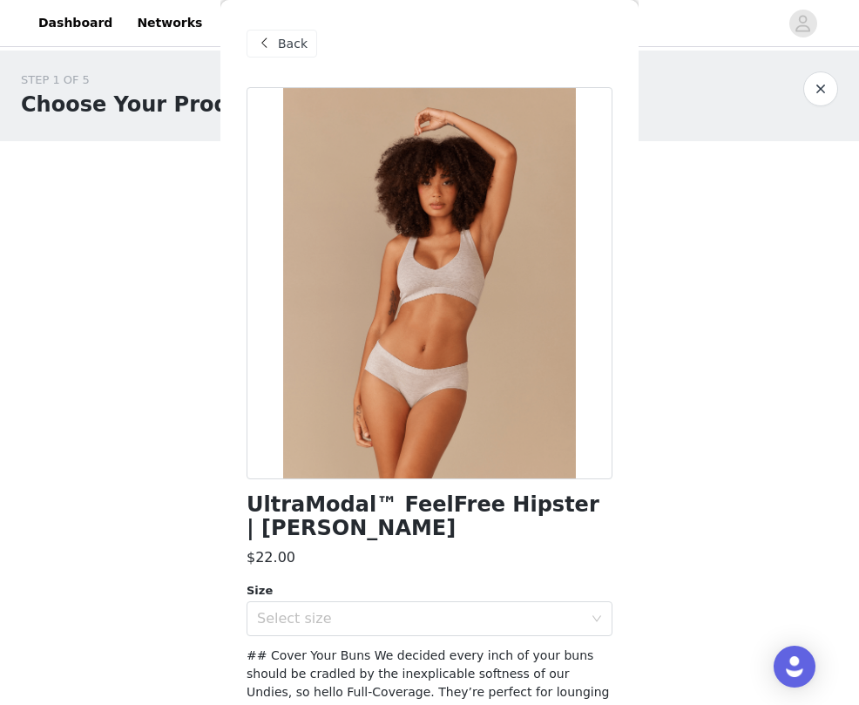
click at [287, 43] on span "Back" at bounding box center [293, 44] width 30 height 18
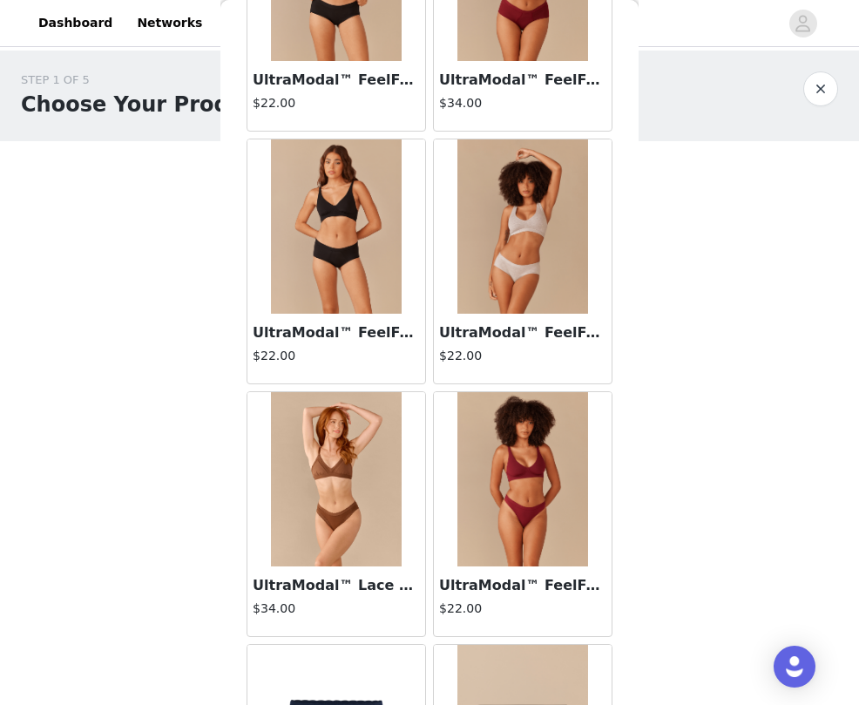
scroll to position [1475, 0]
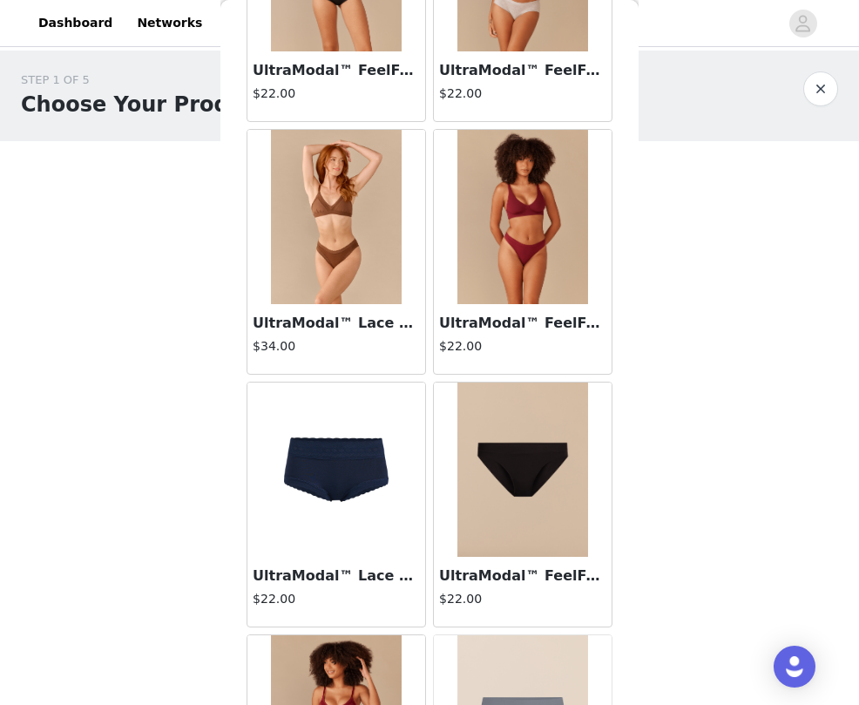
click at [521, 349] on h4 "$22.00" at bounding box center [522, 346] width 167 height 18
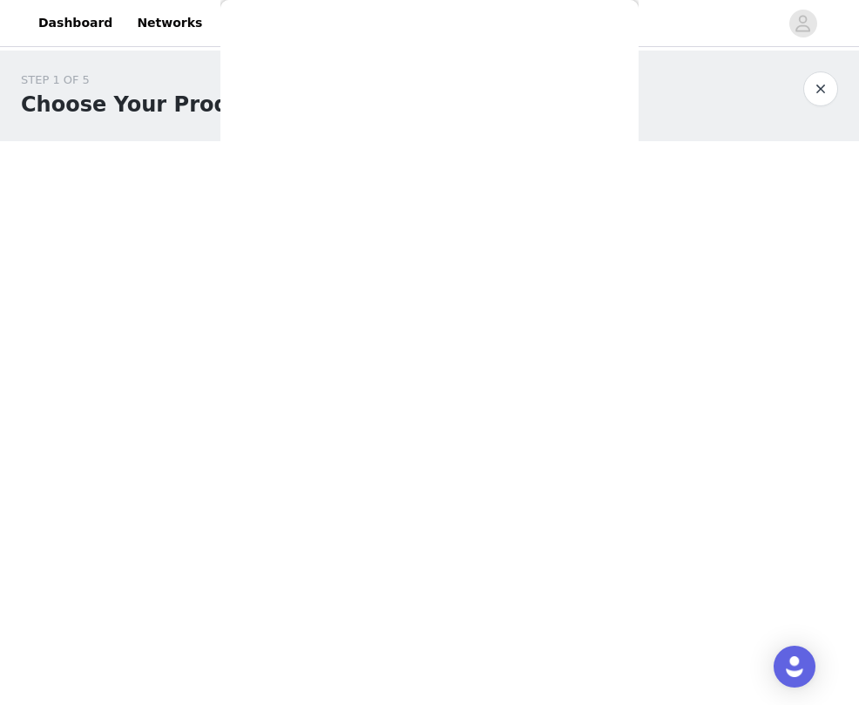
scroll to position [0, 0]
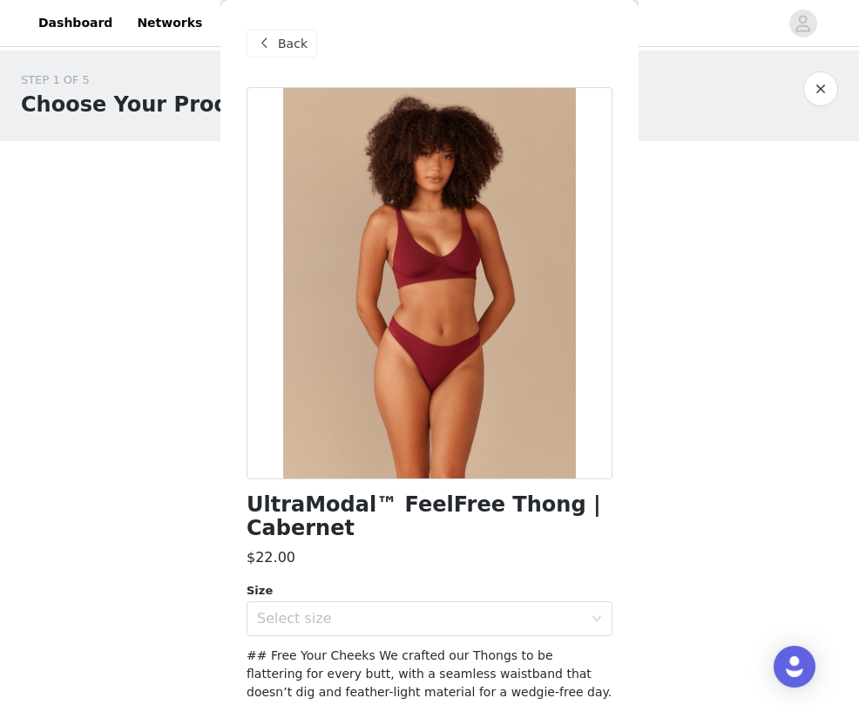
click at [286, 37] on span "Back" at bounding box center [293, 44] width 30 height 18
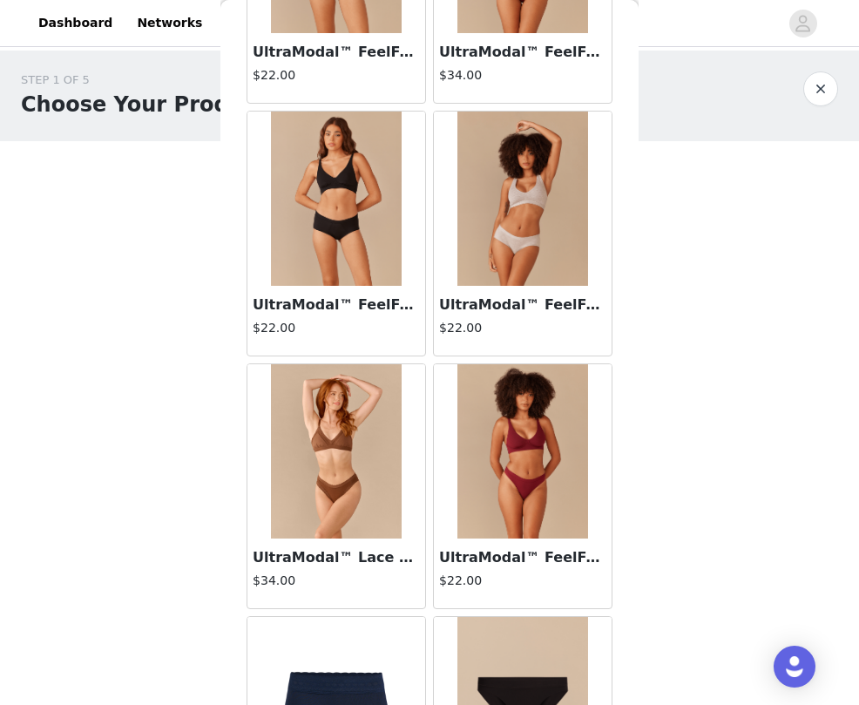
scroll to position [1244, 0]
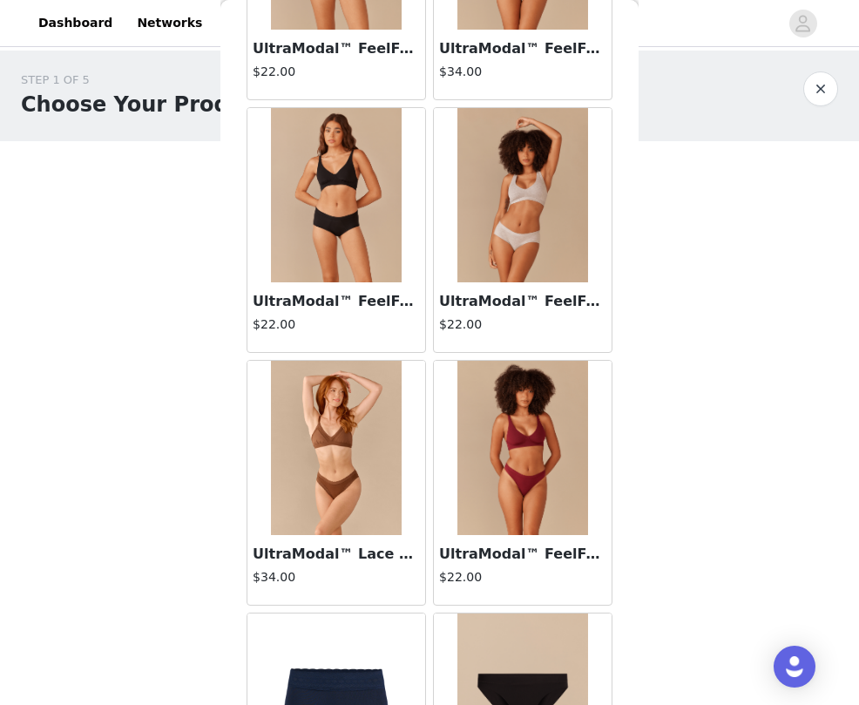
click at [366, 519] on img at bounding box center [336, 448] width 131 height 174
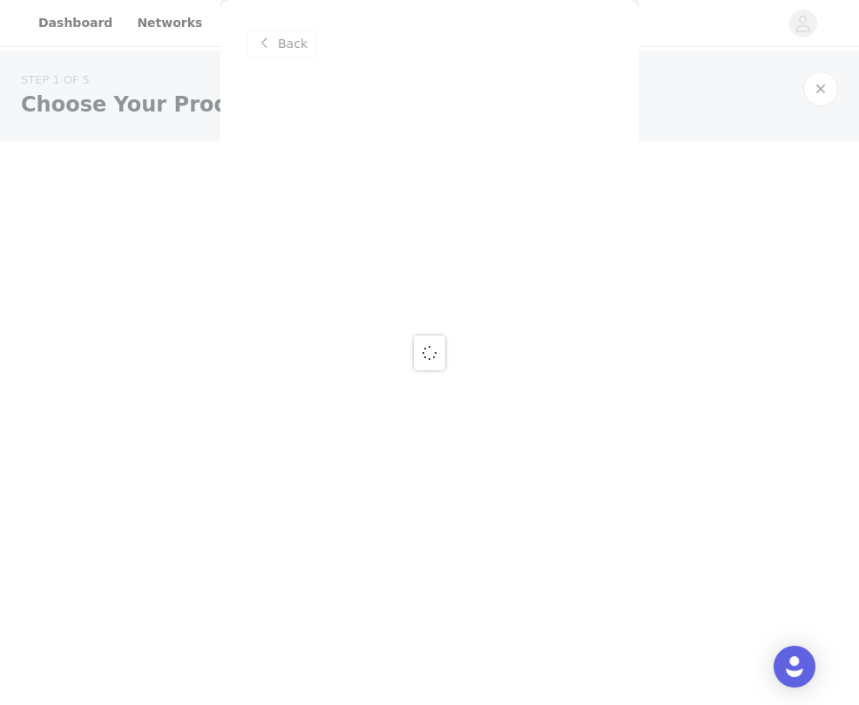
scroll to position [0, 0]
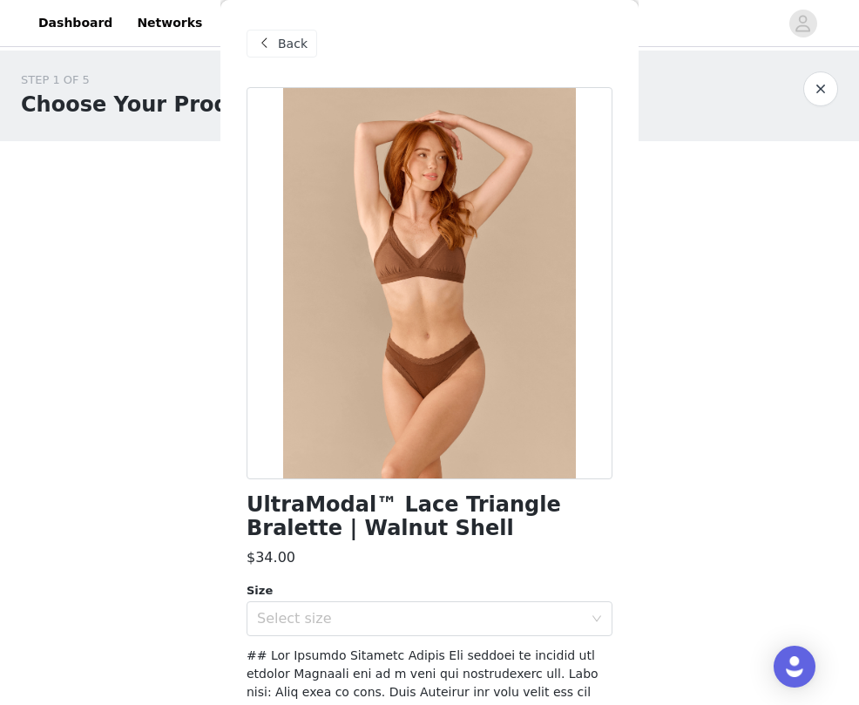
click at [301, 50] on span "Back" at bounding box center [293, 44] width 30 height 18
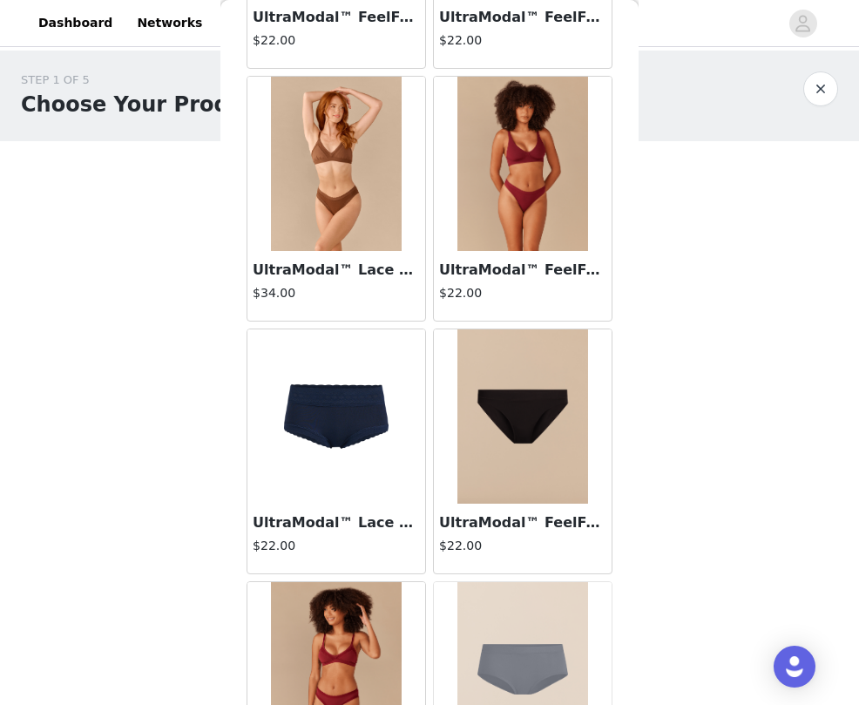
scroll to position [1682, 0]
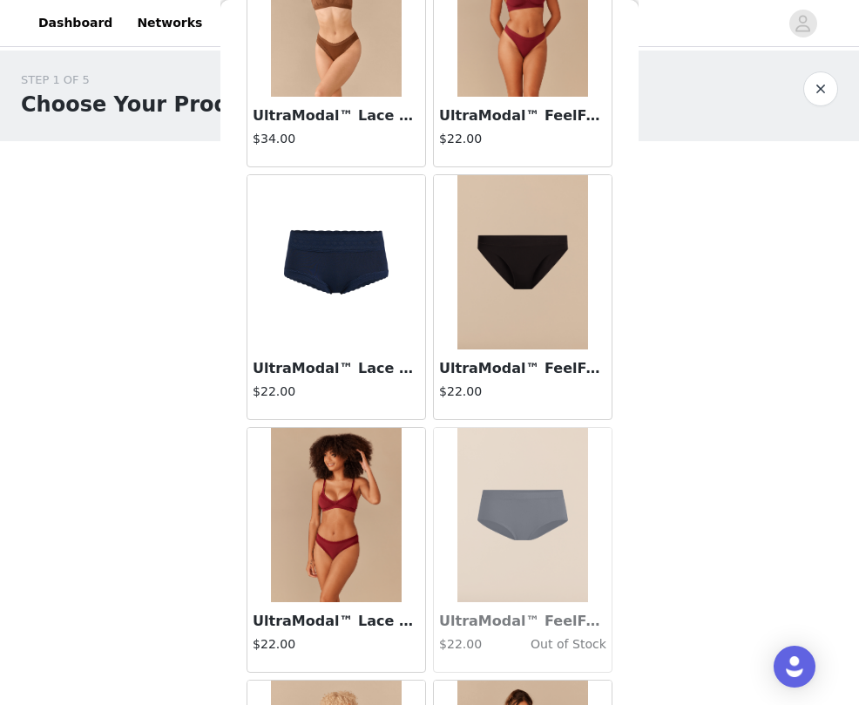
click at [361, 582] on img at bounding box center [336, 515] width 131 height 174
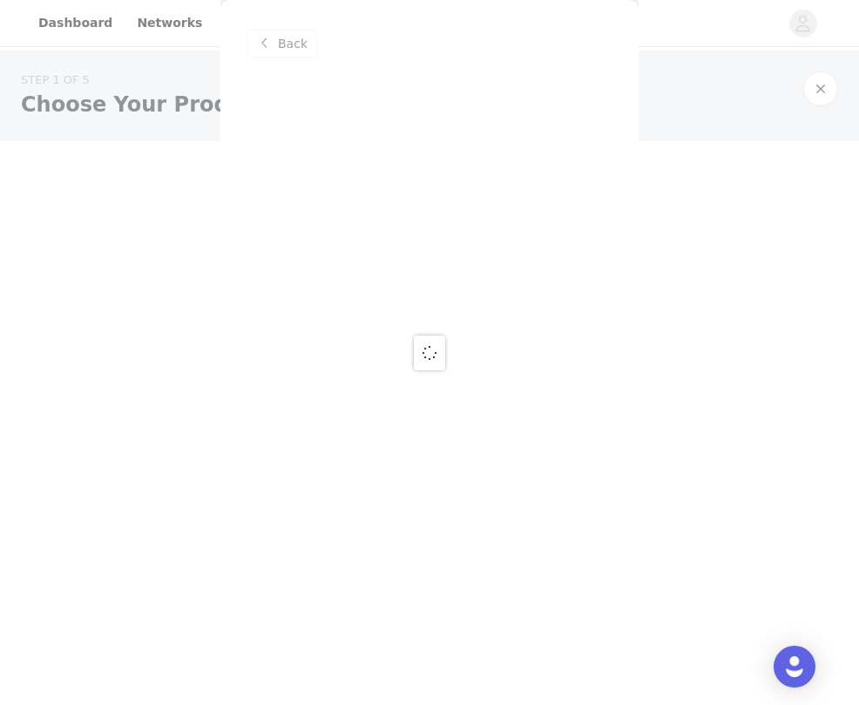
scroll to position [0, 0]
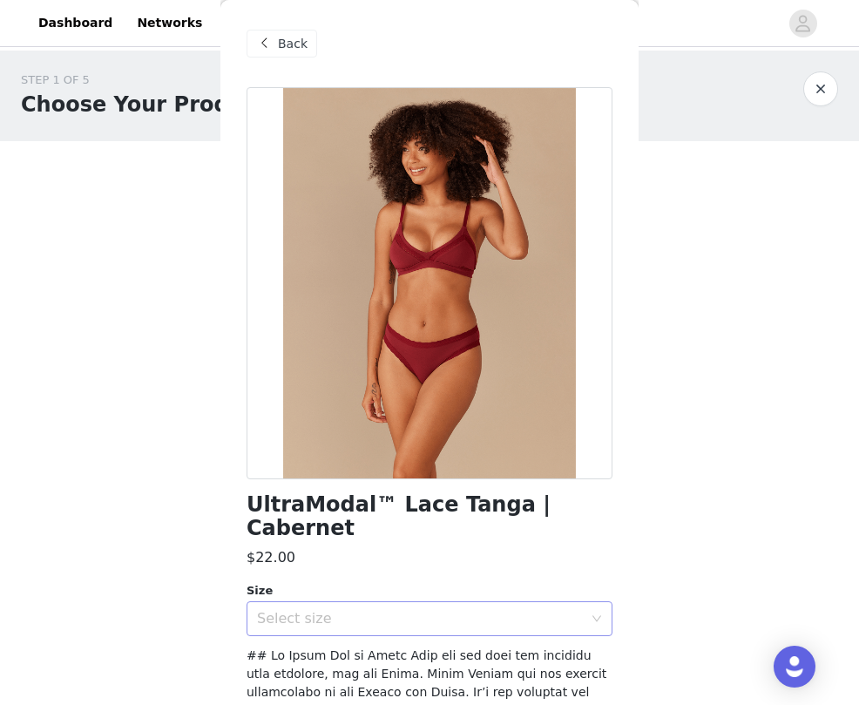
click at [383, 610] on div "Select size" at bounding box center [420, 618] width 326 height 17
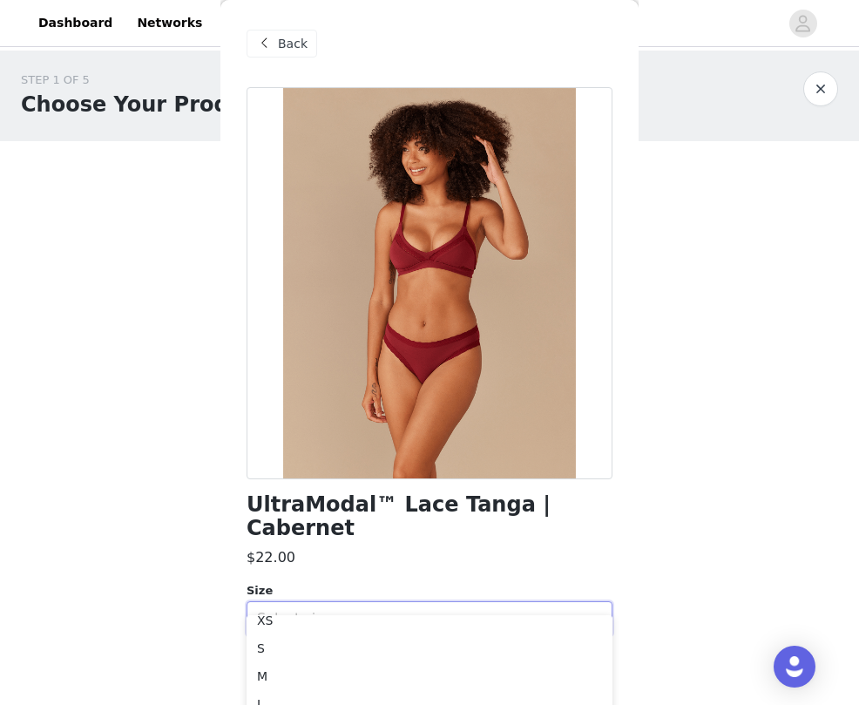
scroll to position [3, 0]
click at [436, 522] on div "UltraModal™ Lace Tanga | Cabernet $22.00 Size Select size Add Product" at bounding box center [430, 586] width 366 height 999
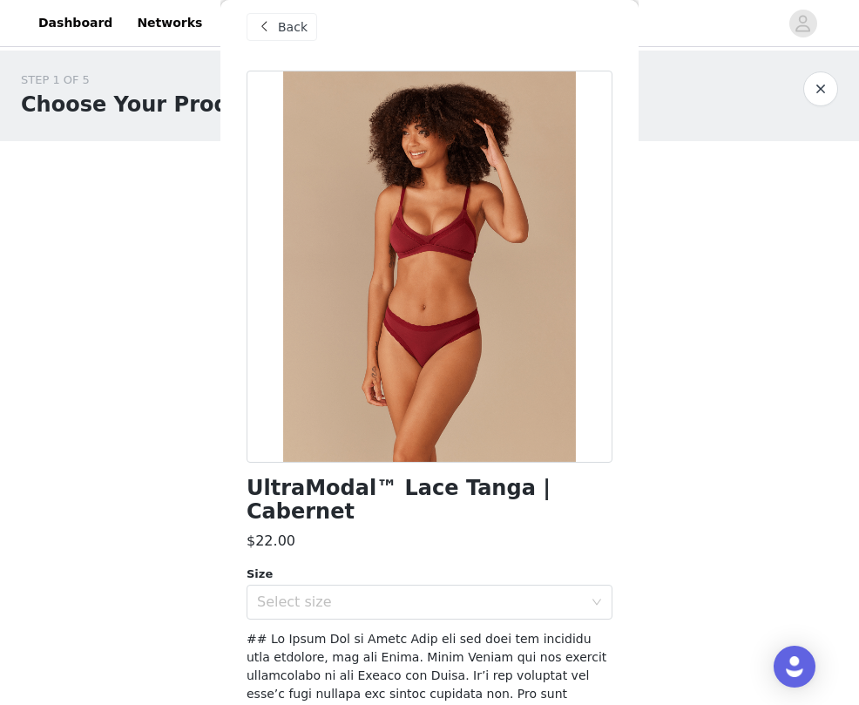
scroll to position [9, 0]
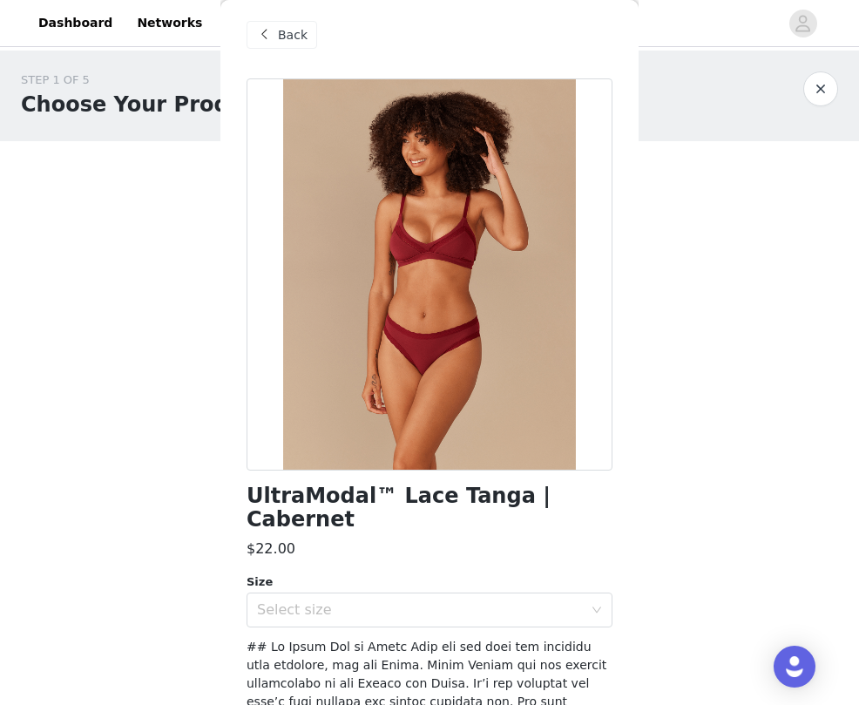
click at [305, 34] on span "Back" at bounding box center [293, 35] width 30 height 18
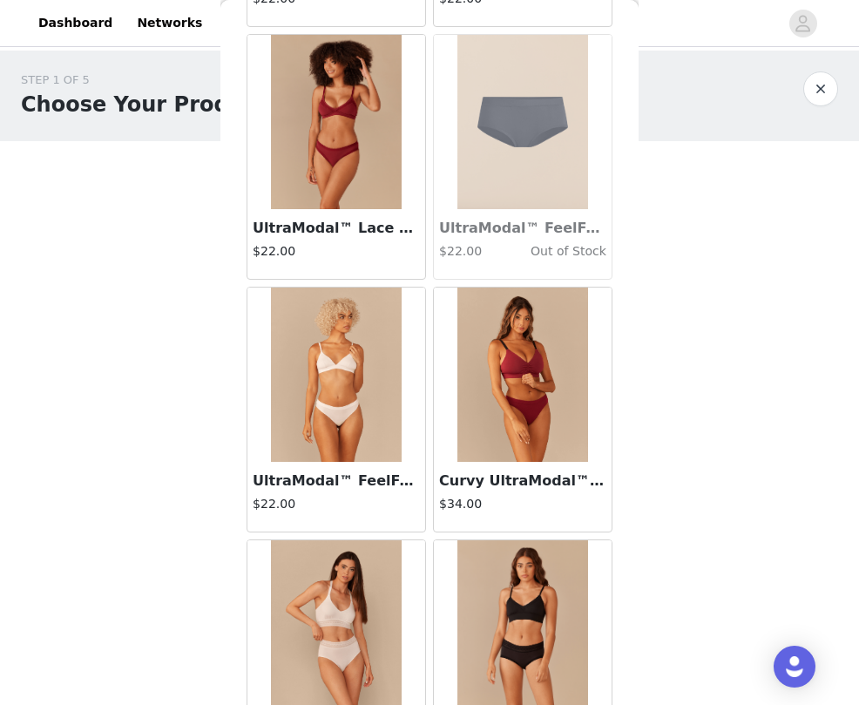
scroll to position [2082, 0]
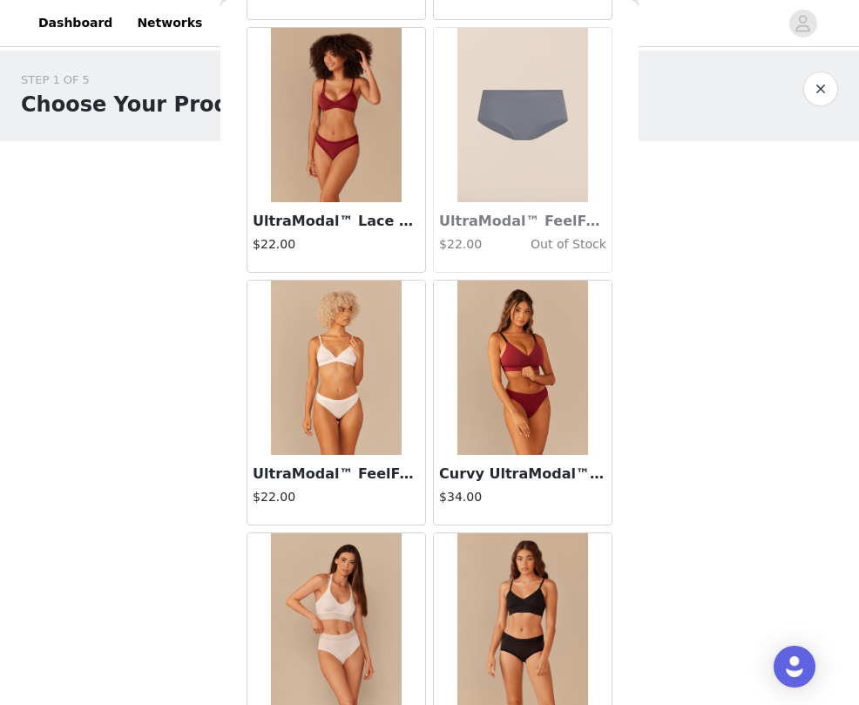
click at [329, 610] on img at bounding box center [336, 620] width 131 height 174
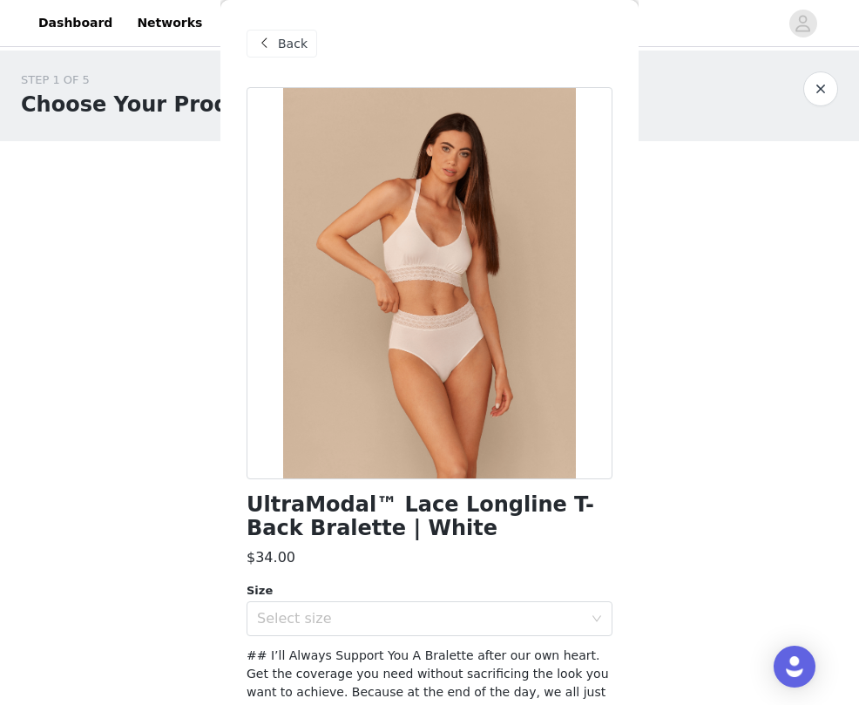
scroll to position [0, 0]
click at [293, 42] on span "Back" at bounding box center [293, 44] width 30 height 18
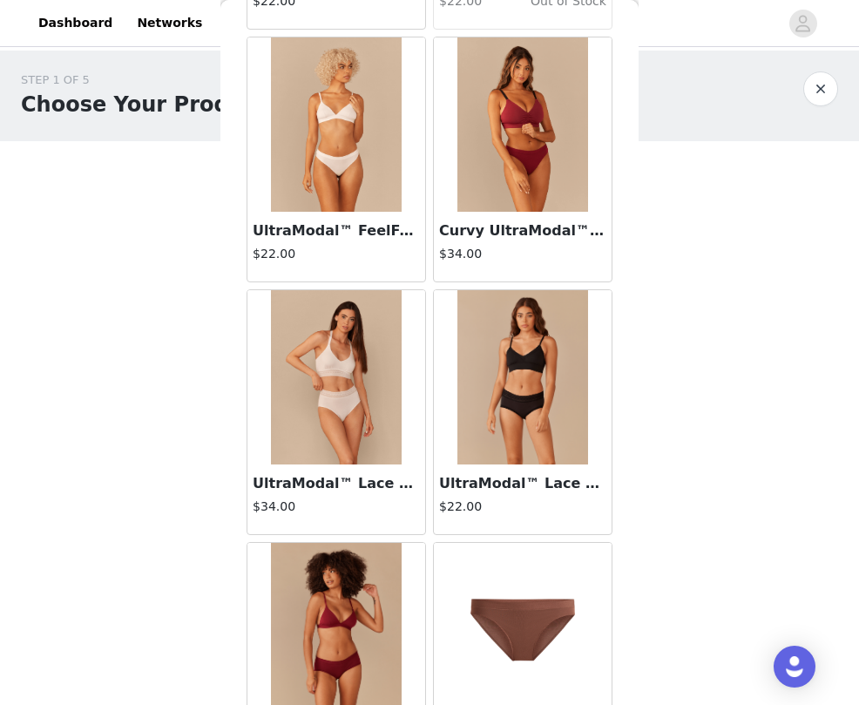
scroll to position [2473, 0]
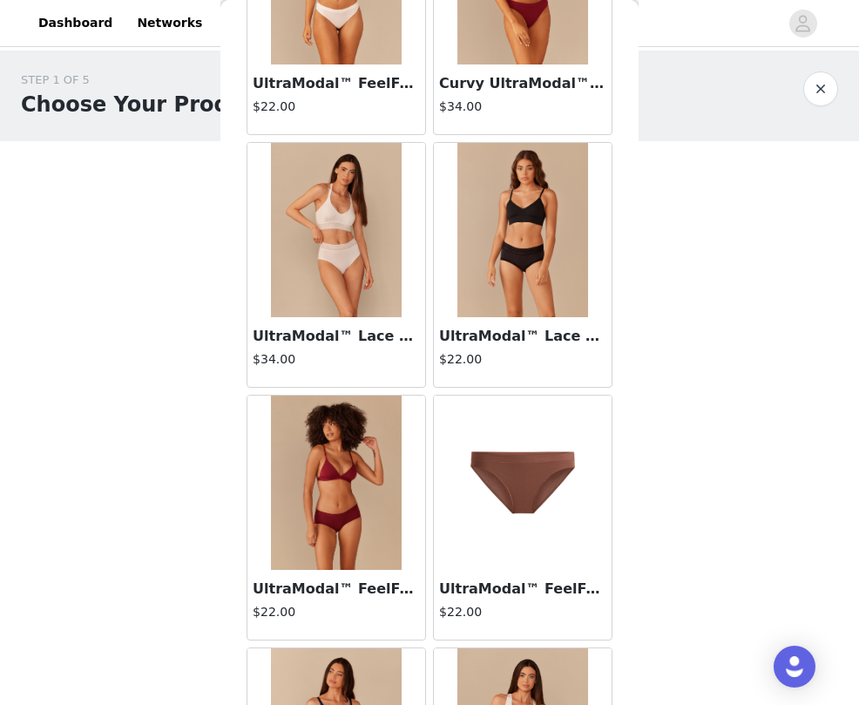
click at [482, 364] on h4 "$22.00" at bounding box center [522, 359] width 167 height 18
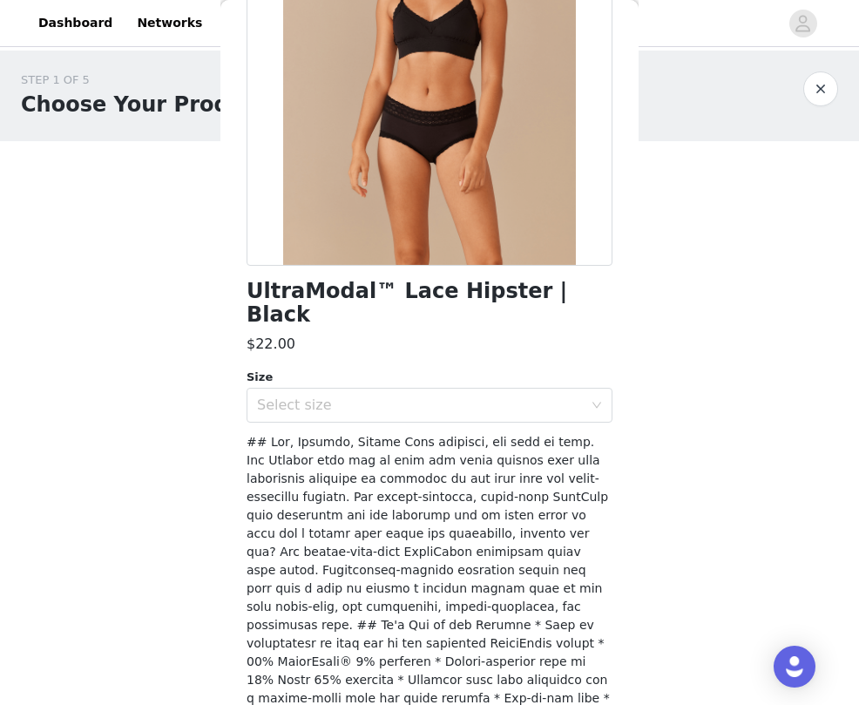
scroll to position [147, 0]
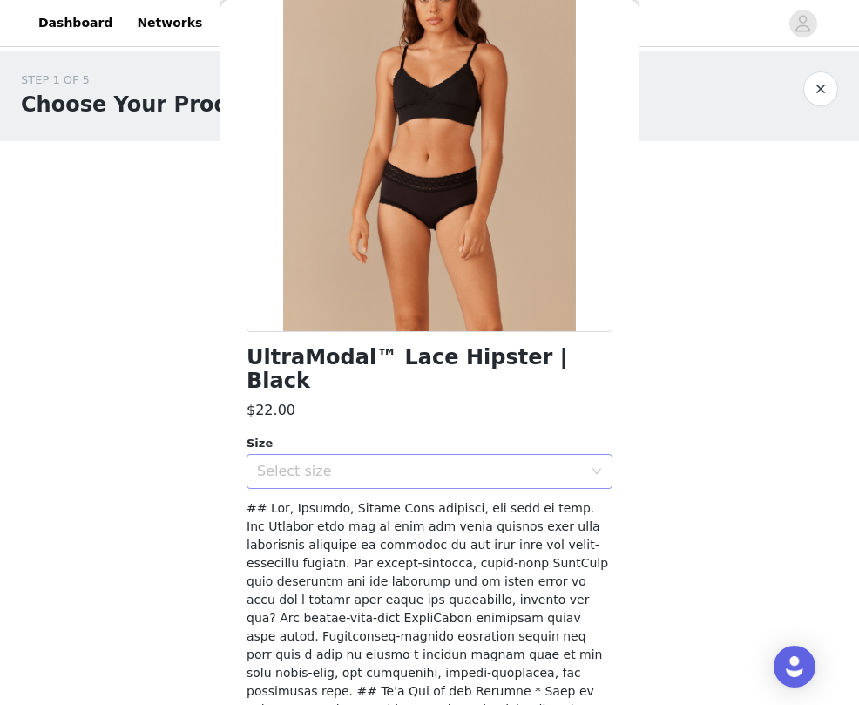
click at [487, 463] on div "Select size" at bounding box center [420, 471] width 326 height 17
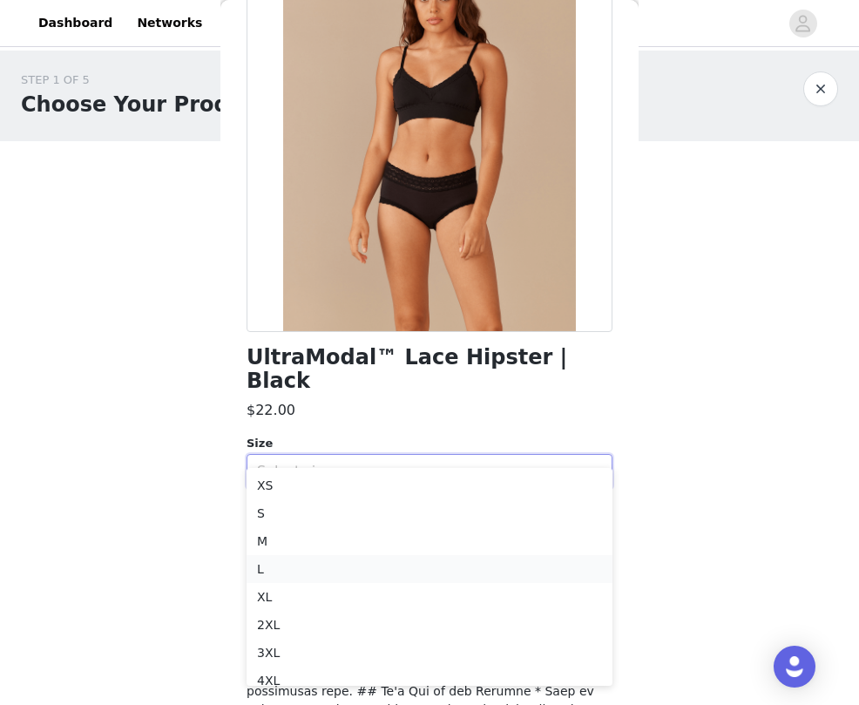
click at [363, 578] on li "L" at bounding box center [430, 569] width 366 height 28
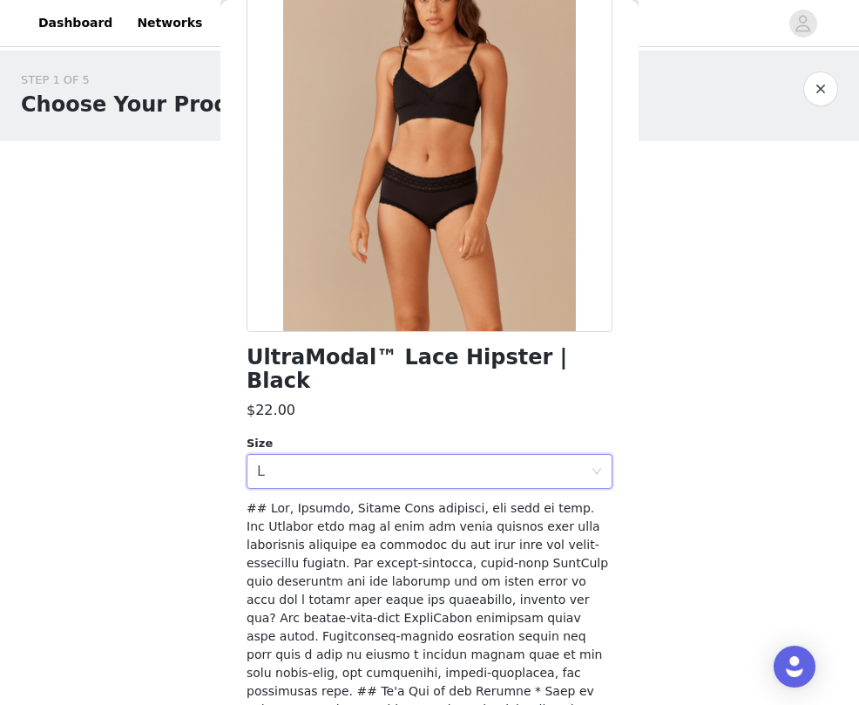
click at [413, 568] on span at bounding box center [428, 682] width 363 height 362
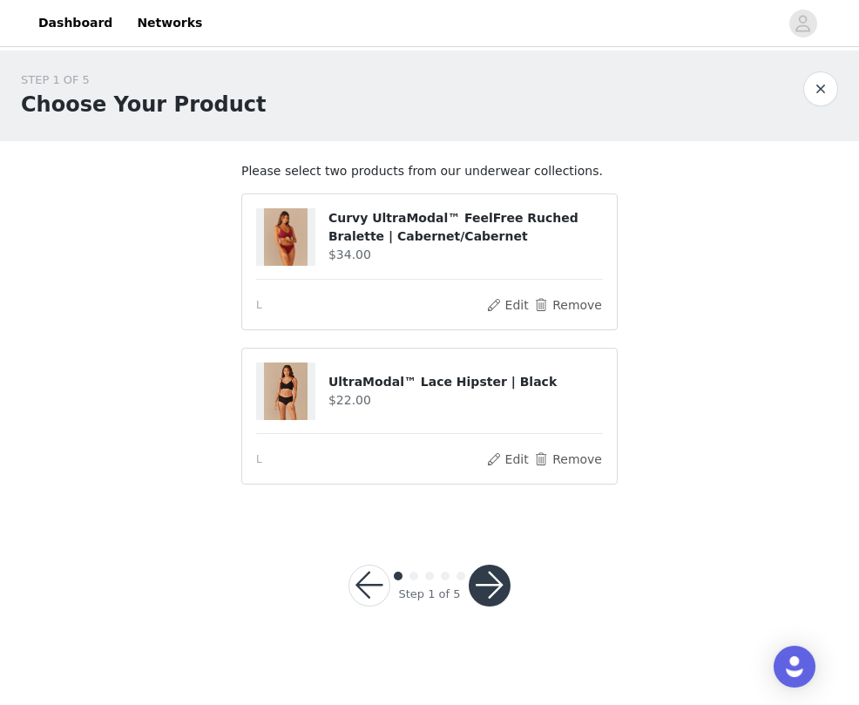
click at [493, 574] on button "button" at bounding box center [490, 586] width 42 height 42
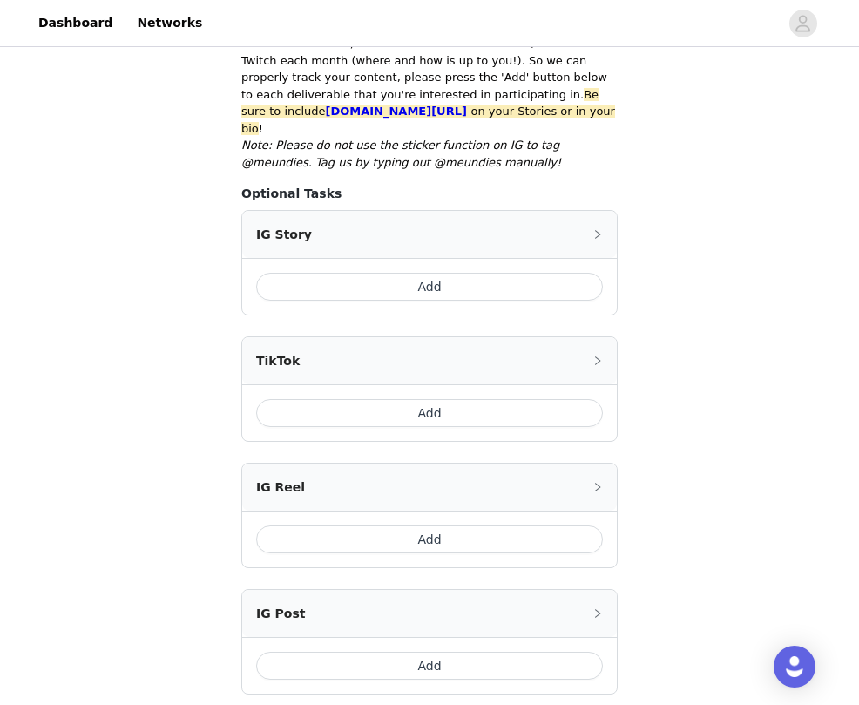
scroll to position [382, 0]
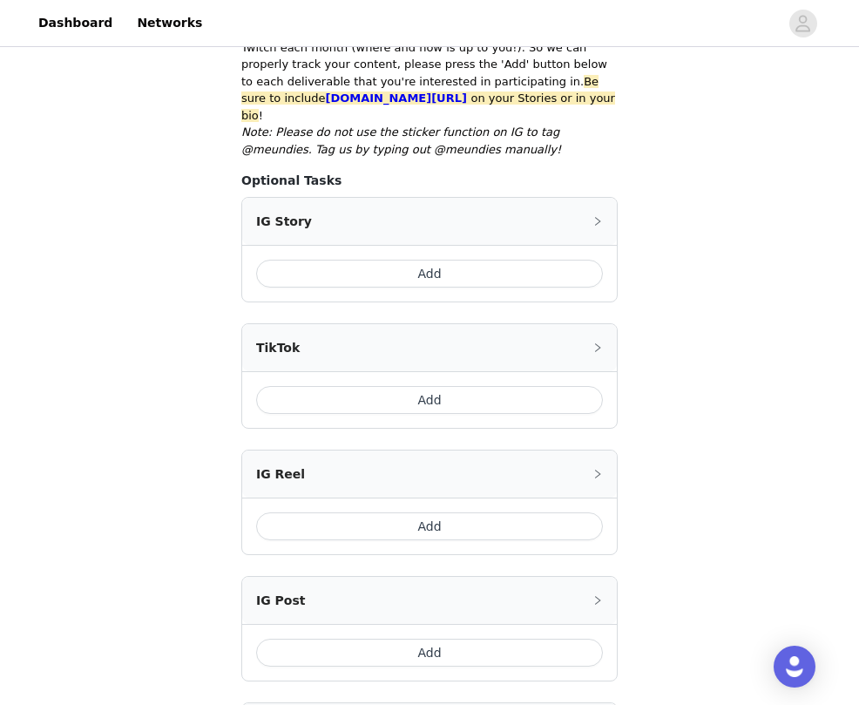
click at [587, 208] on div "IG Story" at bounding box center [429, 221] width 375 height 47
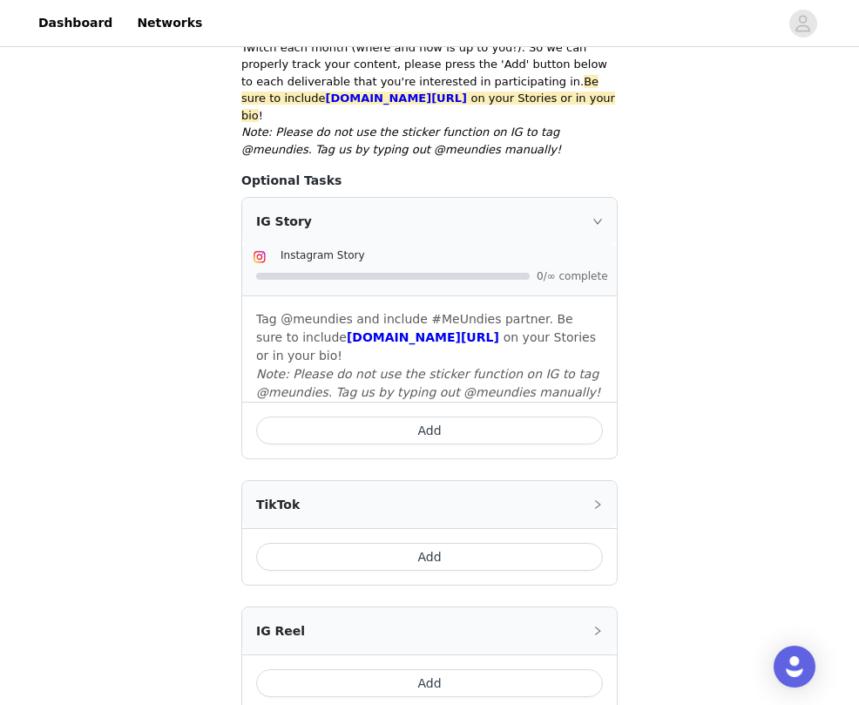
click at [508, 417] on button "Add" at bounding box center [429, 431] width 347 height 28
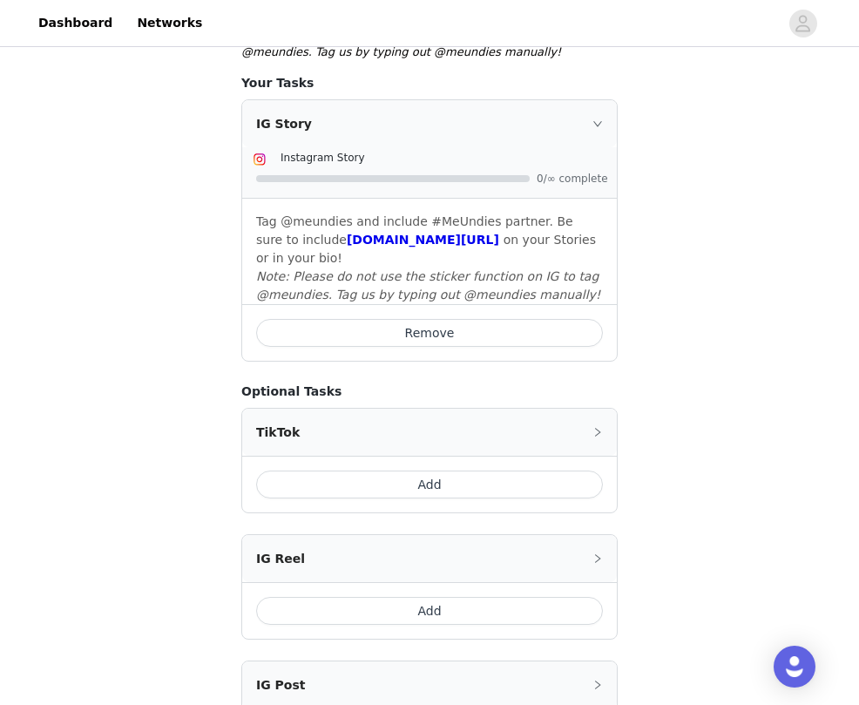
scroll to position [472, 0]
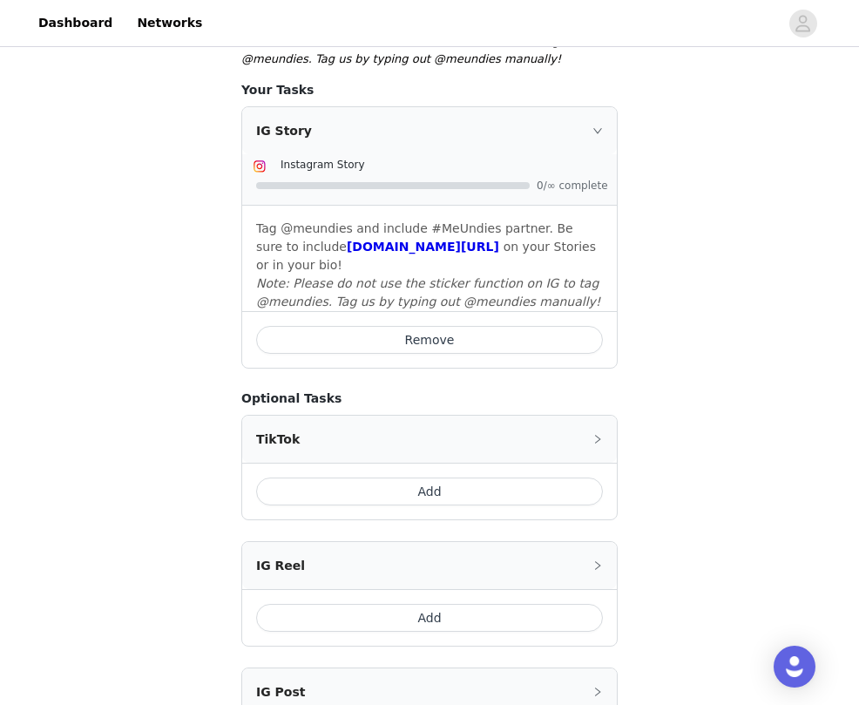
click at [584, 107] on div "IG Story" at bounding box center [429, 130] width 375 height 47
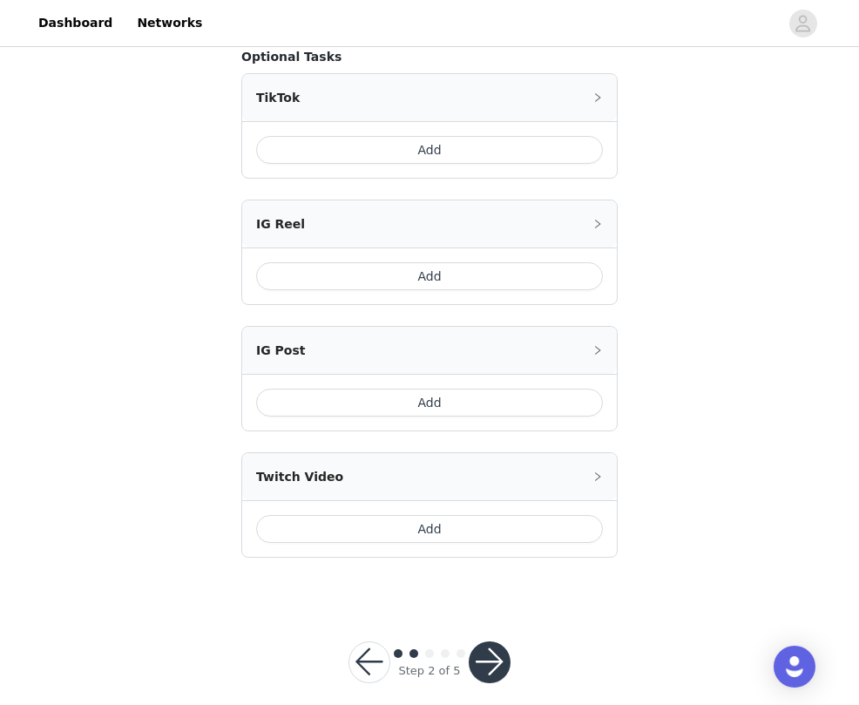
scroll to position [656, 0]
click at [510, 642] on button "button" at bounding box center [490, 663] width 42 height 42
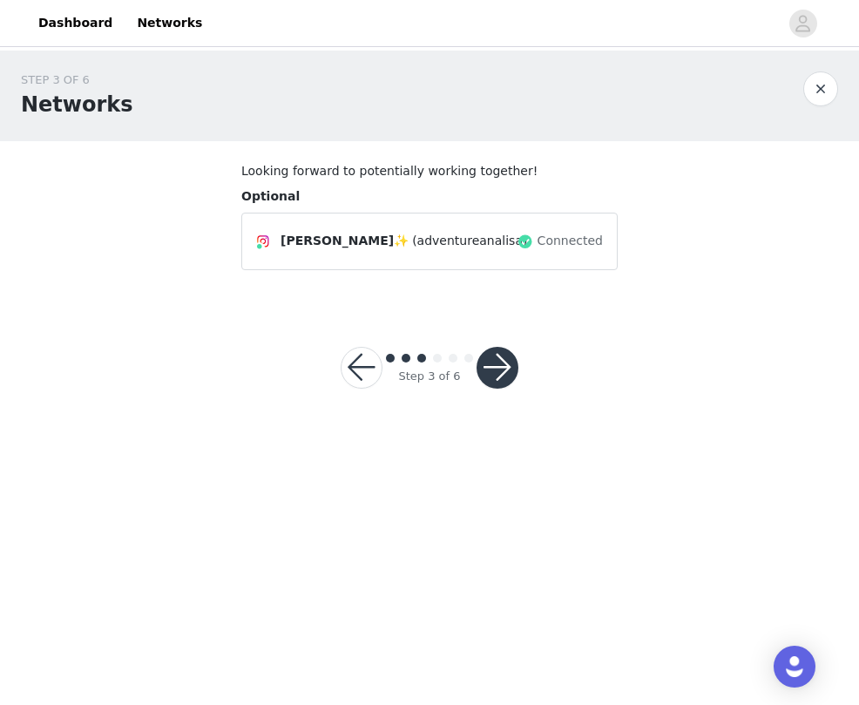
click at [500, 373] on button "button" at bounding box center [498, 368] width 42 height 42
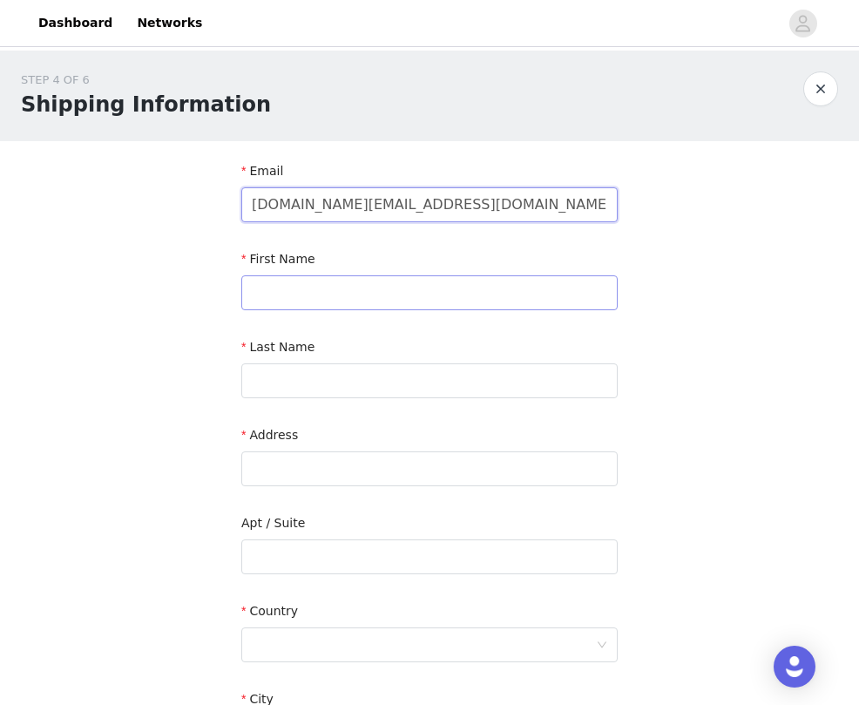
type input "areynoso.business@gmail.com"
type input "Analisa"
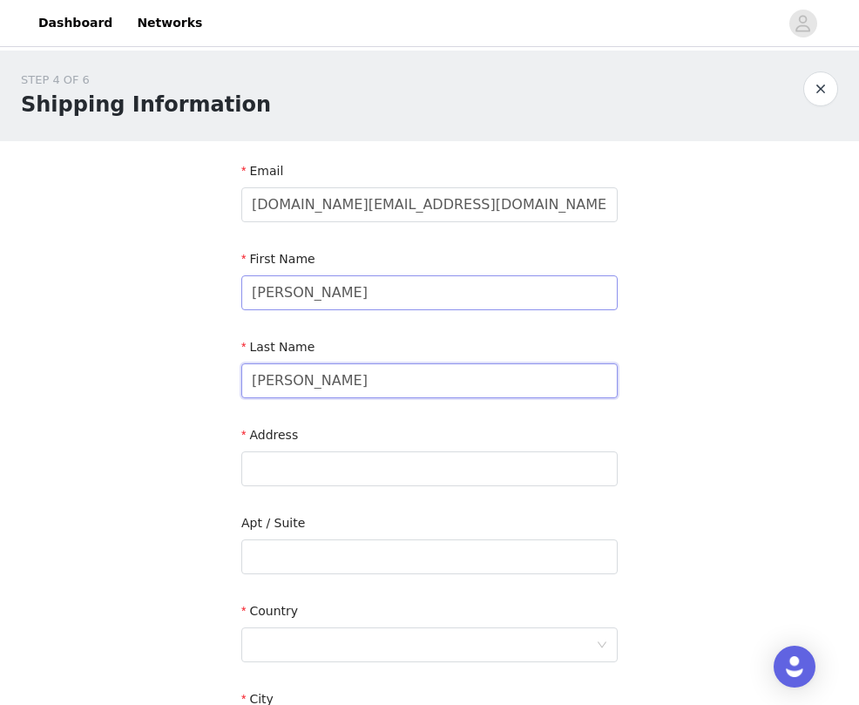
type input "Reynoso"
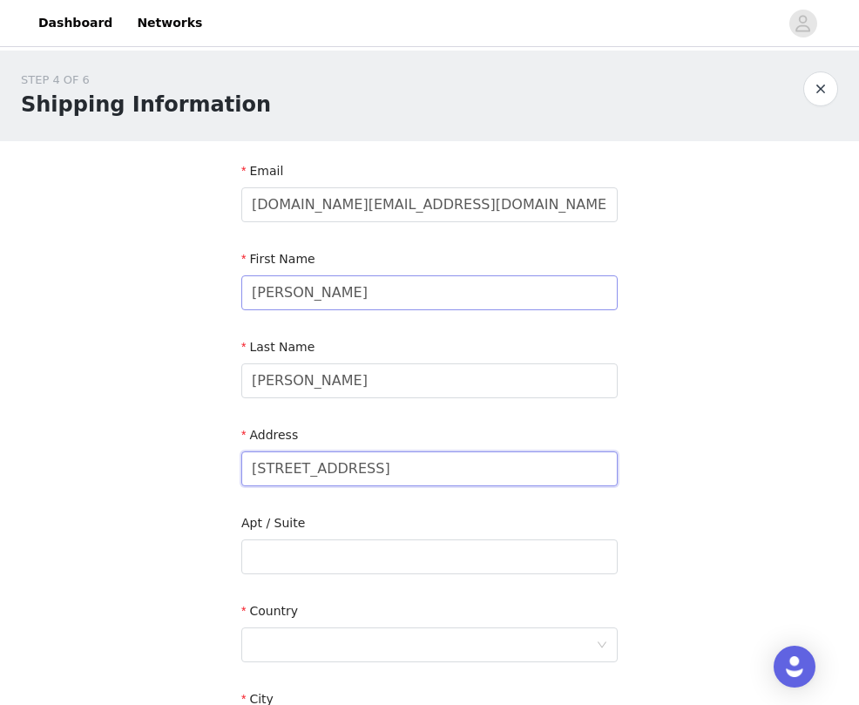
type input "1787 Panettah Drive"
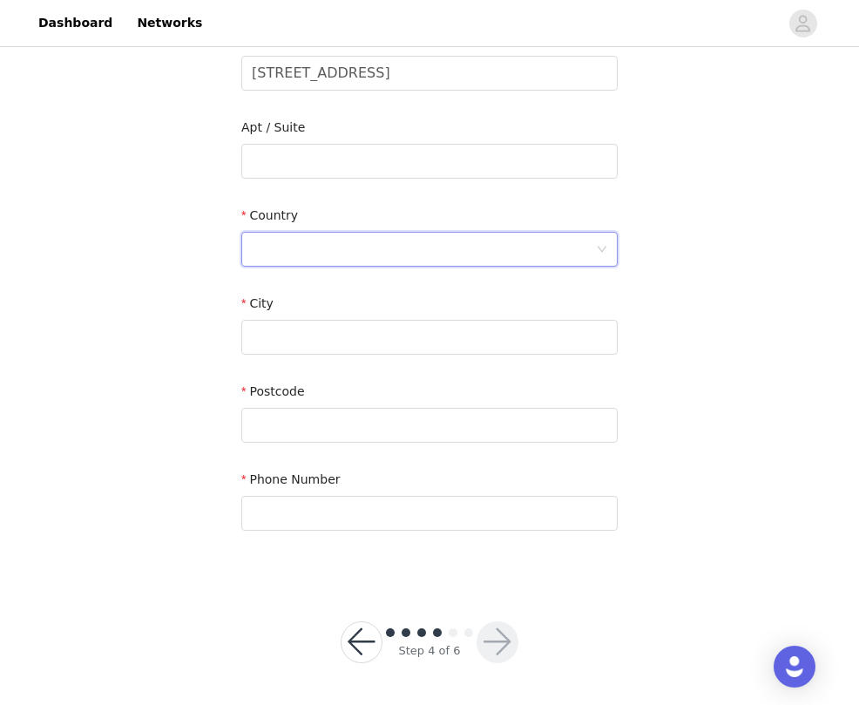
scroll to position [395, 0]
click at [364, 253] on div at bounding box center [424, 250] width 344 height 33
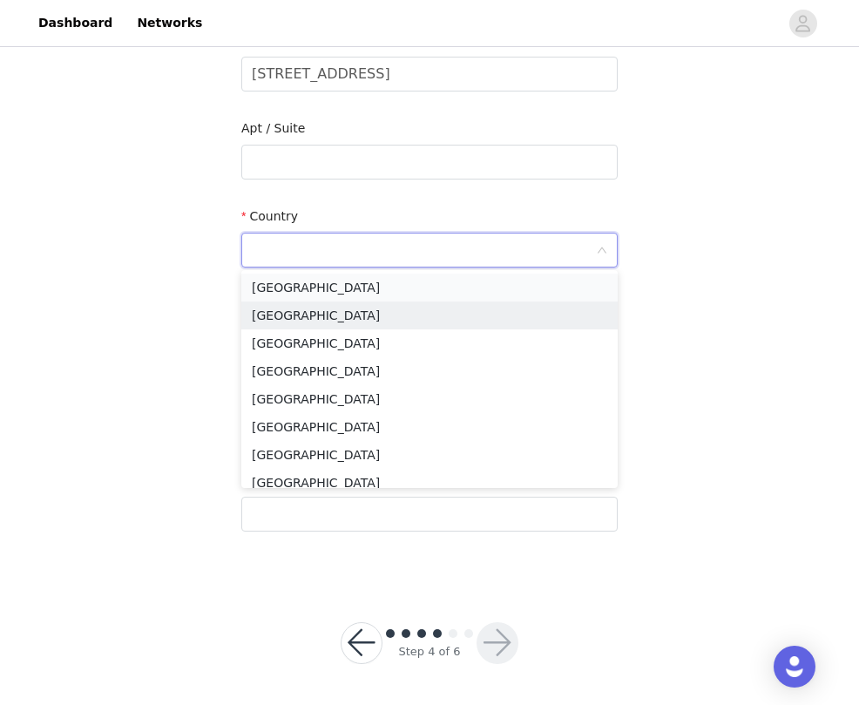
click at [347, 288] on li "United States" at bounding box center [429, 288] width 377 height 28
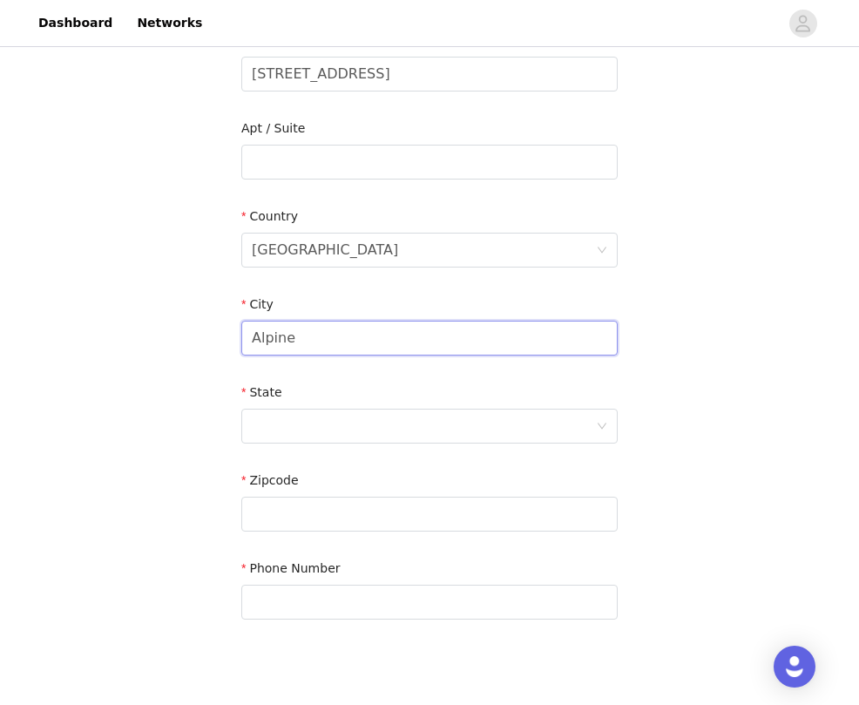
type input "Alpine"
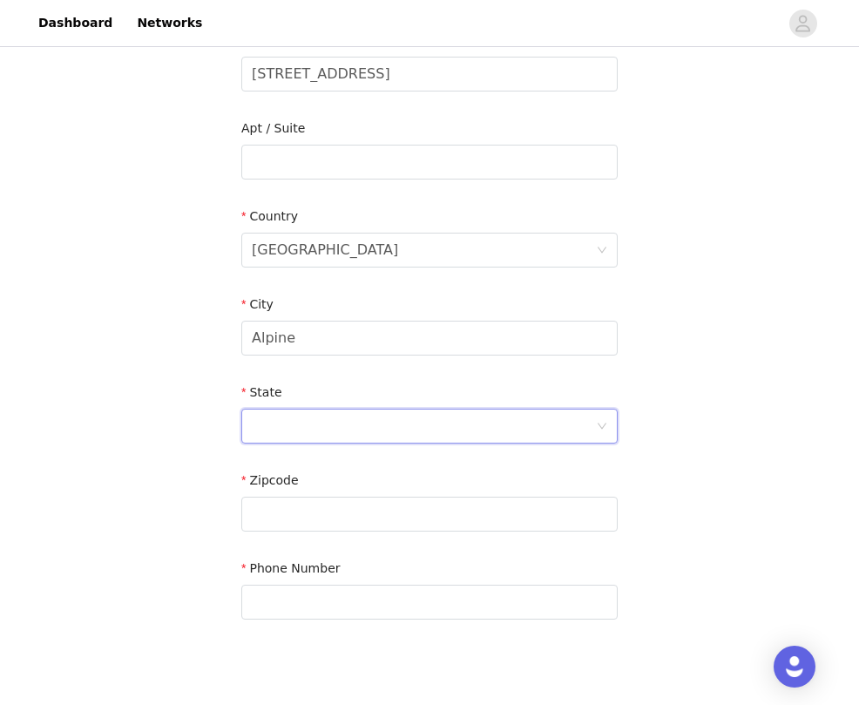
click at [280, 411] on div at bounding box center [424, 426] width 344 height 33
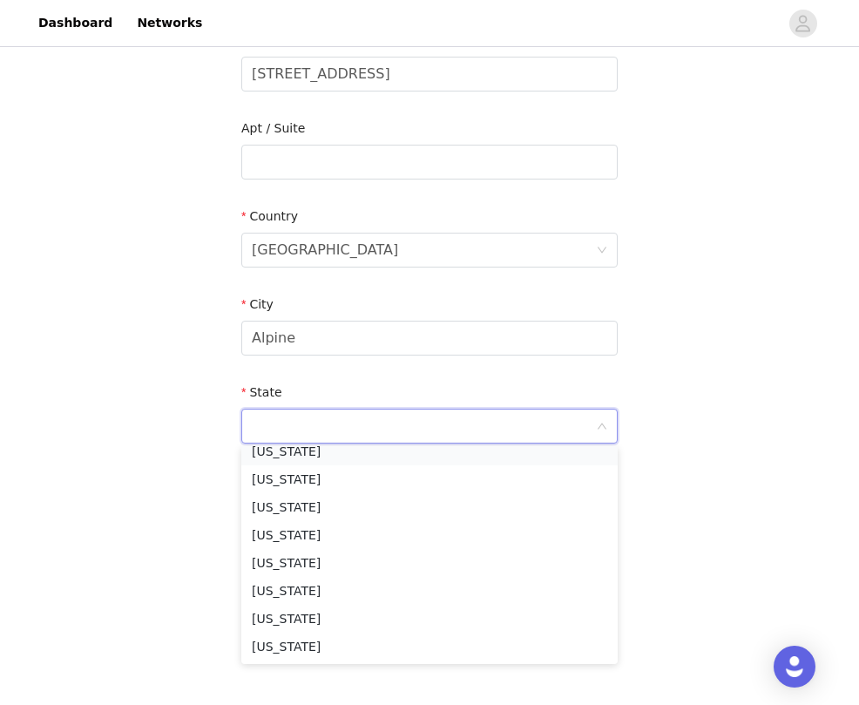
scroll to position [227, 0]
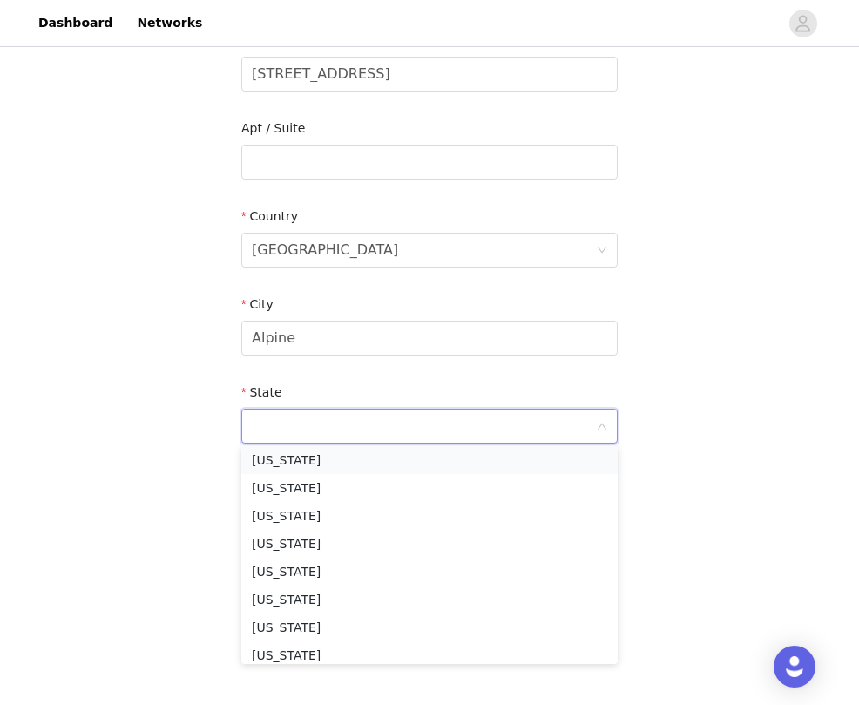
click at [304, 456] on li "California" at bounding box center [429, 460] width 377 height 28
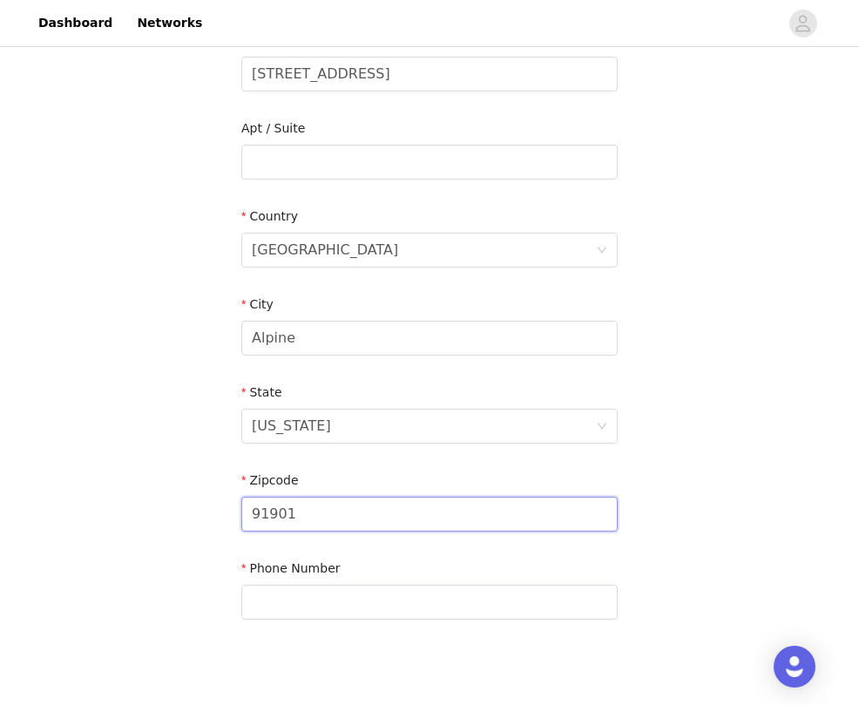
type input "91901"
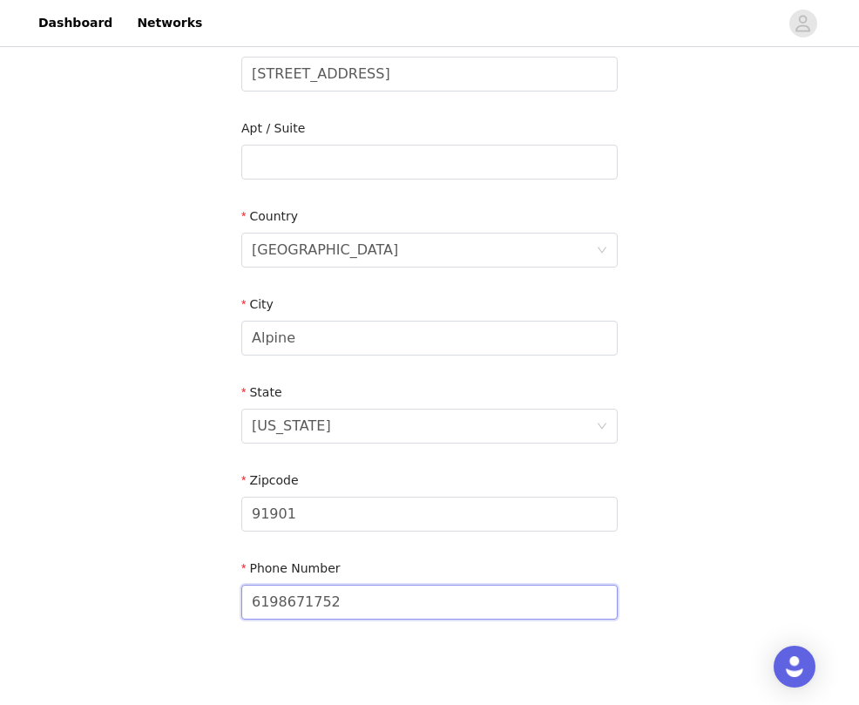
type input "6198671752"
click at [143, 516] on div "STEP 4 OF 6 Shipping Information Email areynoso.business@gmail.com First Name A…" at bounding box center [429, 162] width 859 height 1013
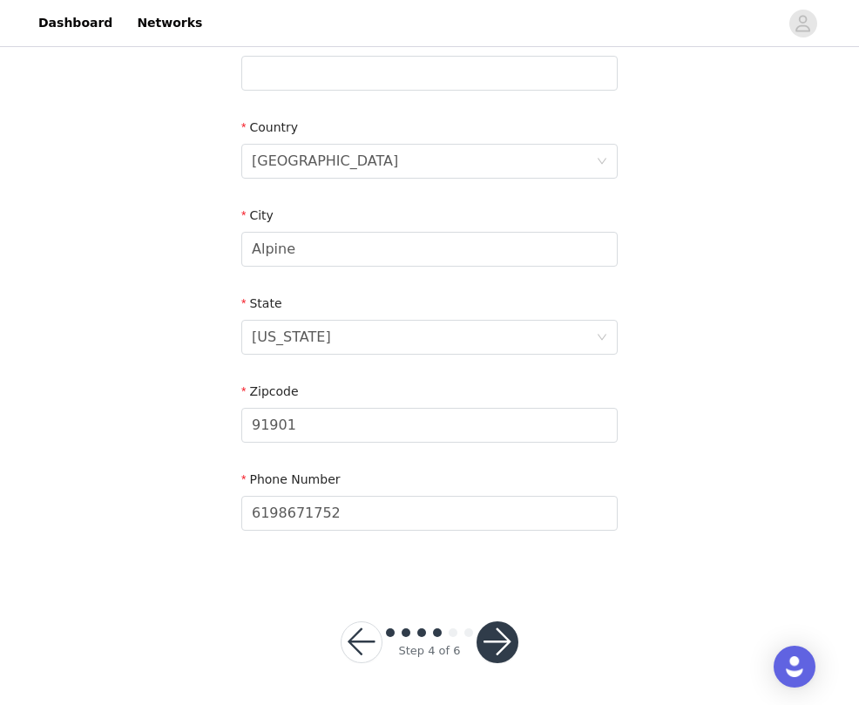
scroll to position [483, 0]
click at [489, 641] on button "button" at bounding box center [498, 643] width 42 height 42
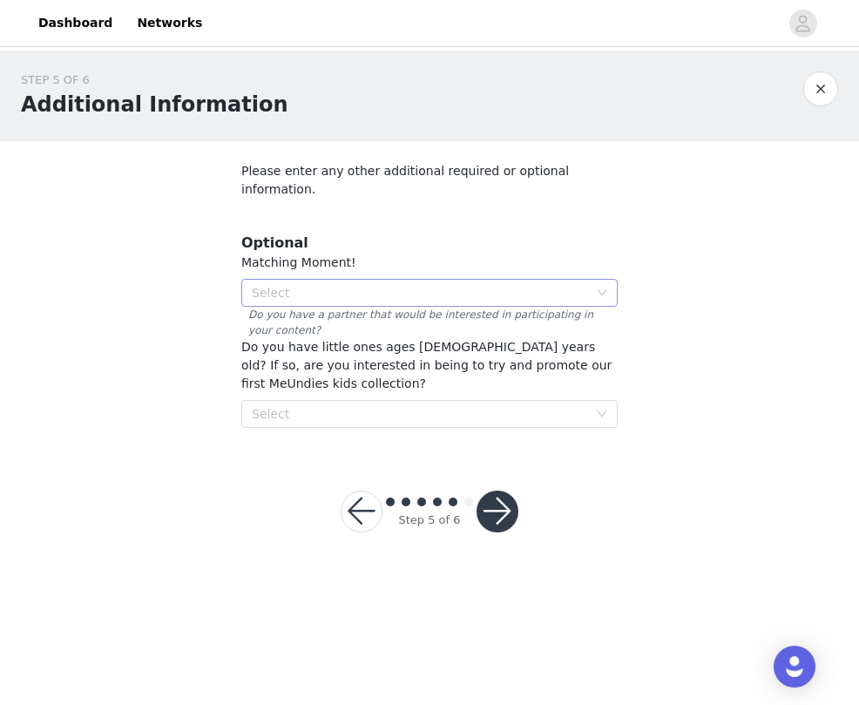
click at [340, 284] on div "Select" at bounding box center [420, 292] width 336 height 17
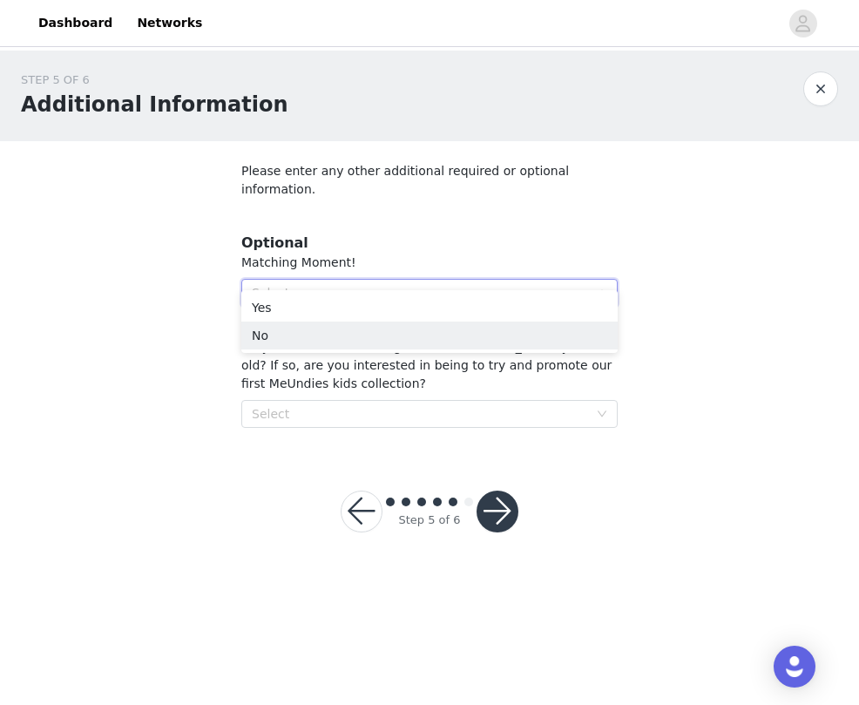
click at [204, 404] on div "STEP 5 OF 6 Additional Information Please enter any other additional required o…" at bounding box center [429, 250] width 859 height 398
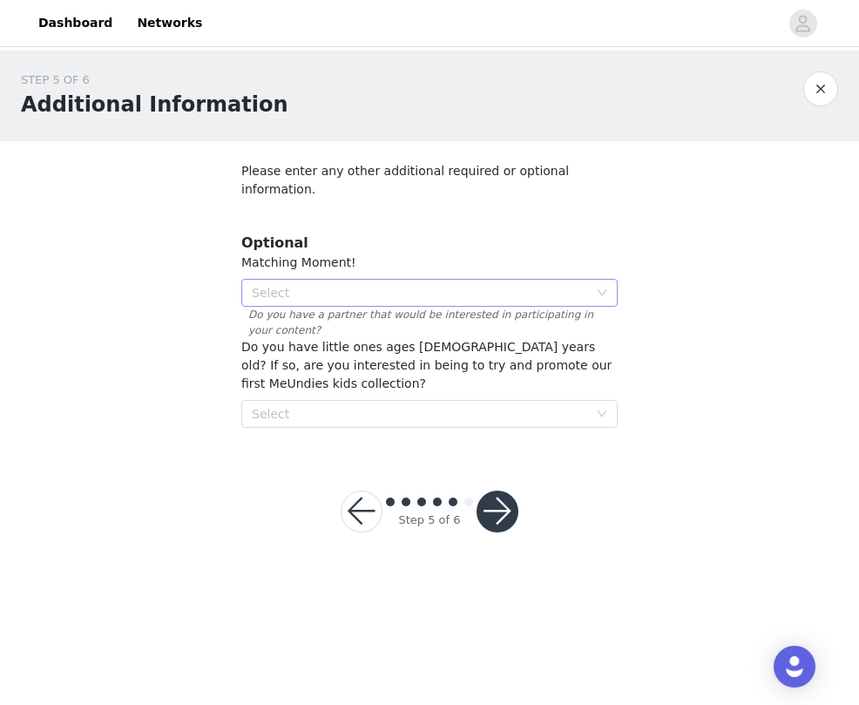
click at [328, 284] on div "Select" at bounding box center [420, 292] width 336 height 17
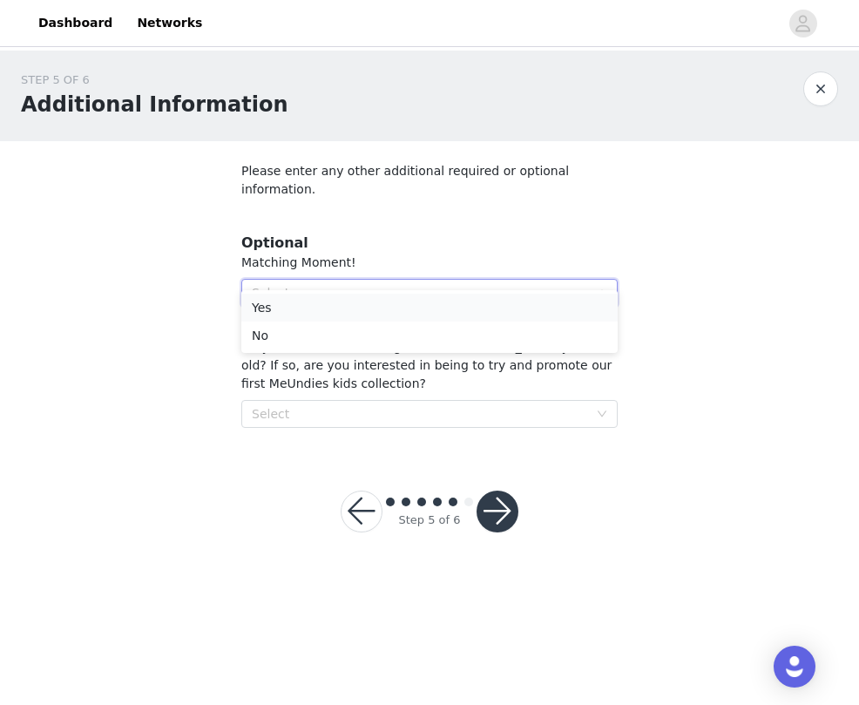
click at [310, 304] on li "Yes" at bounding box center [429, 308] width 377 height 28
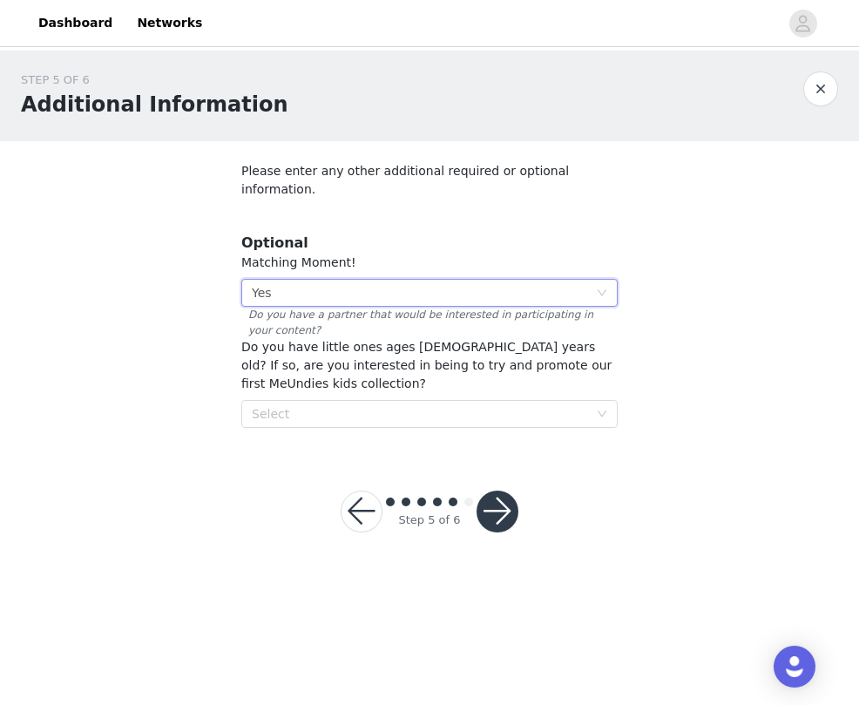
click at [290, 280] on div "Select Yes" at bounding box center [424, 293] width 344 height 26
click at [201, 347] on div "STEP 5 OF 6 Additional Information Please enter any other additional required o…" at bounding box center [429, 250] width 859 height 398
click at [310, 280] on div "Select Yes" at bounding box center [424, 293] width 344 height 26
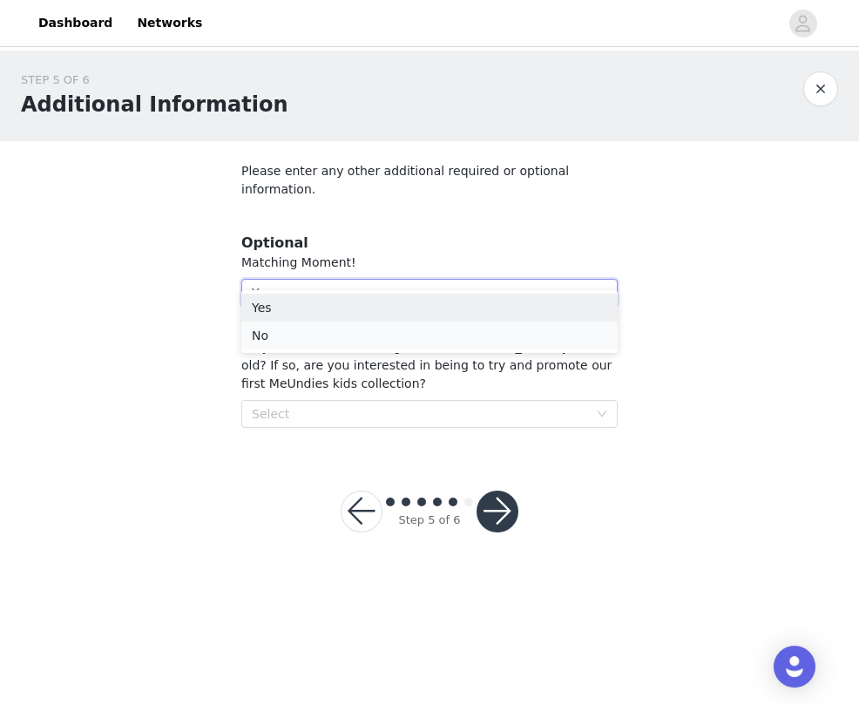
click at [305, 333] on li "No" at bounding box center [429, 336] width 377 height 28
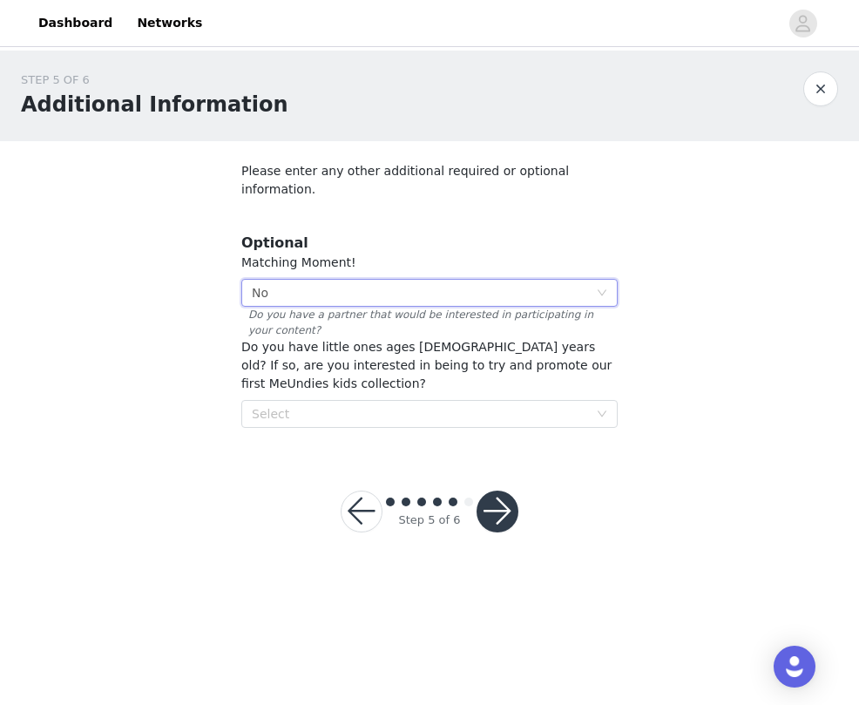
click at [365, 340] on span "Do you have little ones ages 2-5 years old? If so, are you interested in being …" at bounding box center [426, 365] width 370 height 51
click at [333, 405] on div "Select" at bounding box center [420, 413] width 336 height 17
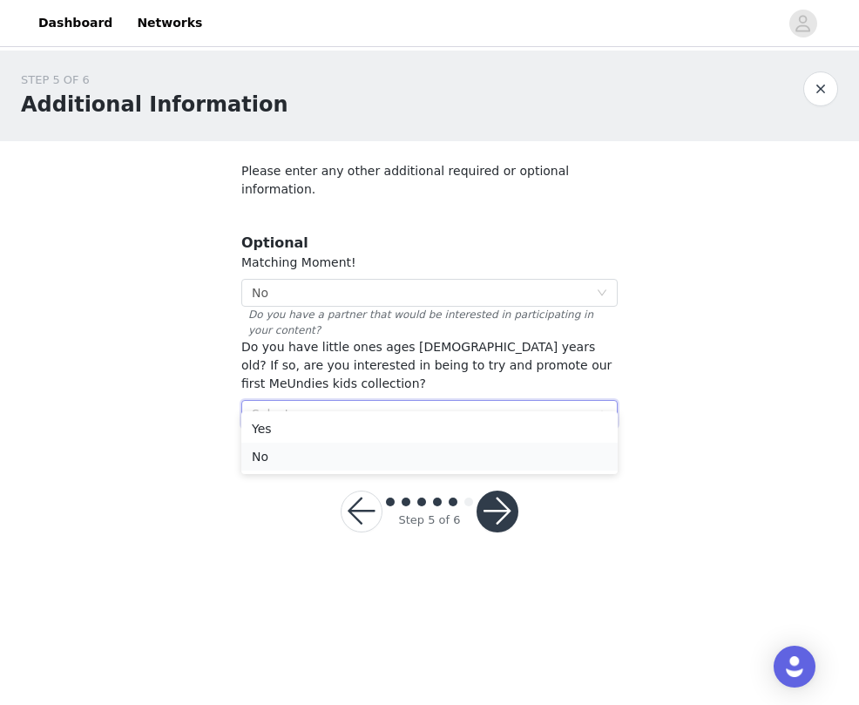
click at [315, 460] on li "No" at bounding box center [429, 457] width 377 height 28
click at [492, 495] on button "button" at bounding box center [498, 512] width 42 height 42
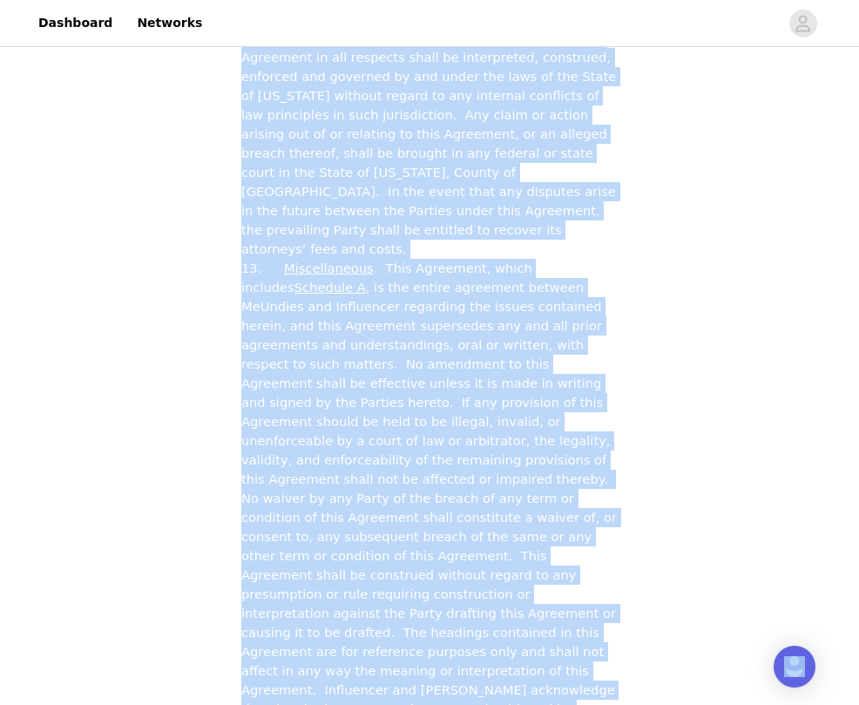
scroll to position [4712, 0]
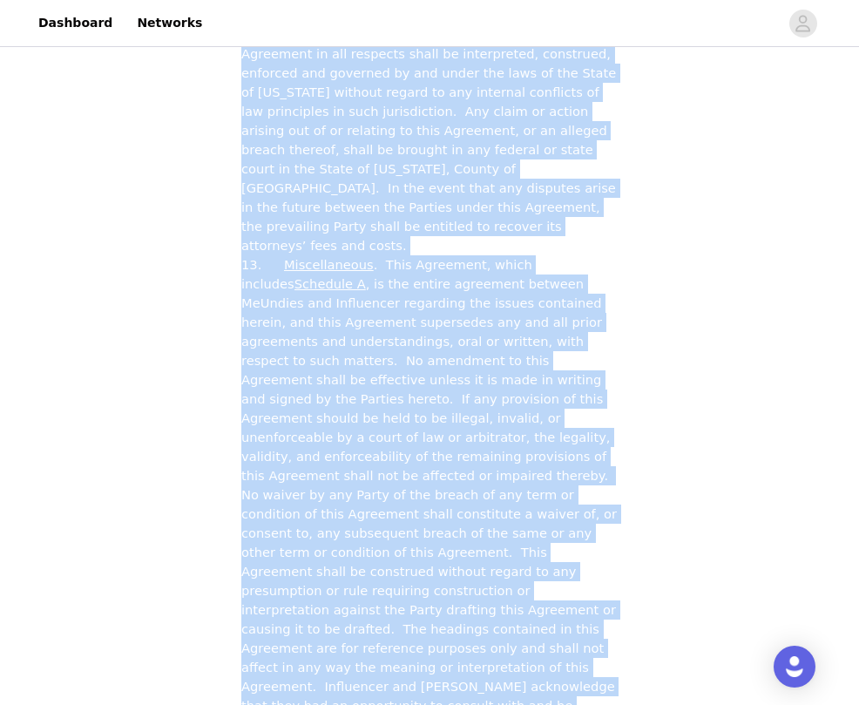
drag, startPoint x: 240, startPoint y: 183, endPoint x: 579, endPoint y: 302, distance: 359.4
copy span "1. Engagement; Scope of Work . MeUndies hereby engages Influencer, and Influenc…"
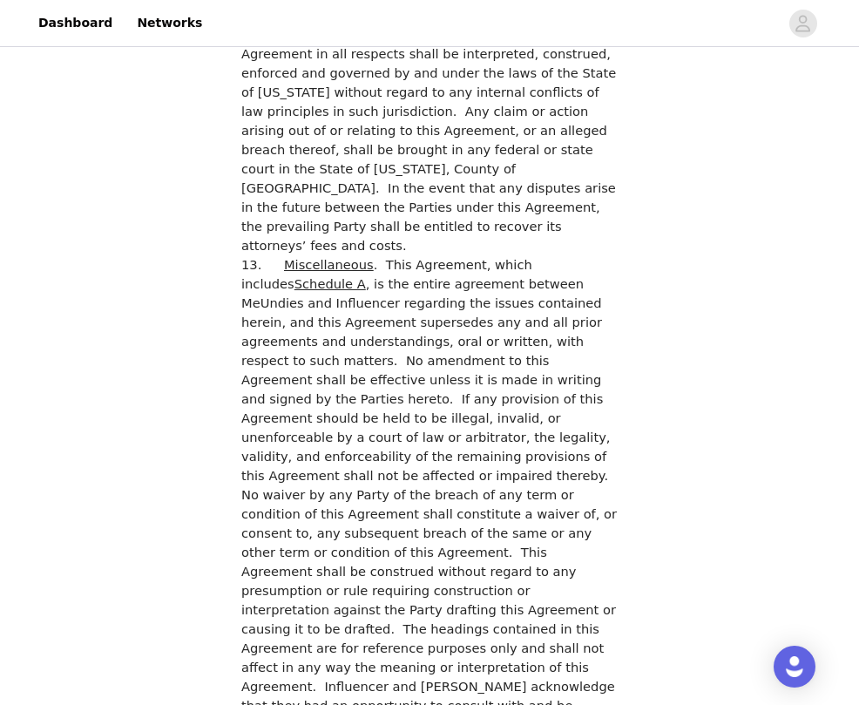
checkbox input "true"
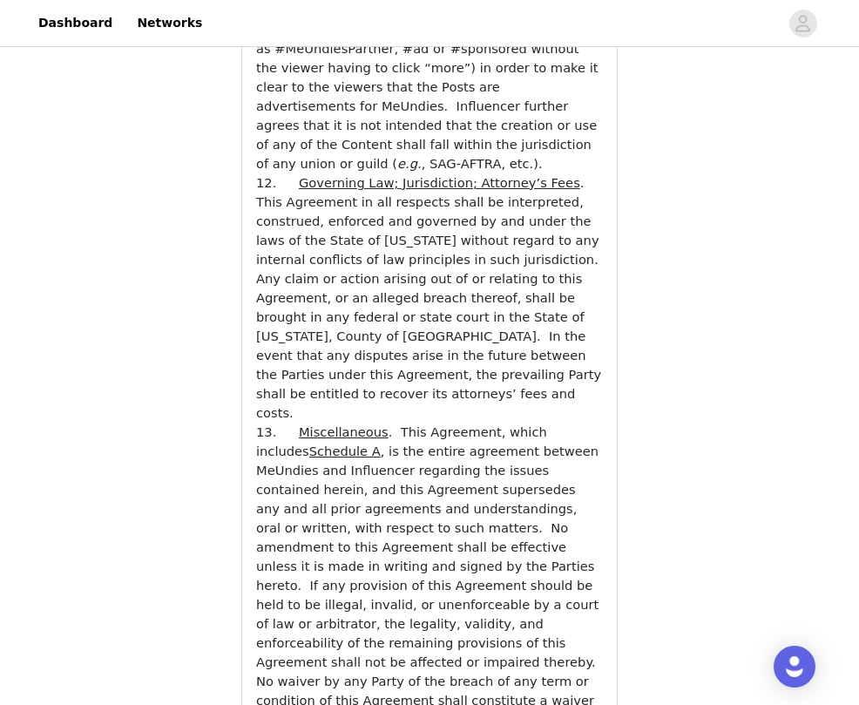
scroll to position [6134, 0]
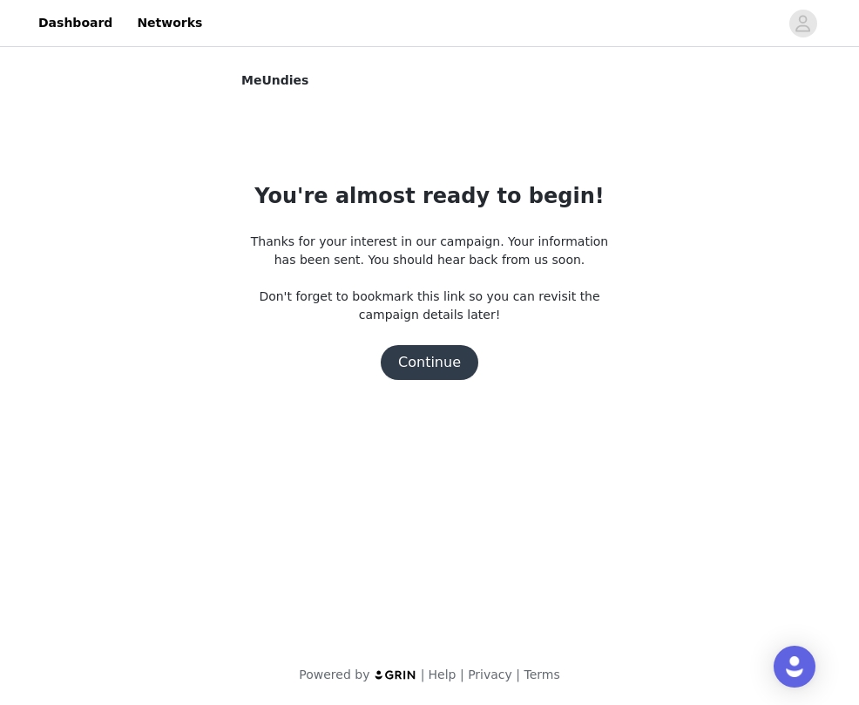
scroll to position [0, 0]
click at [447, 366] on button "Continue" at bounding box center [430, 362] width 98 height 35
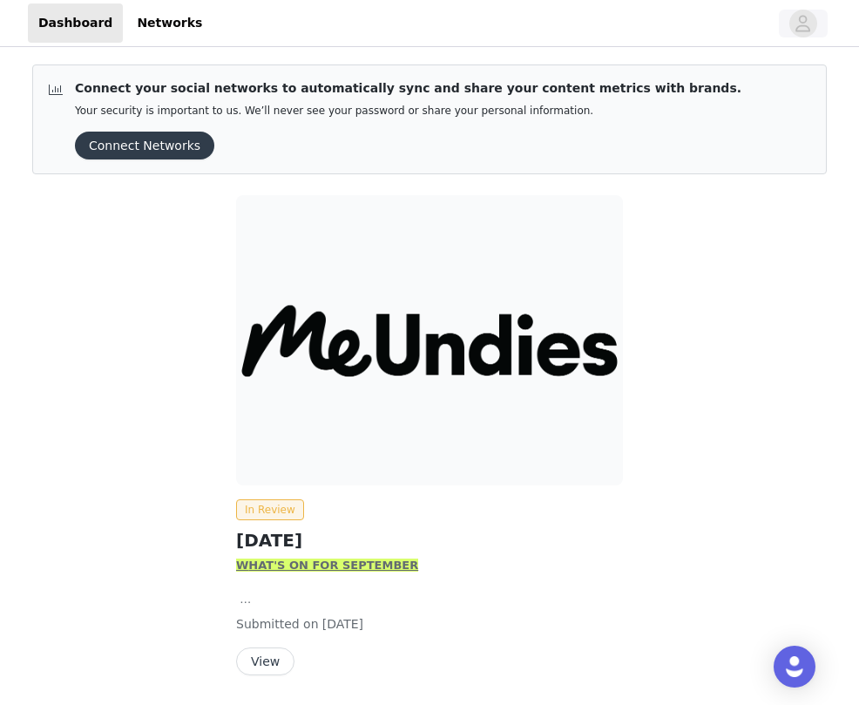
click at [793, 23] on span "button" at bounding box center [804, 24] width 28 height 28
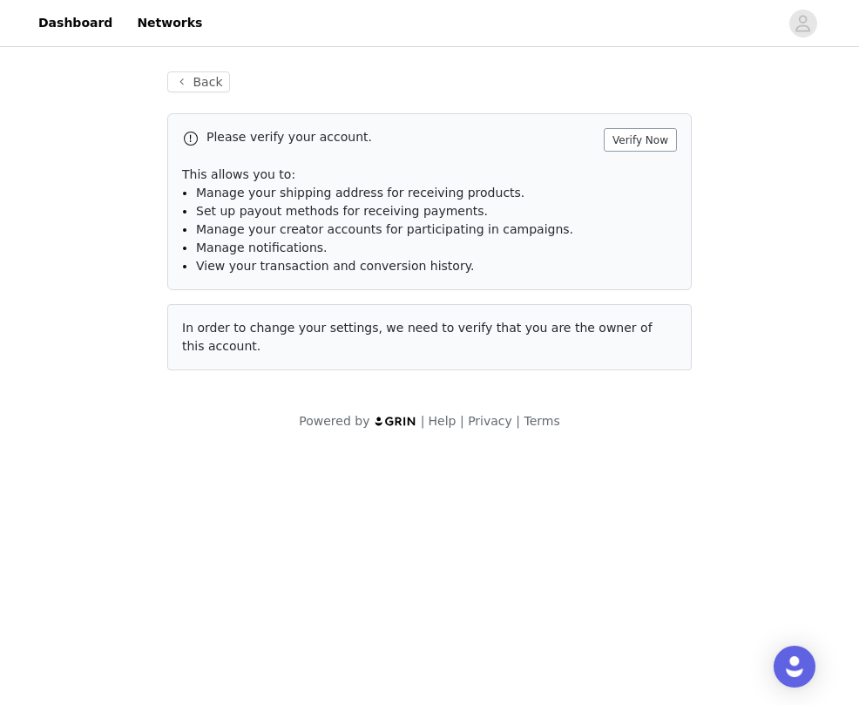
click at [648, 145] on button "Verify Now" at bounding box center [640, 140] width 73 height 24
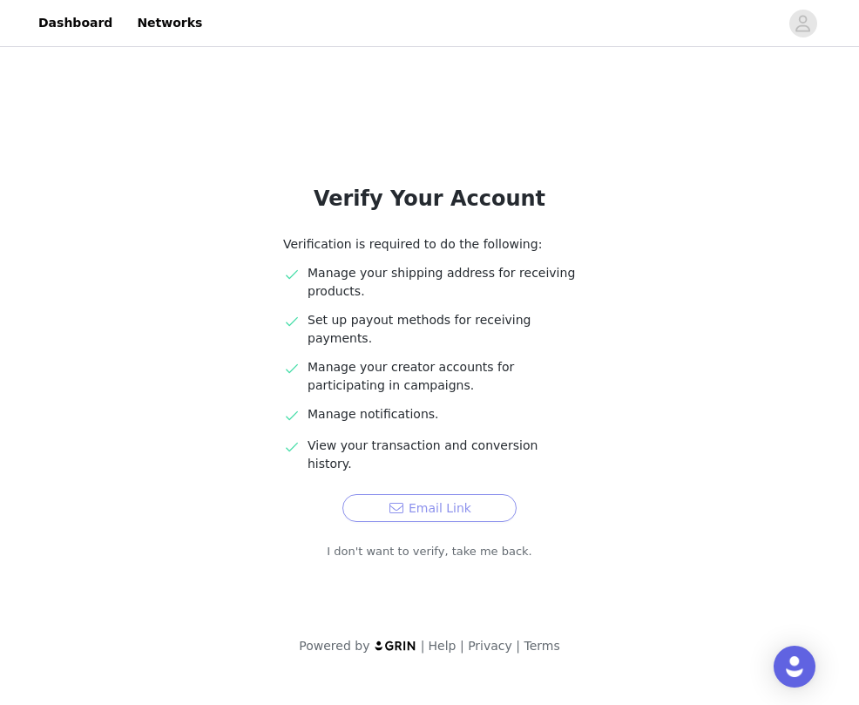
click at [476, 494] on button "Email Link" at bounding box center [430, 508] width 174 height 28
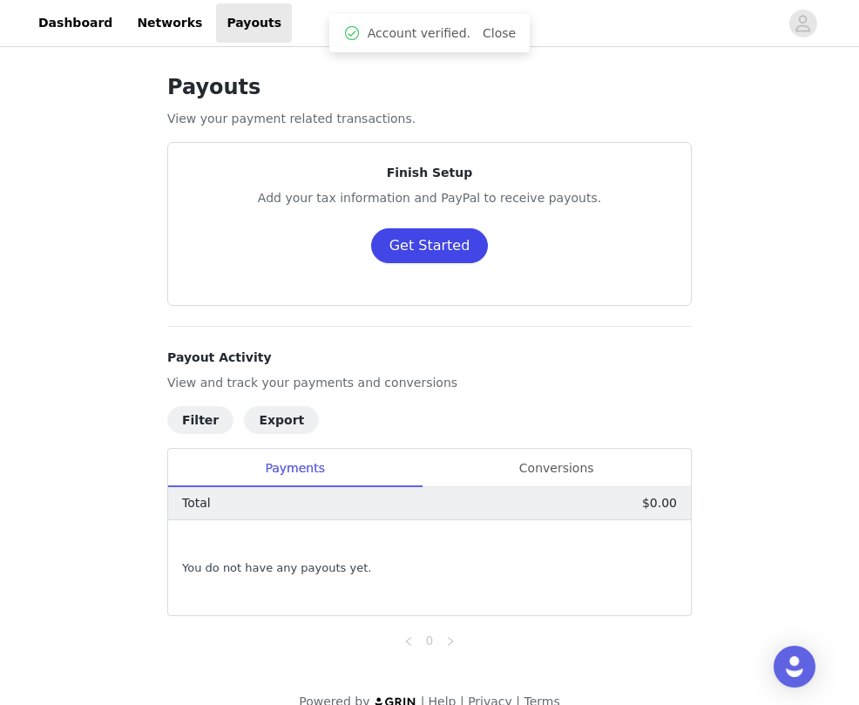
click at [438, 254] on button "Get Started" at bounding box center [430, 245] width 118 height 35
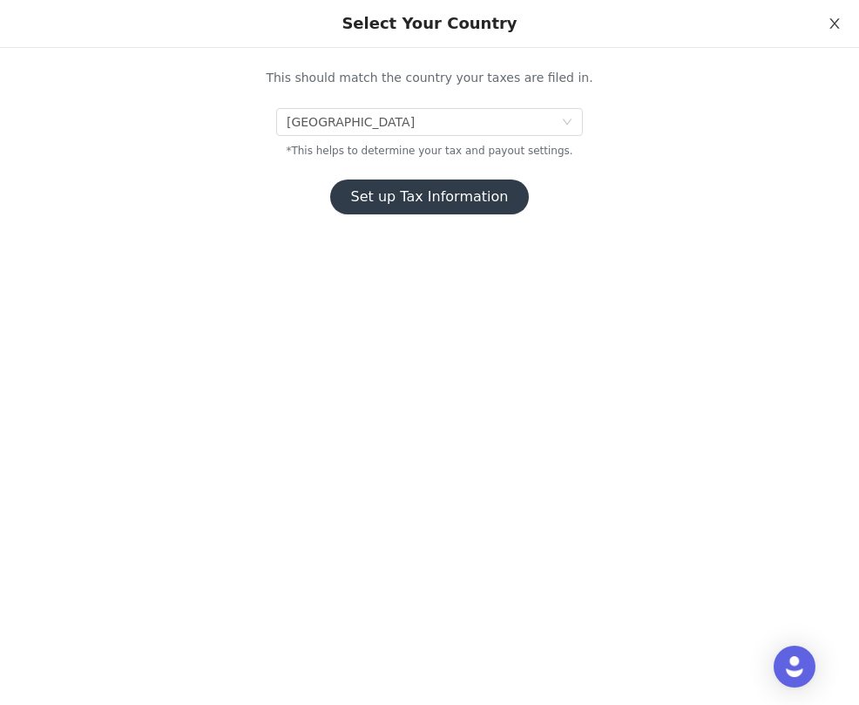
click at [837, 27] on icon "icon: close" at bounding box center [835, 24] width 14 height 14
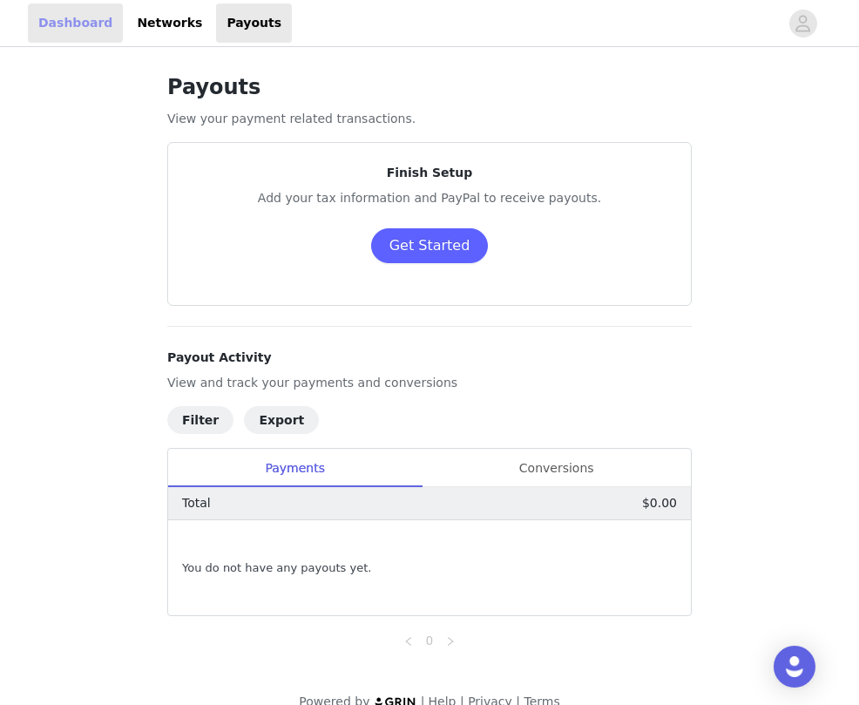
click at [69, 26] on link "Dashboard" at bounding box center [75, 22] width 95 height 39
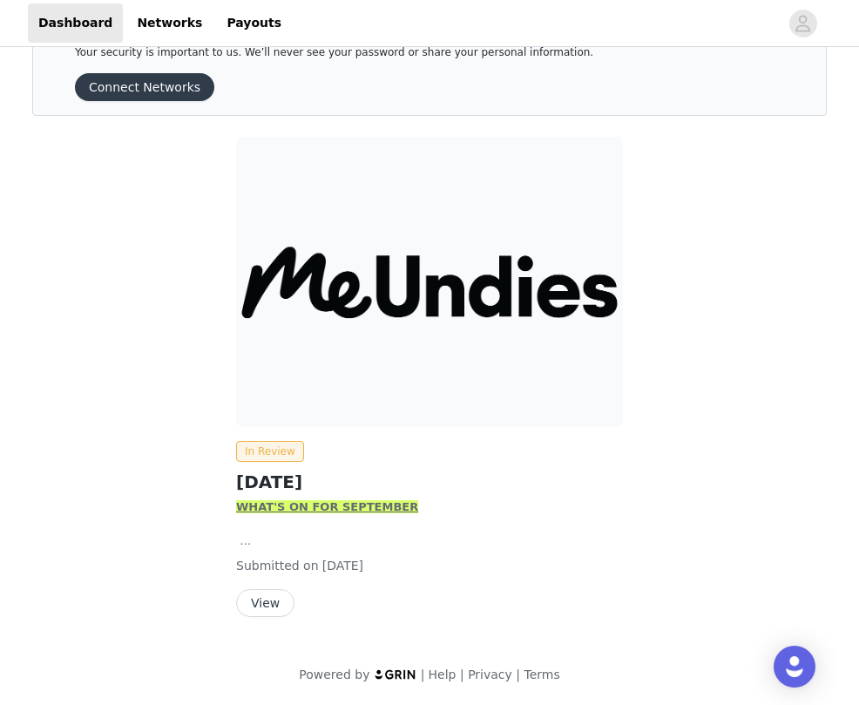
scroll to position [59, 0]
click at [272, 600] on button "View" at bounding box center [265, 603] width 58 height 28
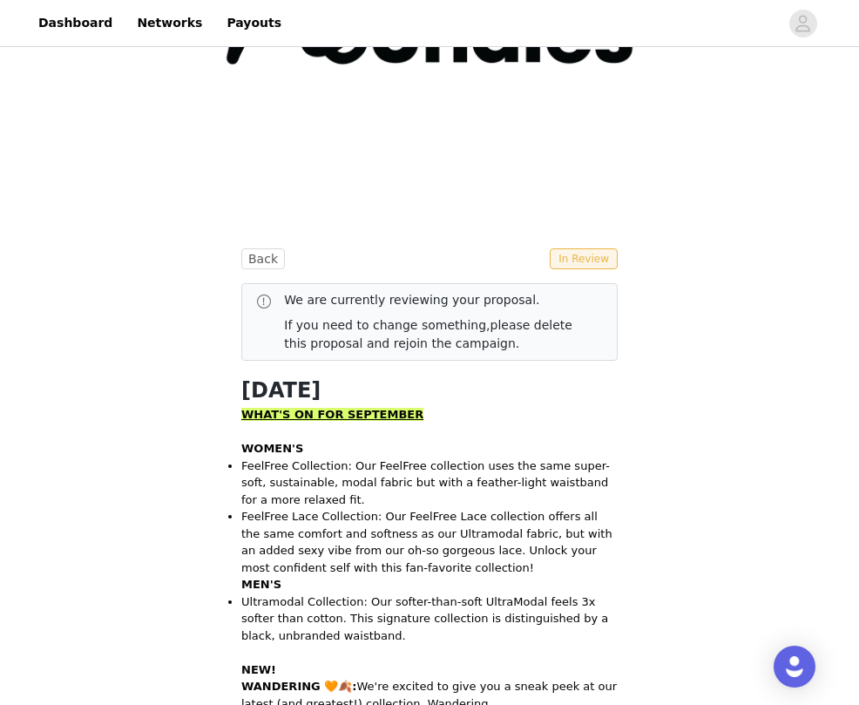
scroll to position [240, 0]
